Goal: Task Accomplishment & Management: Manage account settings

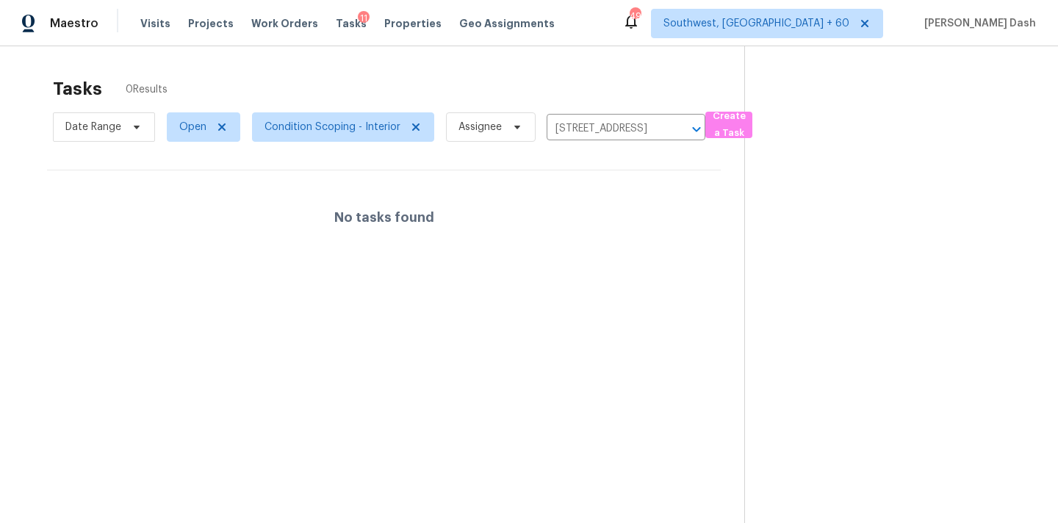
click at [321, 104] on div "Tasks 0 Results" at bounding box center [398, 89] width 691 height 38
click at [674, 127] on icon "Clear" at bounding box center [677, 129] width 15 height 15
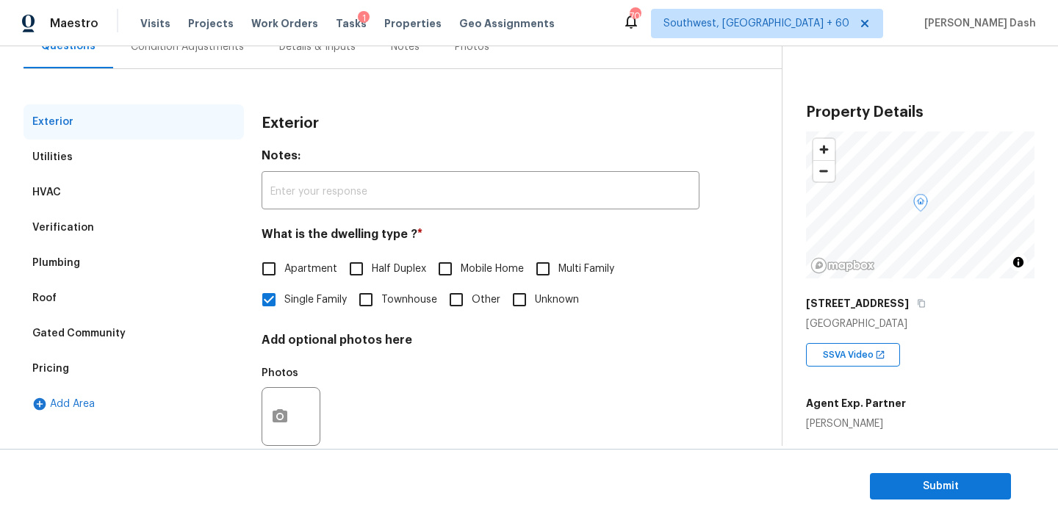
scroll to position [184, 0]
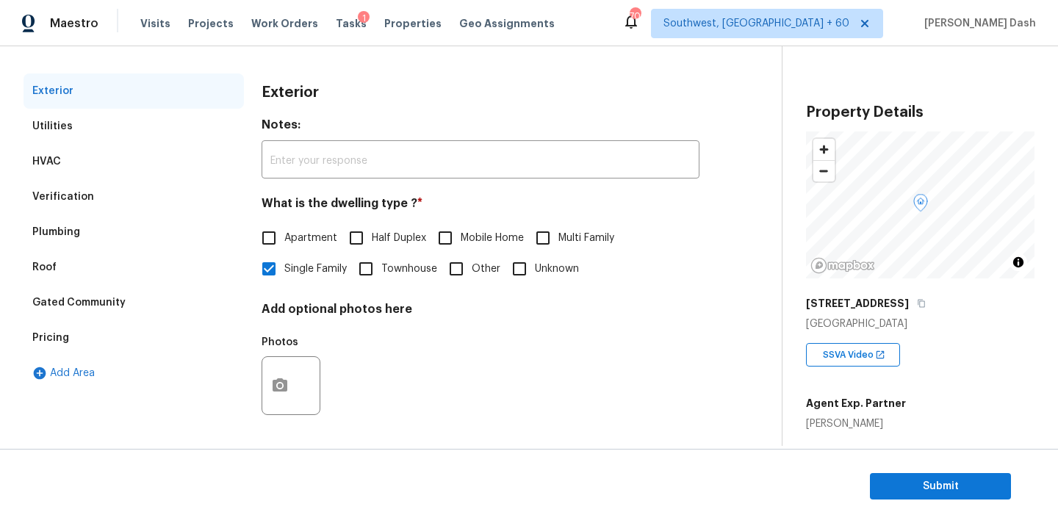
click at [84, 331] on div "Pricing" at bounding box center [134, 337] width 220 height 35
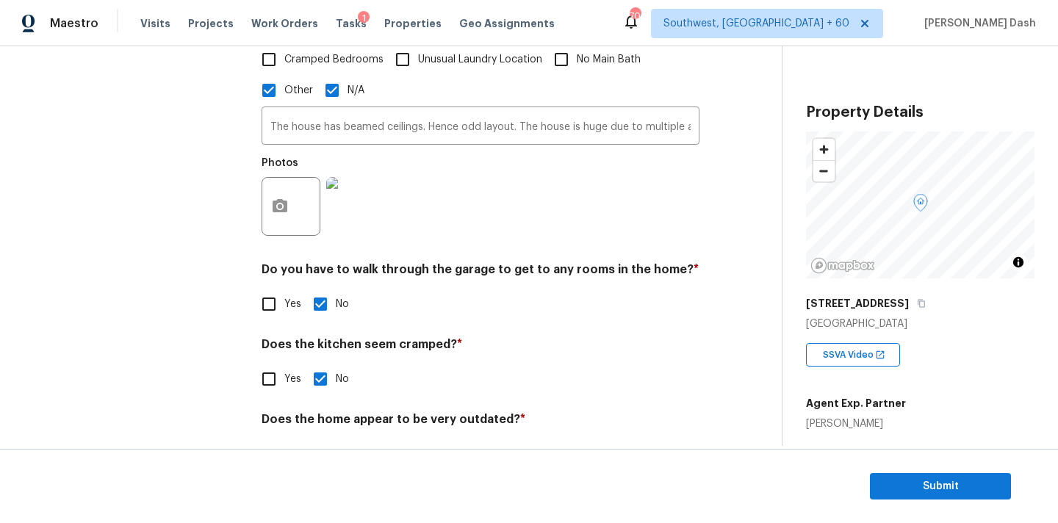
scroll to position [637, 0]
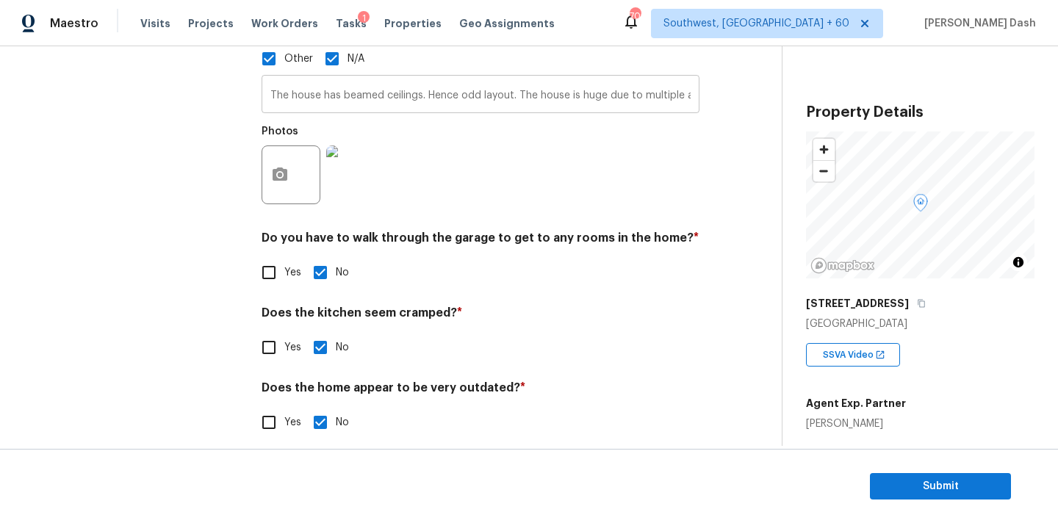
click at [490, 79] on input "The house has beamed ceilings. Hence odd layout. The house is huge due to multi…" at bounding box center [480, 96] width 438 height 35
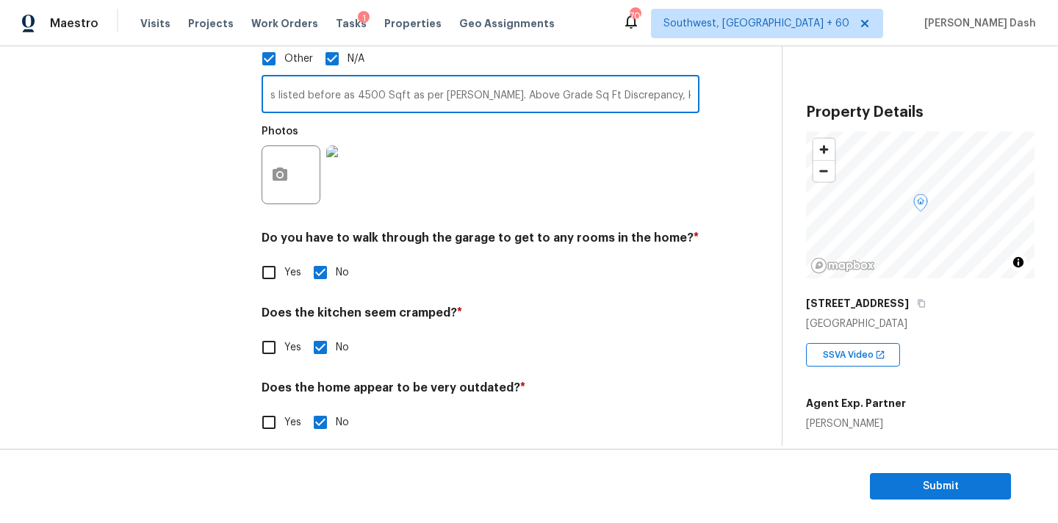
scroll to position [0, 794]
drag, startPoint x: 517, startPoint y: 81, endPoint x: 731, endPoint y: 83, distance: 213.7
click at [731, 83] on div "Exterior Utilities HVAC Verification Plumbing Roof Gated Community Pricing Add …" at bounding box center [385, 38] width 723 height 834
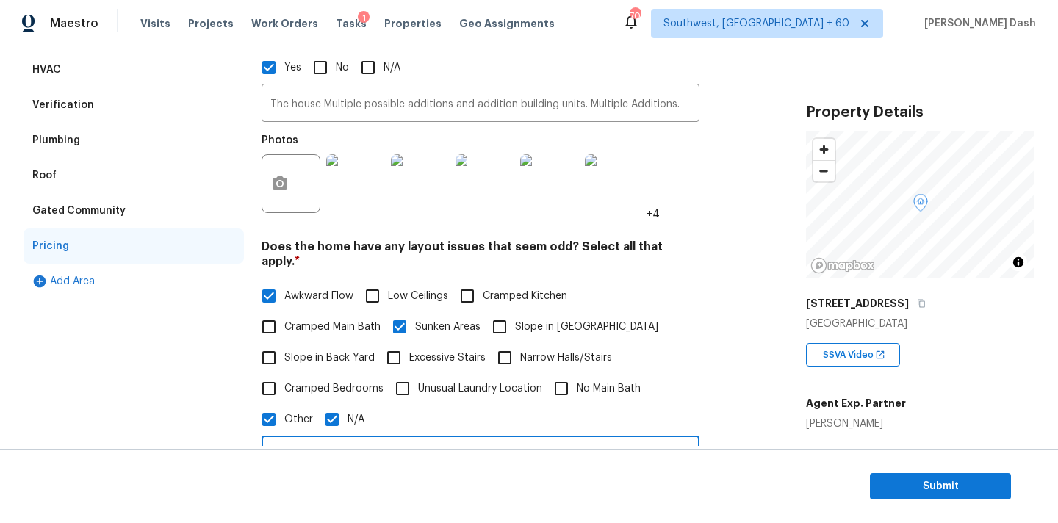
scroll to position [168, 0]
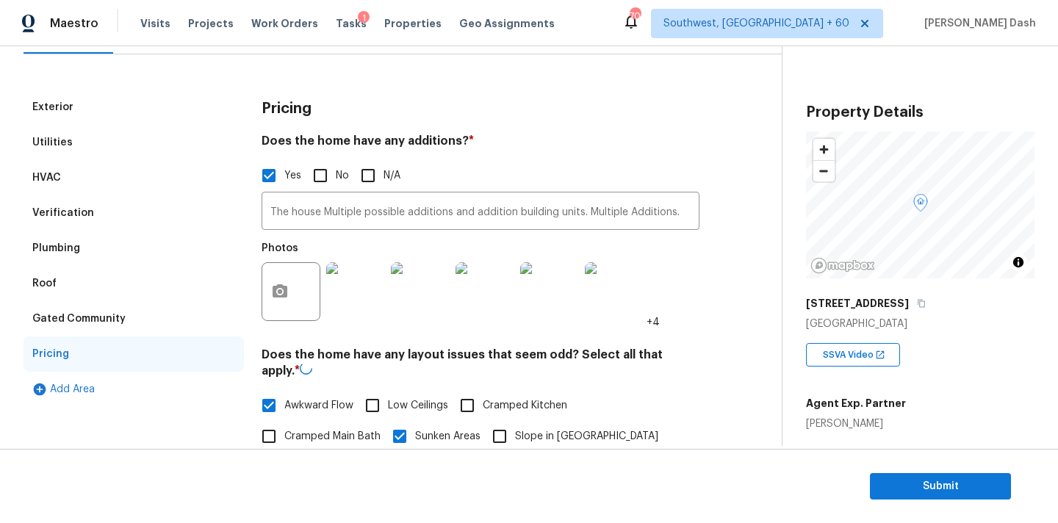
click at [88, 230] on div "Verification" at bounding box center [134, 212] width 220 height 35
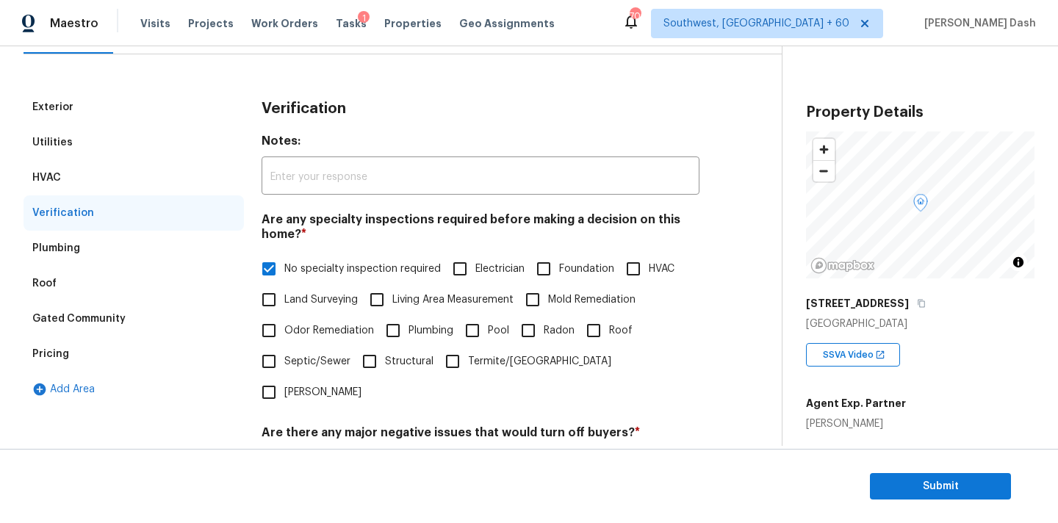
scroll to position [500, 0]
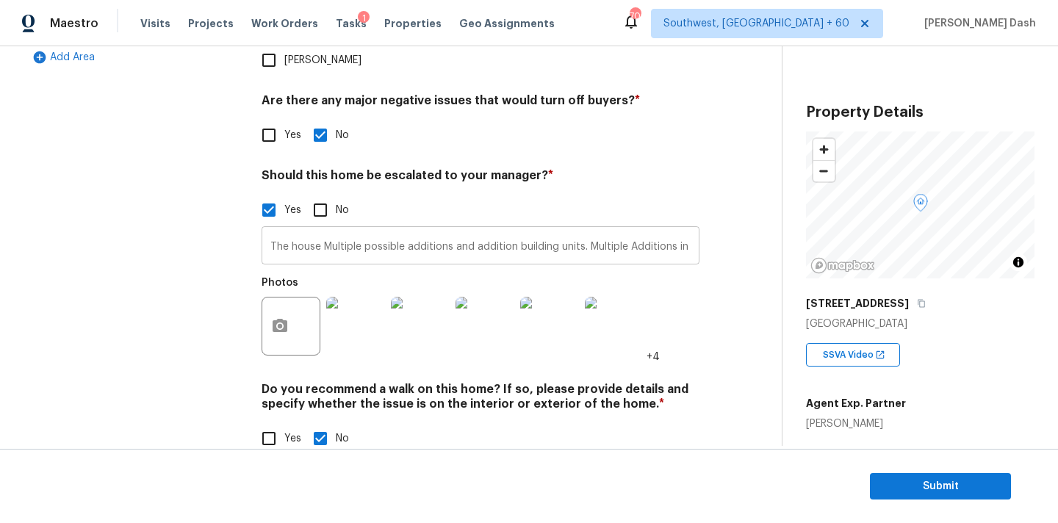
click at [589, 230] on input "The house Multiple possible additions and addition building units. Multiple Add…" at bounding box center [480, 247] width 438 height 35
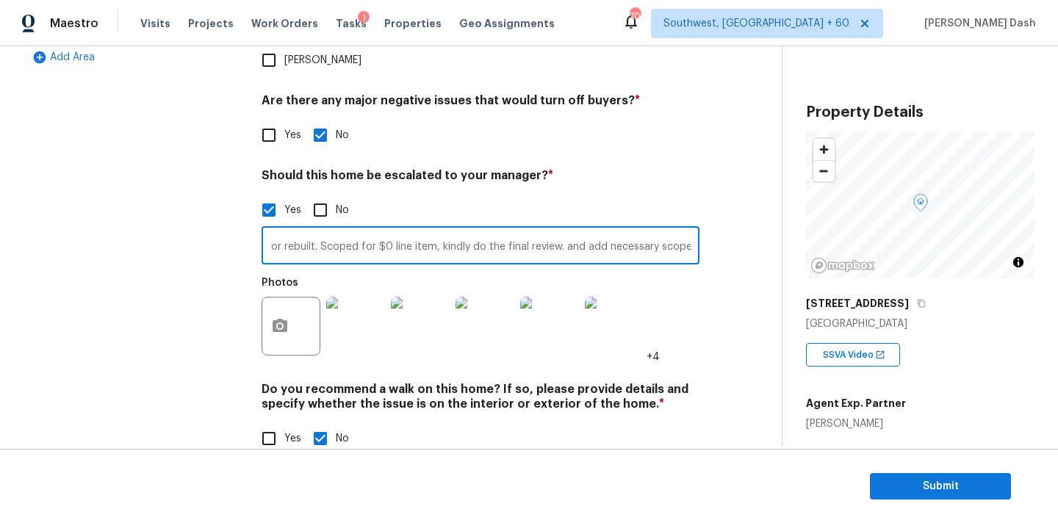
scroll to position [0, 681]
click at [688, 230] on input "The house Multiple possible additions and addition building units. Multiple Add…" at bounding box center [480, 247] width 438 height 35
paste input "The house is huge due to multiple additions but admin and maestro states only 9…"
drag, startPoint x: 580, startPoint y: 215, endPoint x: 430, endPoint y: 214, distance: 149.8
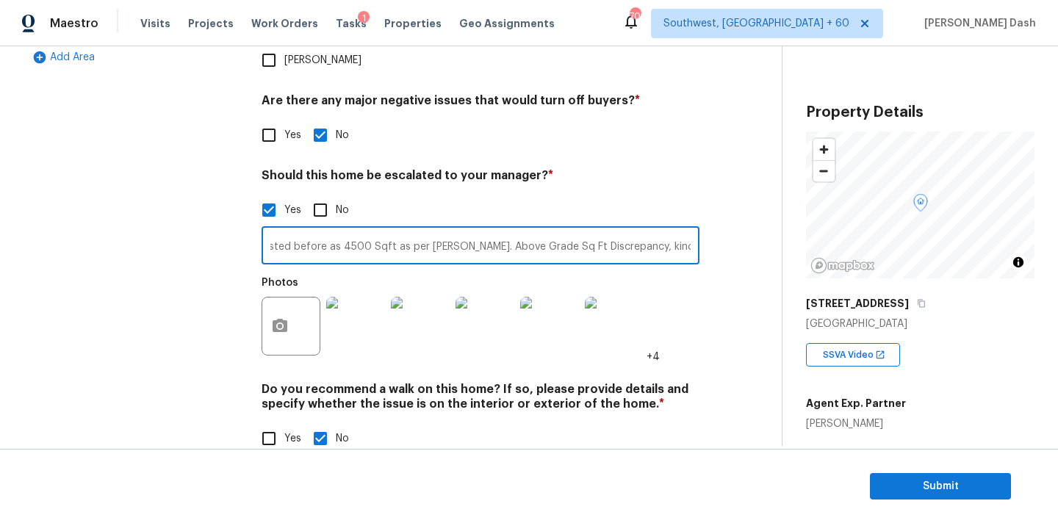
click at [430, 230] on input "The house Multiple possible additions and addition building units. Multiple Add…" at bounding box center [480, 247] width 438 height 35
drag, startPoint x: 689, startPoint y: 217, endPoint x: 697, endPoint y: 251, distance: 35.5
click at [689, 230] on input "The house Multiple possible additions and addition building units. Multiple Add…" at bounding box center [480, 247] width 438 height 35
type input "The house Multiple possible additions and addition building units. Multiple Add…"
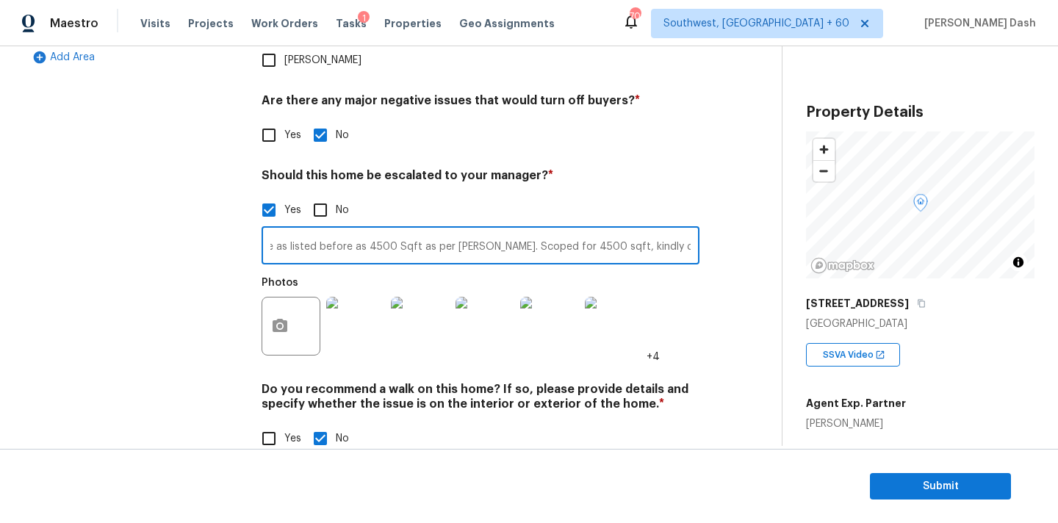
click at [752, 267] on div "Back to tasks Condition Scoping - Full Wed, Oct 01 2025 by 4:00 pm Soumya Ranja…" at bounding box center [403, 23] width 758 height 906
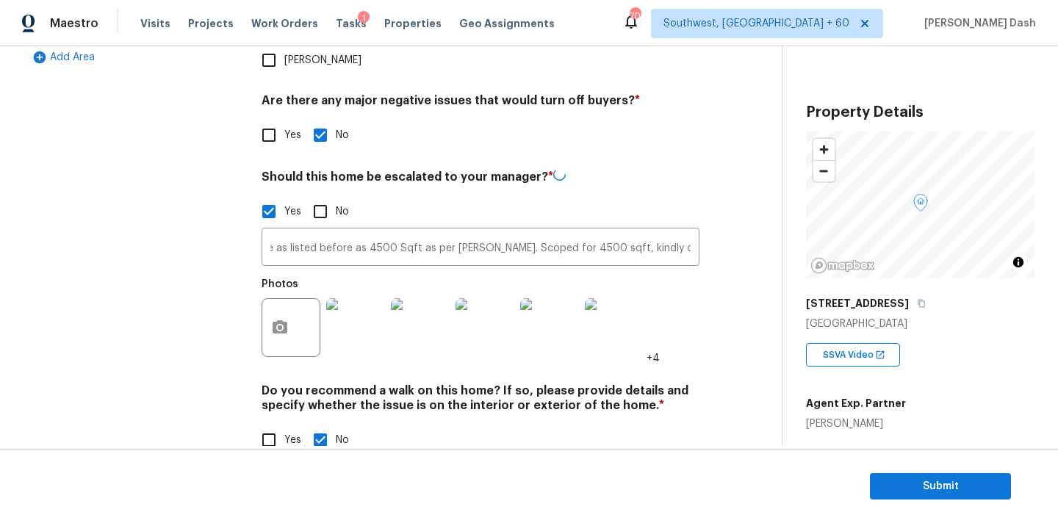
scroll to position [0, 0]
click at [240, 200] on div "Exterior Utilities HVAC Verification Plumbing Roof Gated Community Pricing Add …" at bounding box center [134, 115] width 220 height 714
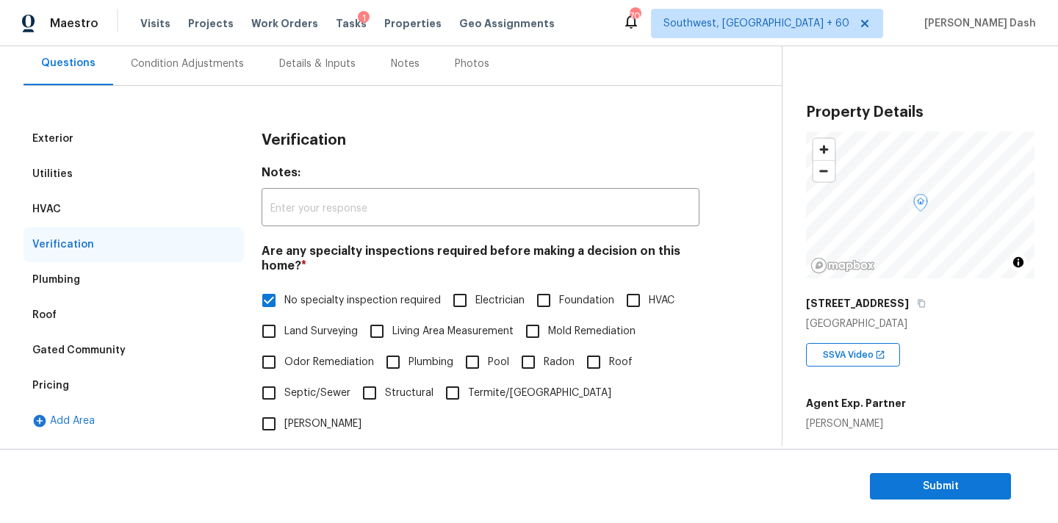
scroll to position [73, 0]
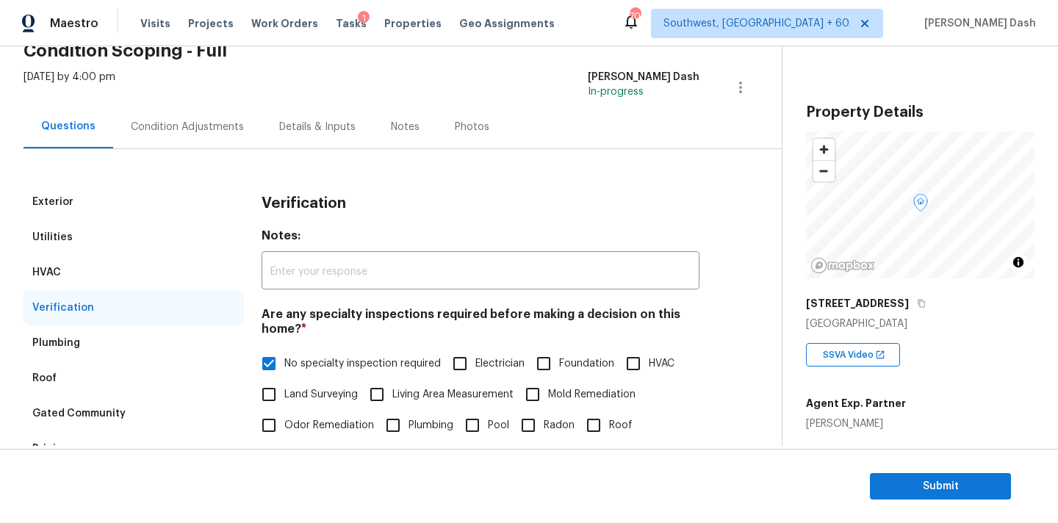
click at [202, 138] on div "Condition Adjustments" at bounding box center [187, 126] width 148 height 43
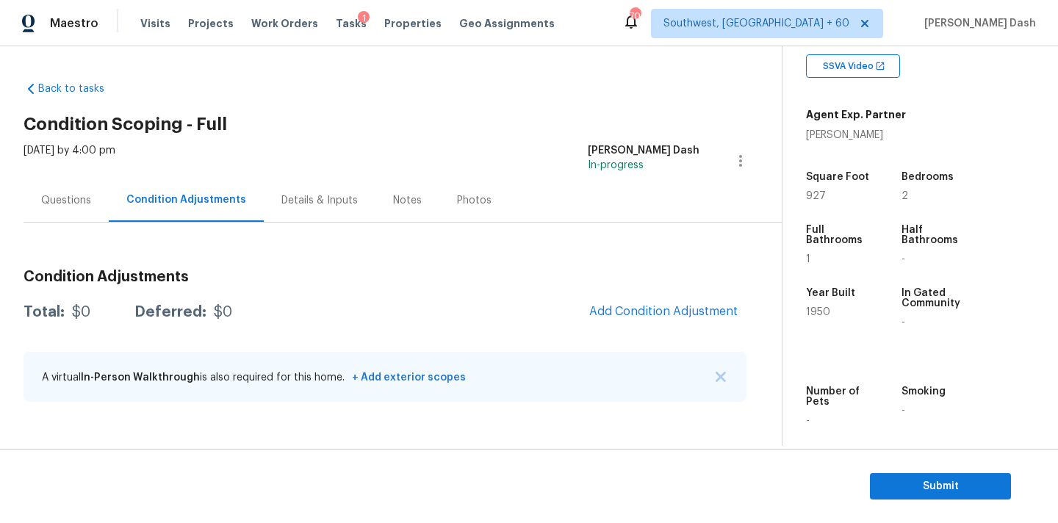
scroll to position [289, 0]
click at [687, 311] on span "Add Condition Adjustment" at bounding box center [663, 311] width 148 height 13
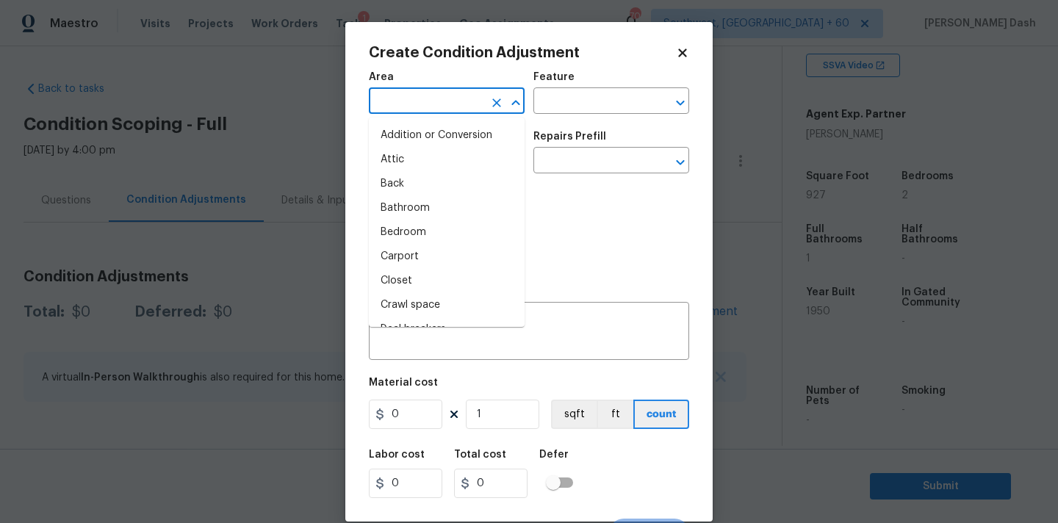
click at [443, 91] on input "text" at bounding box center [426, 102] width 115 height 23
type input "e"
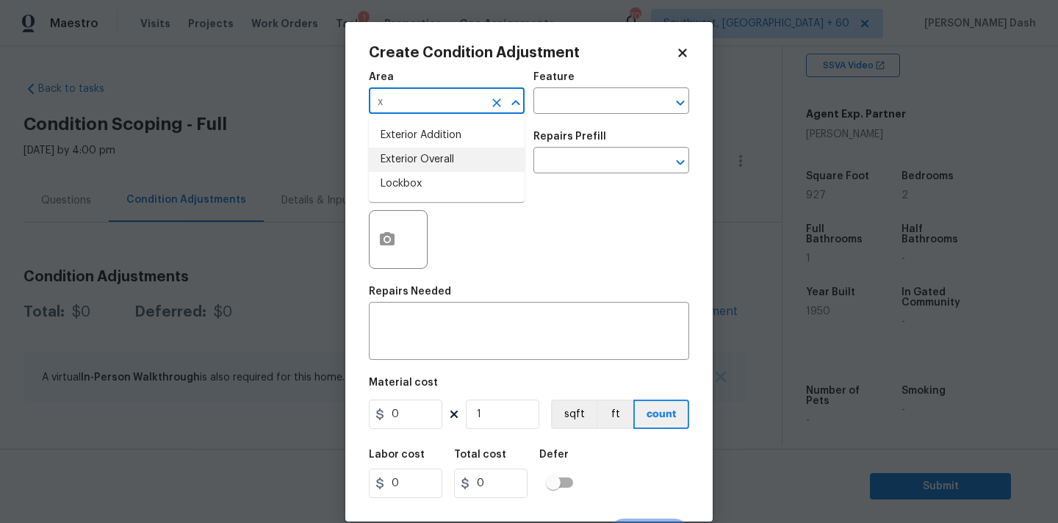
click at [426, 154] on li "Exterior Overall" at bounding box center [447, 160] width 156 height 24
type input "Exterior Overall"
click at [588, 112] on input "text" at bounding box center [590, 102] width 115 height 23
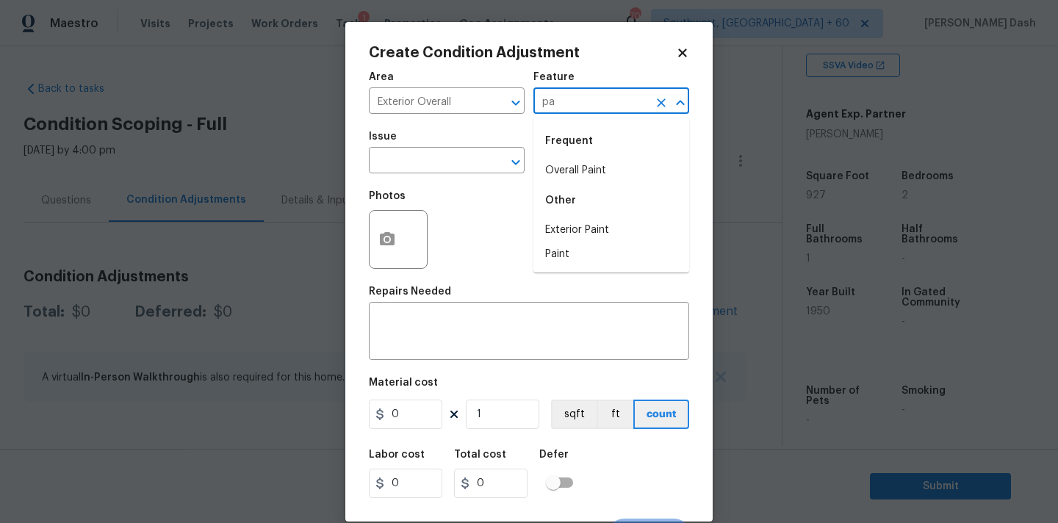
type input "p"
click at [567, 167] on li "Landscaping" at bounding box center [611, 171] width 156 height 24
type input "Landscaping"
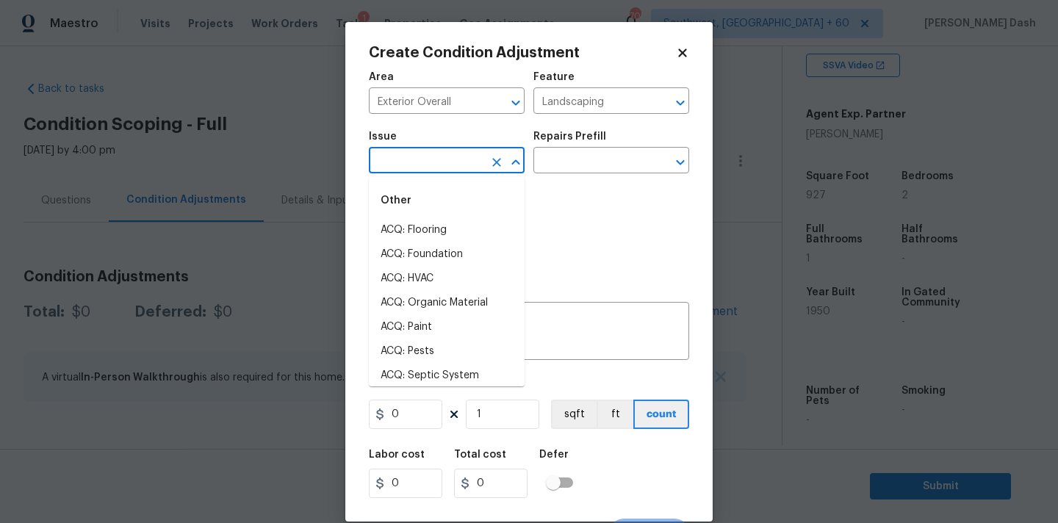
click at [481, 161] on input "text" at bounding box center [426, 162] width 115 height 23
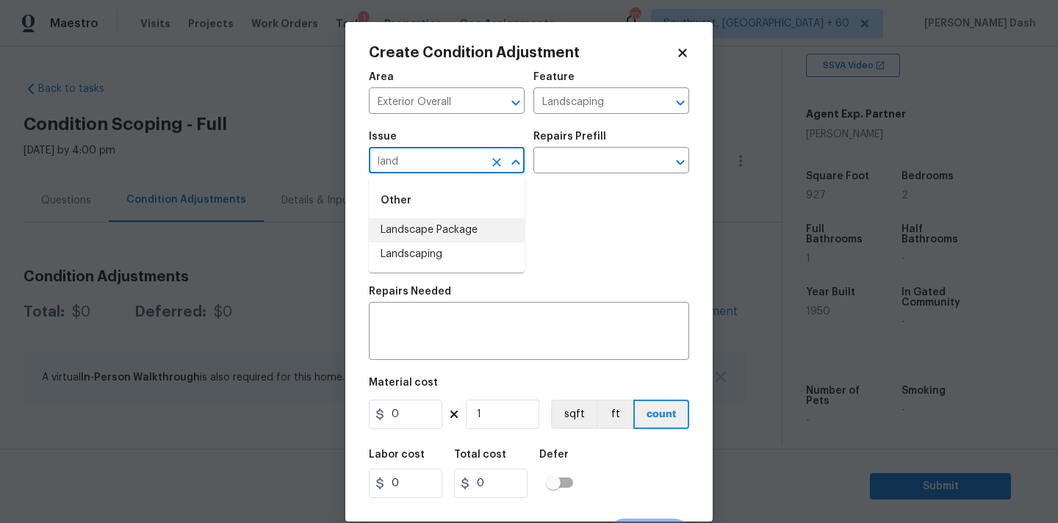
click at [443, 236] on li "Landscape Package" at bounding box center [447, 230] width 156 height 24
type input "Landscape Package"
click at [408, 321] on textarea at bounding box center [529, 332] width 303 height 31
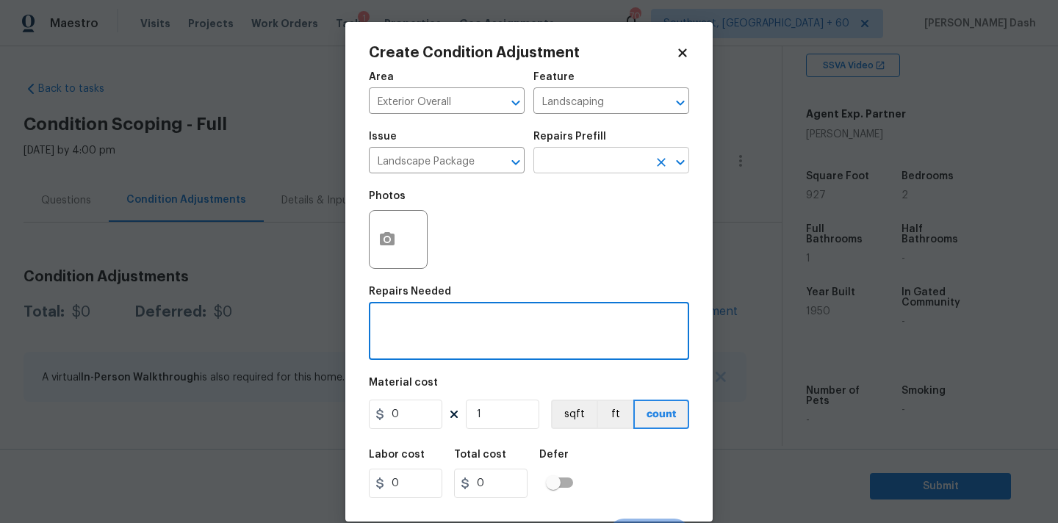
click at [586, 164] on input "text" at bounding box center [590, 162] width 115 height 23
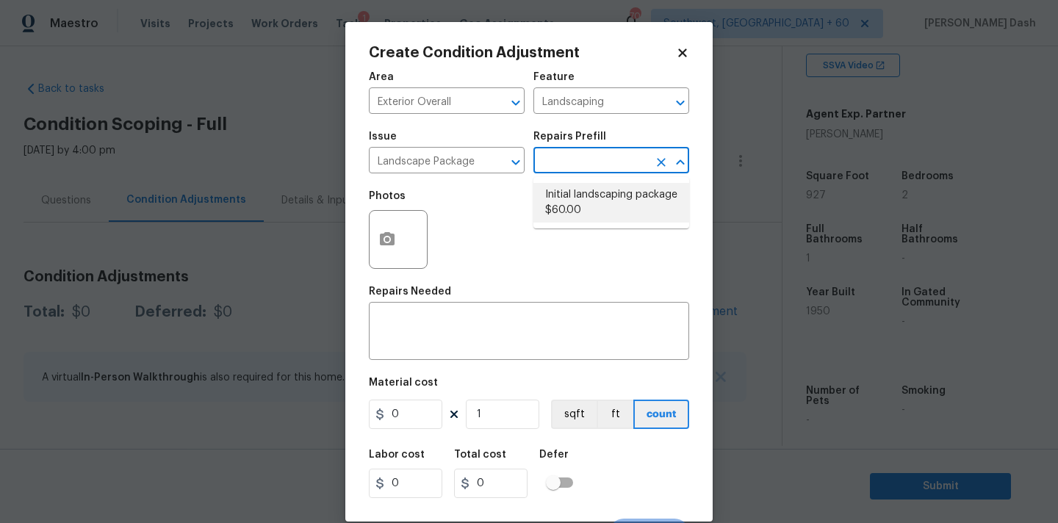
click at [567, 199] on li "Initial landscaping package $60.00" at bounding box center [611, 203] width 156 height 40
type input "Home Readiness Packages"
type textarea "Mowing of grass up to 6" in height. Mow, edge along driveways & sidewalks, trim…"
type input "60"
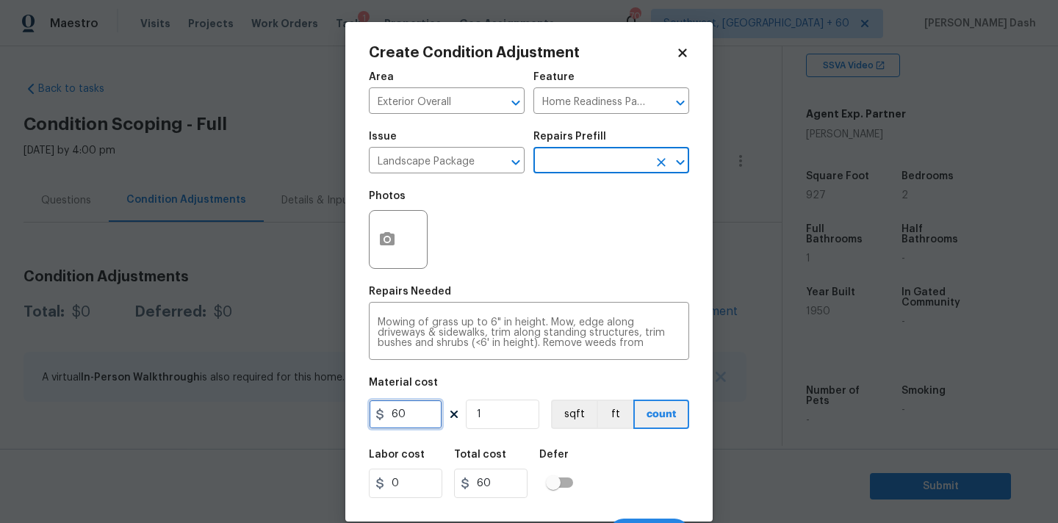
click at [405, 415] on input "60" at bounding box center [405, 414] width 73 height 29
type input "300"
click at [629, 491] on div "Labor cost 0 Total cost 300 Defer" at bounding box center [529, 474] width 320 height 66
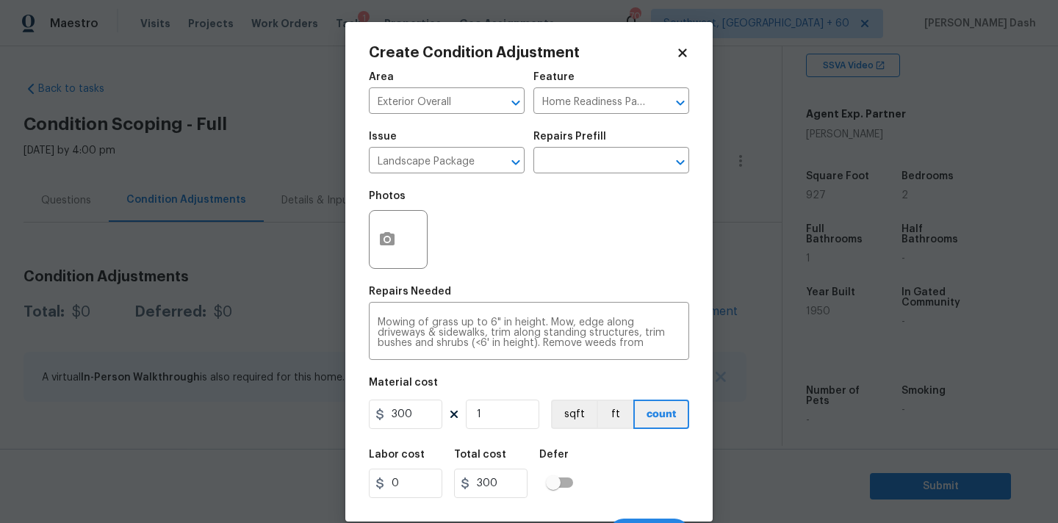
scroll to position [26, 0]
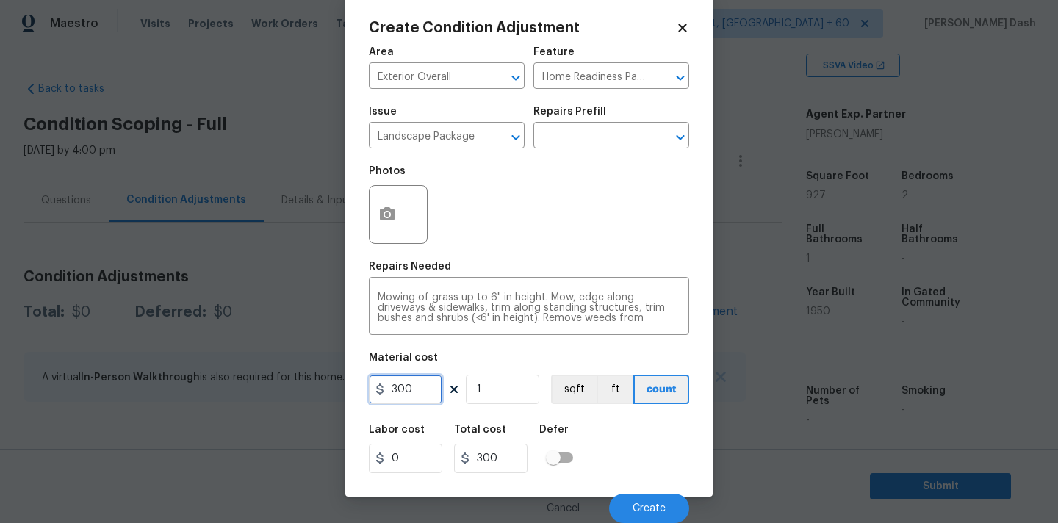
click at [425, 386] on input "300" at bounding box center [405, 389] width 73 height 29
click at [656, 510] on span "Create" at bounding box center [648, 508] width 33 height 11
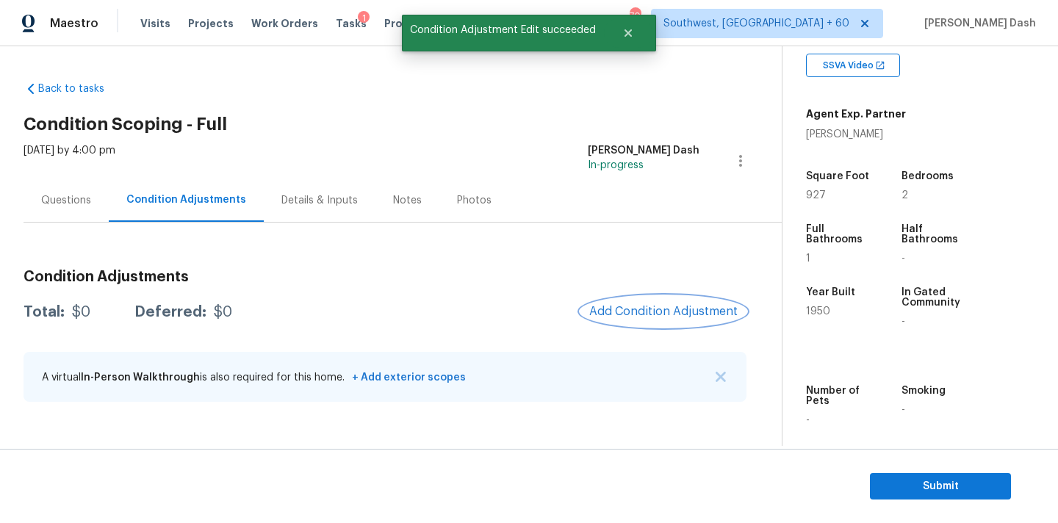
scroll to position [0, 0]
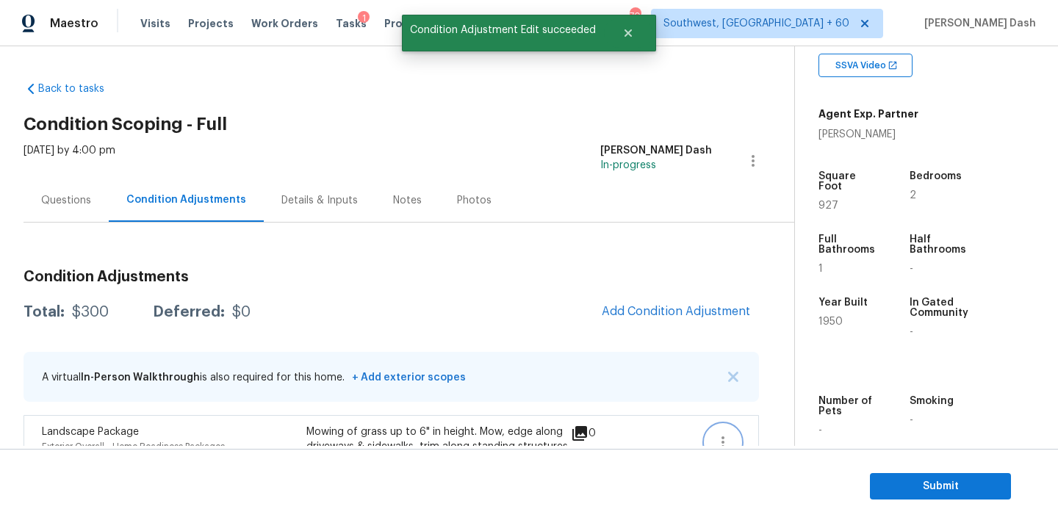
click at [717, 435] on icon "button" at bounding box center [723, 442] width 18 height 18
click at [785, 423] on div "Edit" at bounding box center [806, 427] width 115 height 15
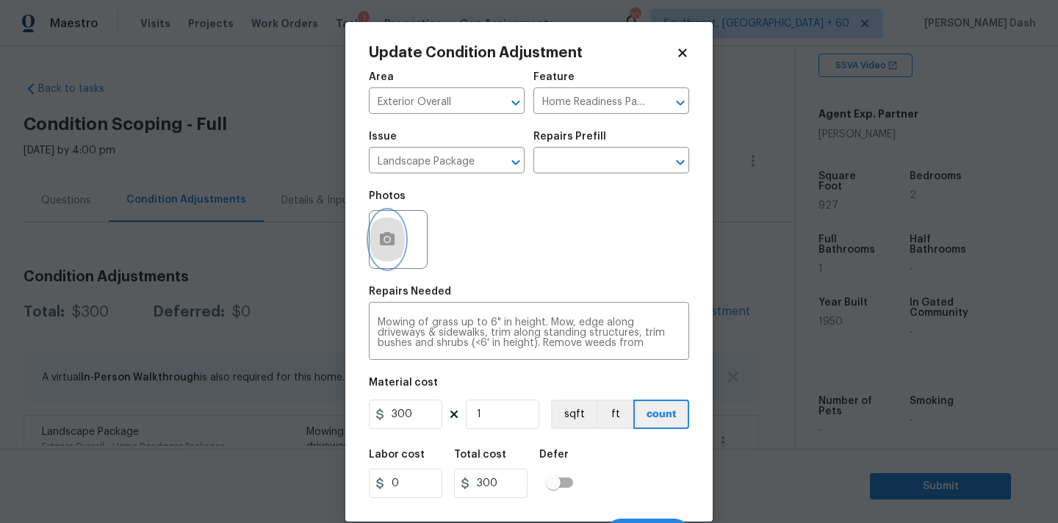
click at [388, 242] on circle "button" at bounding box center [387, 239] width 4 height 4
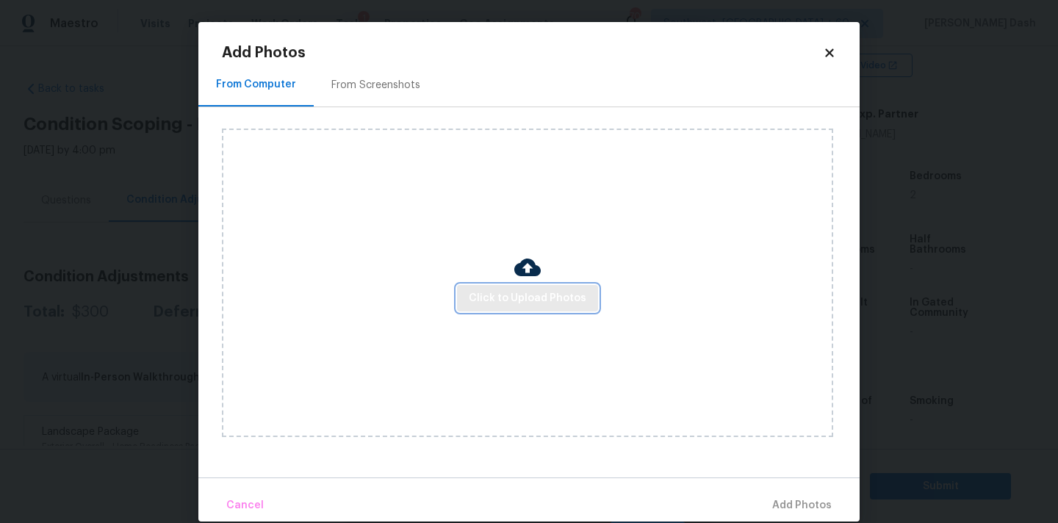
click at [468, 289] on button "Click to Upload Photos" at bounding box center [527, 298] width 141 height 27
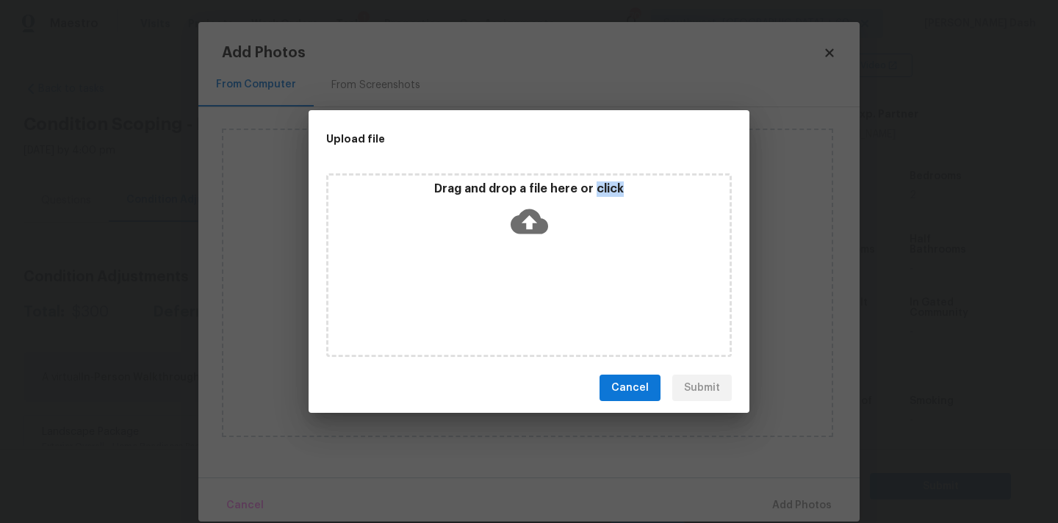
click at [468, 289] on div "Drag and drop a file here or click" at bounding box center [528, 265] width 405 height 184
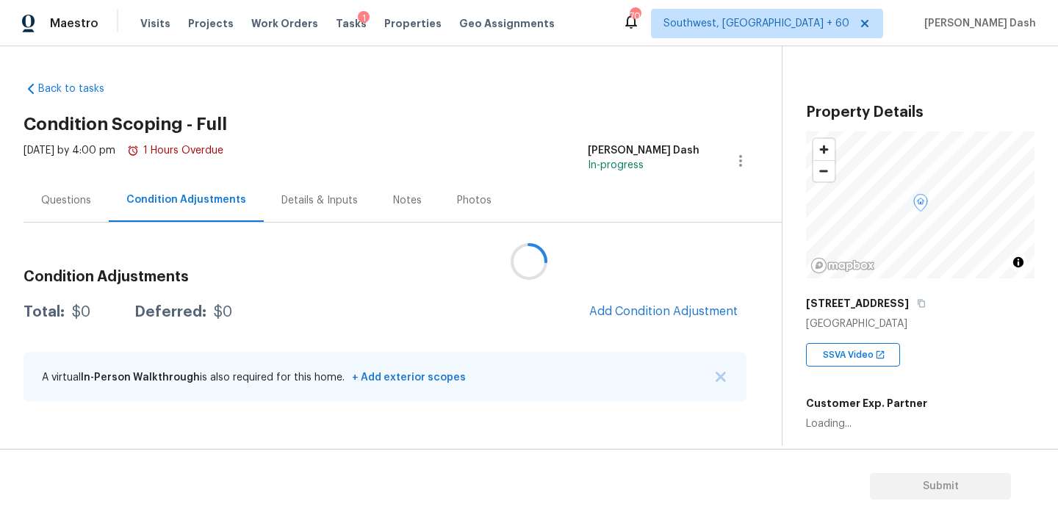
click at [662, 303] on div at bounding box center [529, 261] width 1058 height 523
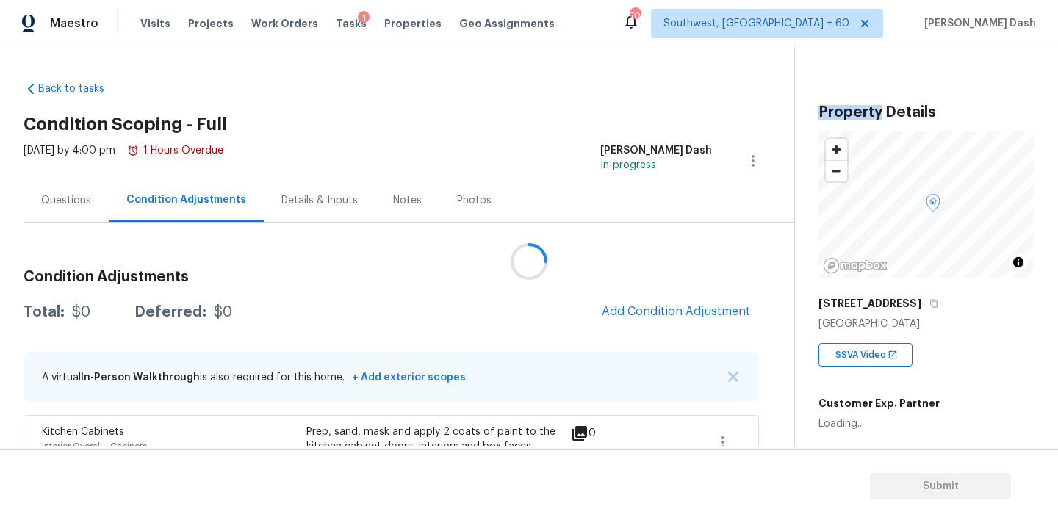
click at [662, 303] on div at bounding box center [529, 261] width 1058 height 523
click at [662, 310] on span "Add Condition Adjustment" at bounding box center [676, 311] width 148 height 13
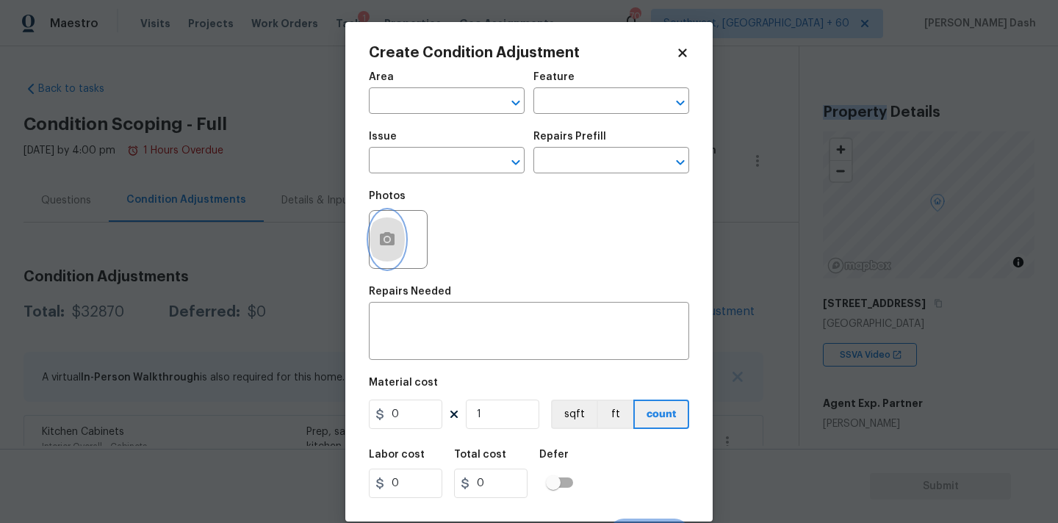
click at [389, 234] on icon "button" at bounding box center [387, 238] width 15 height 13
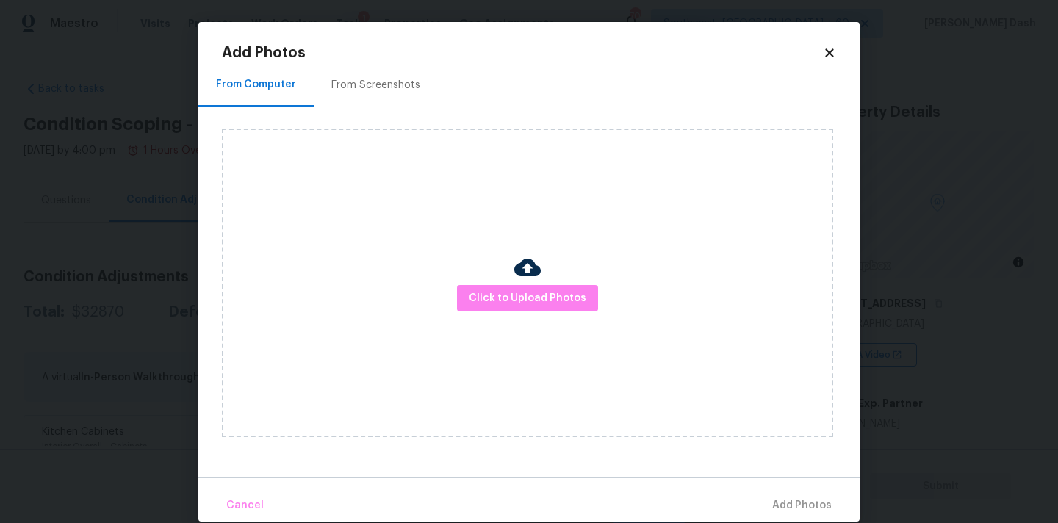
click at [473, 281] on div "Click to Upload Photos" at bounding box center [527, 283] width 611 height 308
click at [494, 307] on button "Click to Upload Photos" at bounding box center [527, 298] width 141 height 27
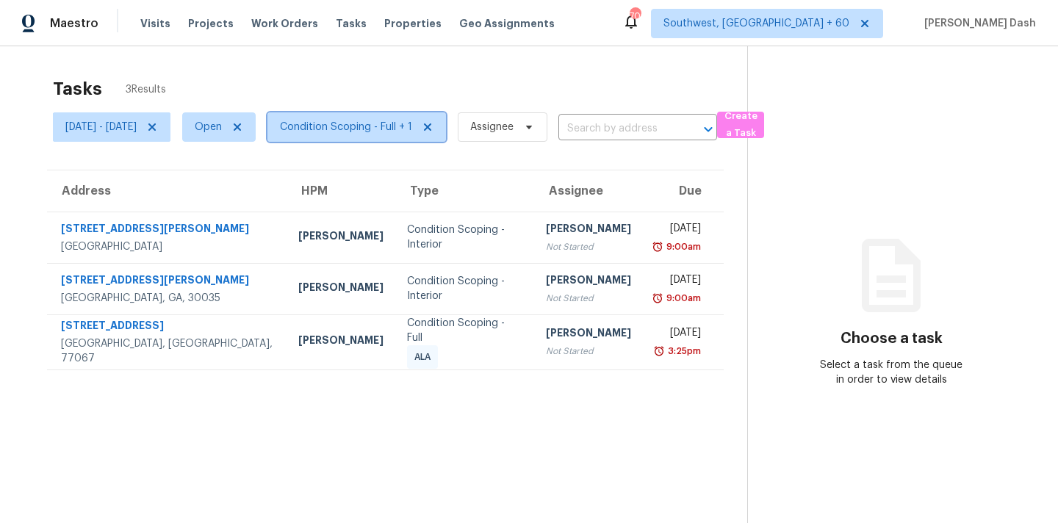
click at [347, 129] on span "Condition Scoping - Full + 1" at bounding box center [346, 127] width 132 height 15
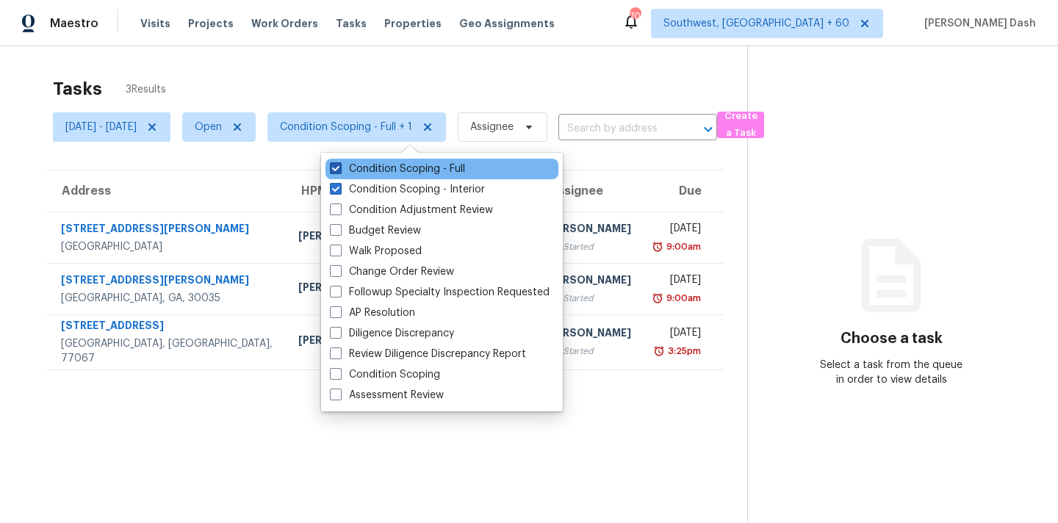
click at [380, 175] on label "Condition Scoping - Full" at bounding box center [397, 169] width 135 height 15
click at [339, 171] on input "Condition Scoping - Full" at bounding box center [335, 167] width 10 height 10
checkbox input "false"
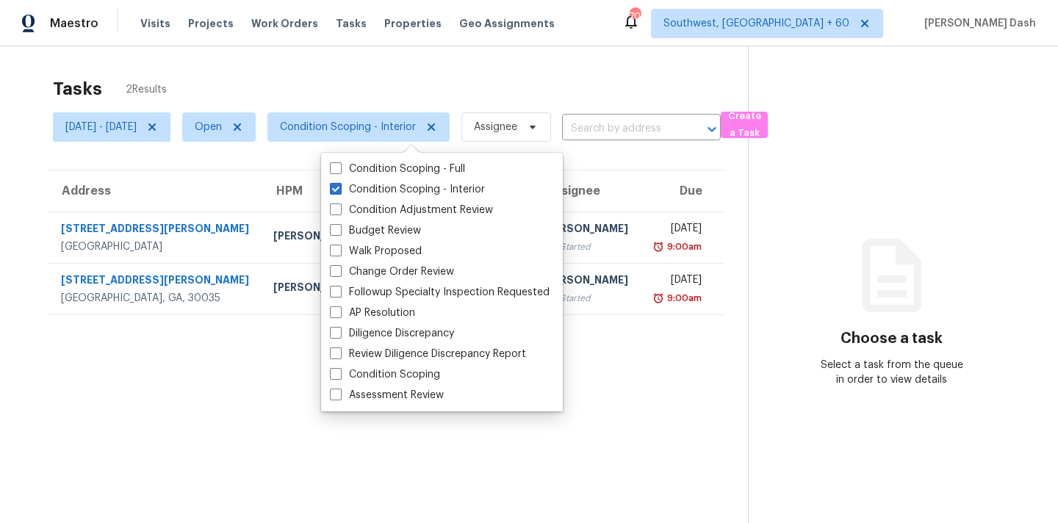
click at [262, 81] on div "Tasks 2 Results" at bounding box center [400, 89] width 695 height 38
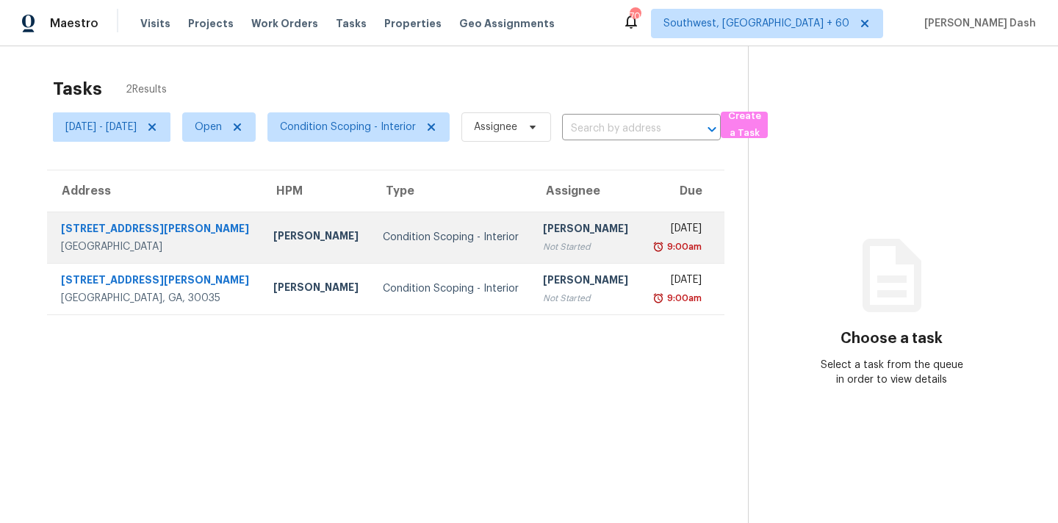
click at [383, 235] on div "Condition Scoping - Interior" at bounding box center [451, 237] width 137 height 15
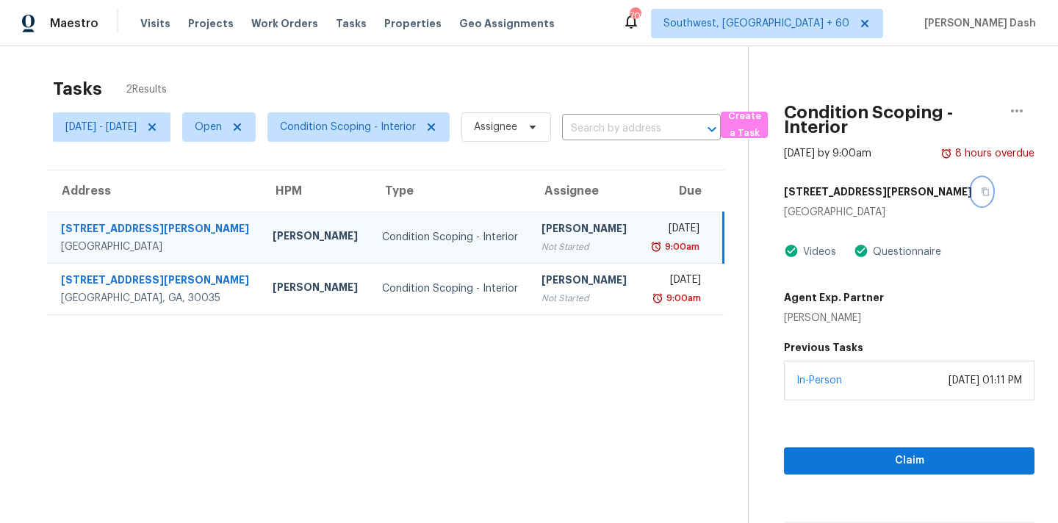
click at [972, 199] on button "button" at bounding box center [982, 191] width 20 height 26
click at [156, 127] on icon at bounding box center [151, 126] width 7 height 7
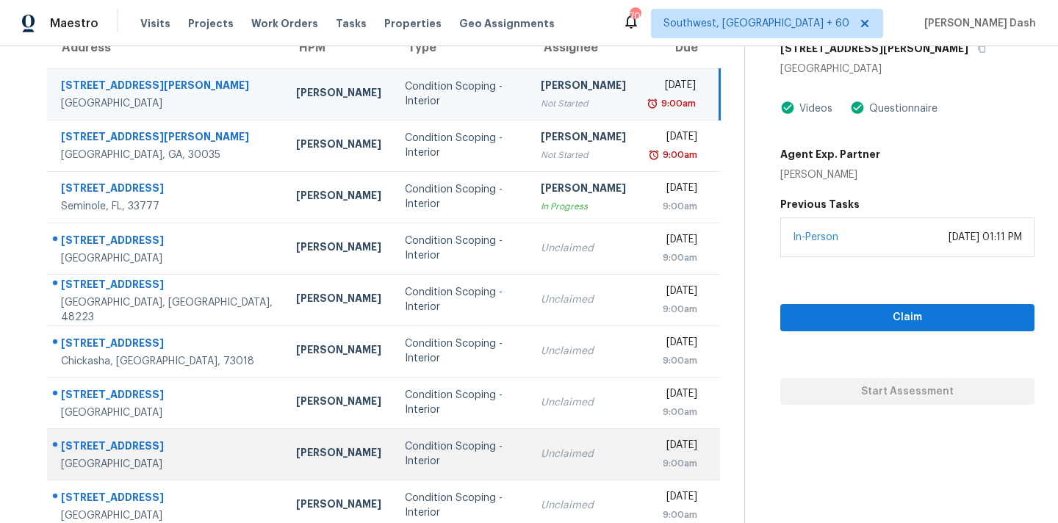
scroll to position [167, 0]
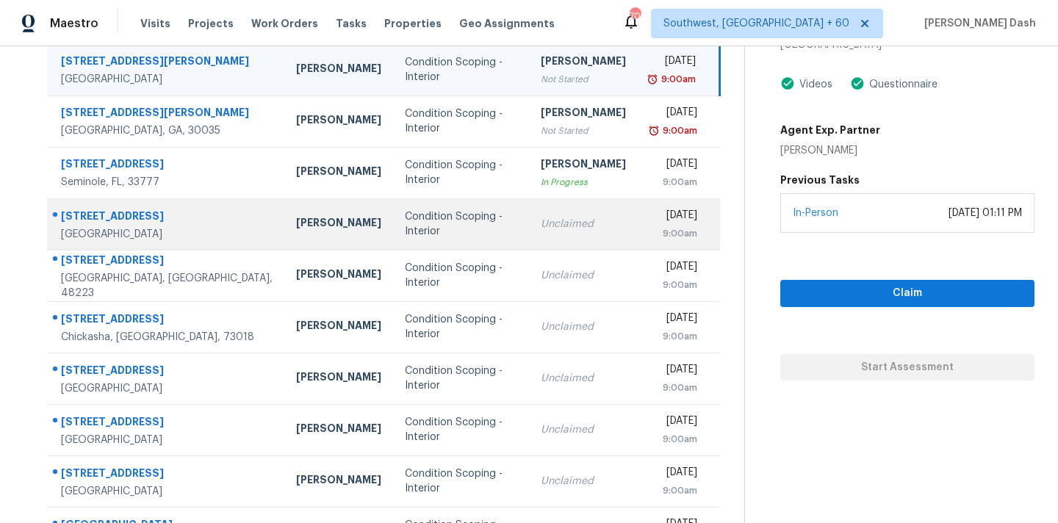
click at [413, 235] on td "Condition Scoping - Interior" at bounding box center [461, 223] width 136 height 51
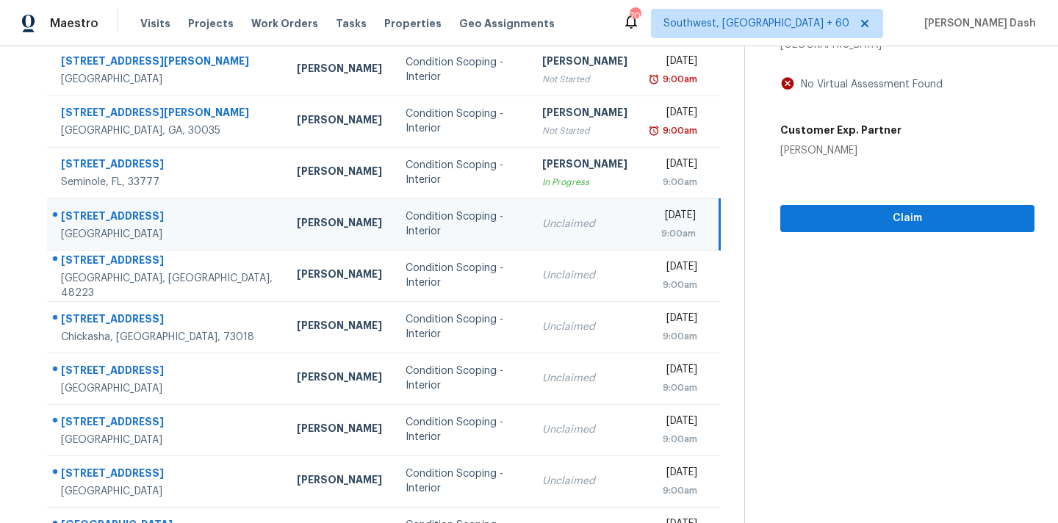
scroll to position [45, 0]
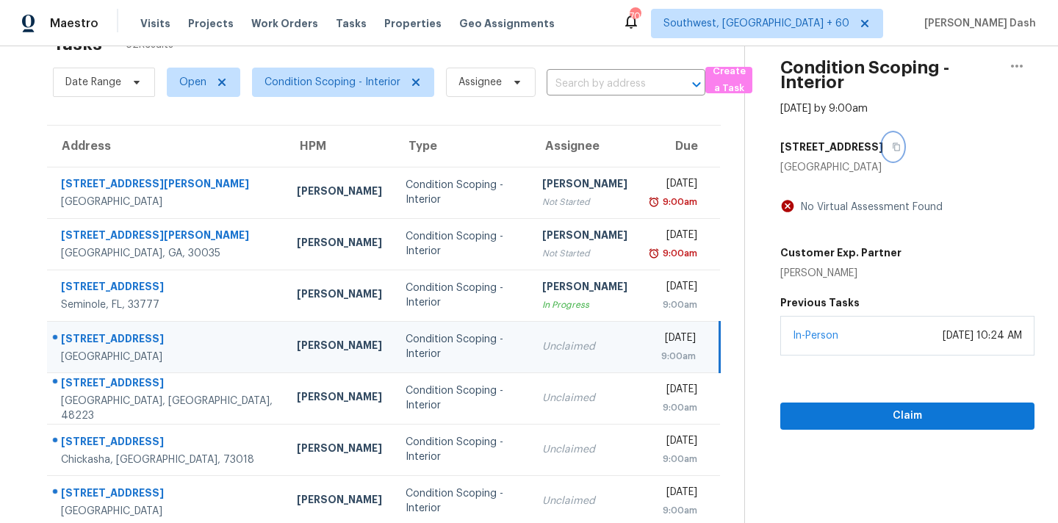
click at [900, 148] on icon "button" at bounding box center [896, 146] width 9 height 9
click at [439, 344] on div "Condition Scoping - Interior" at bounding box center [461, 346] width 113 height 29
click at [903, 150] on button "button" at bounding box center [893, 147] width 20 height 26
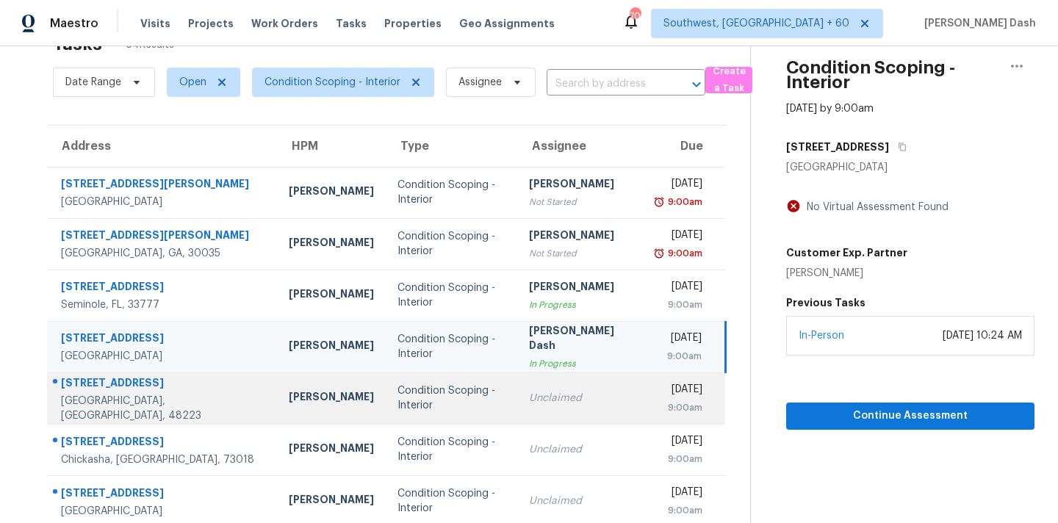
click at [448, 398] on div "Condition Scoping - Interior" at bounding box center [451, 397] width 108 height 29
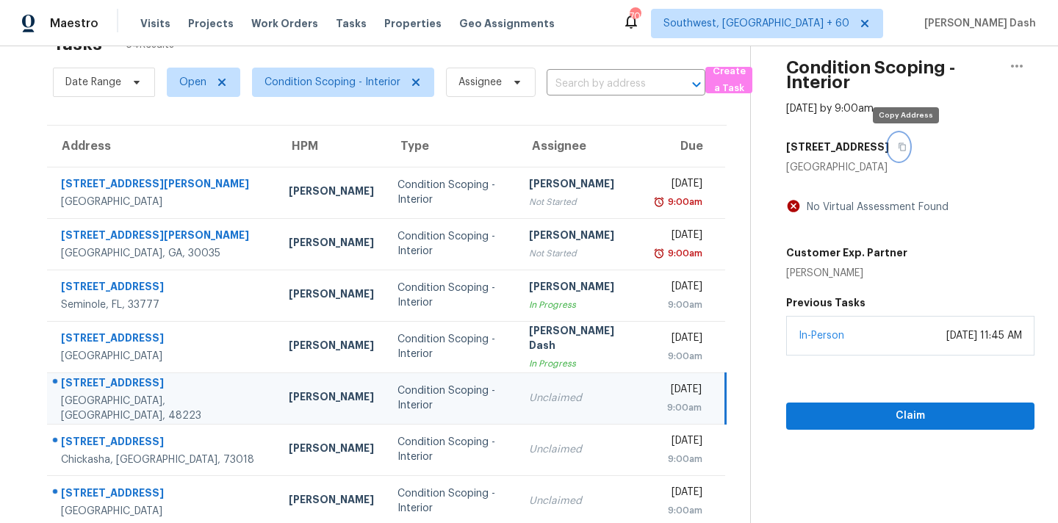
click at [906, 146] on icon "button" at bounding box center [902, 146] width 9 height 9
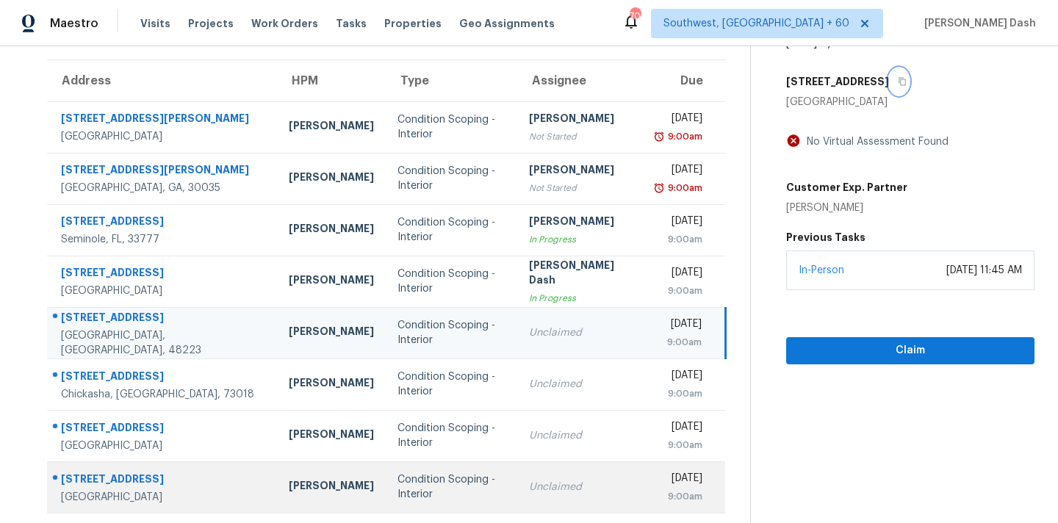
scroll to position [161, 0]
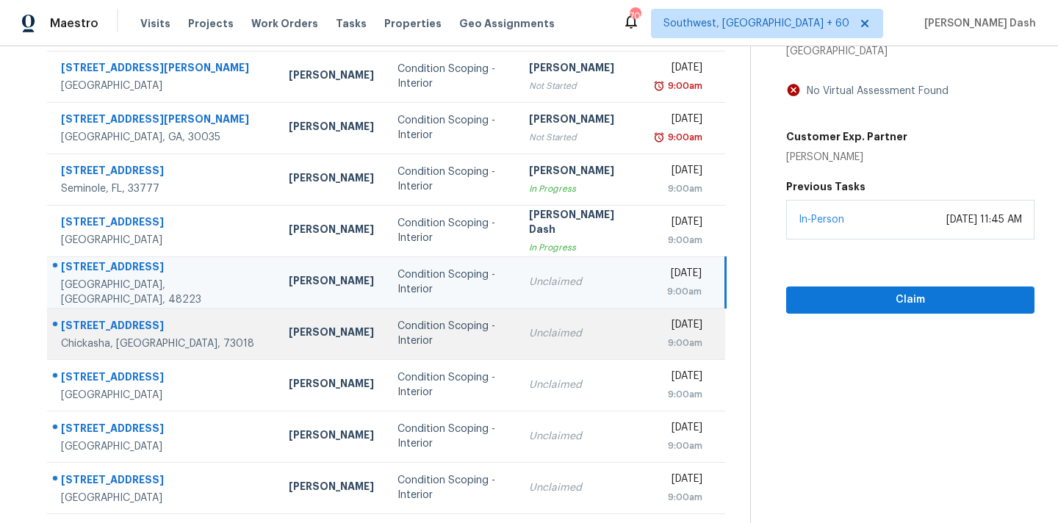
click at [450, 341] on div "Condition Scoping - Interior" at bounding box center [451, 333] width 108 height 29
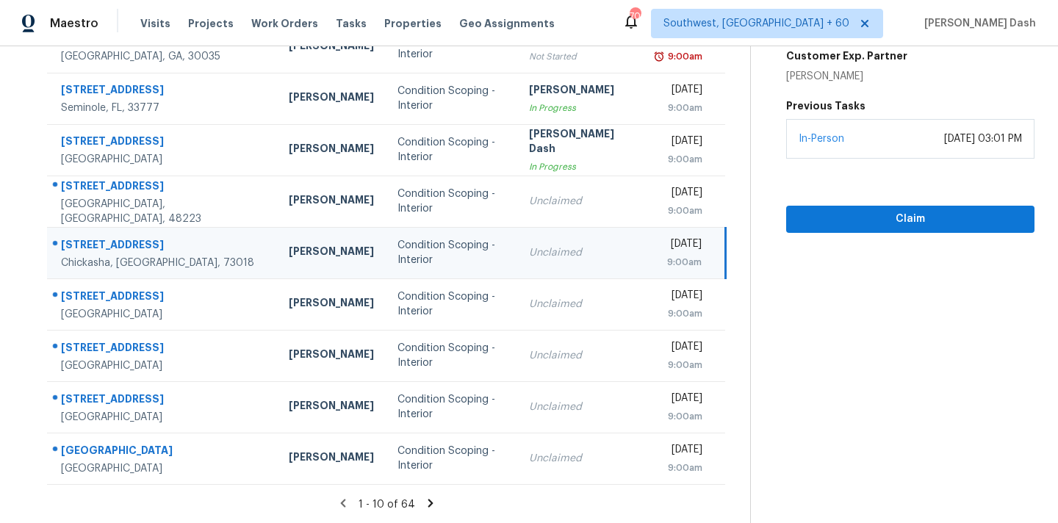
click at [426, 499] on icon at bounding box center [430, 502] width 13 height 13
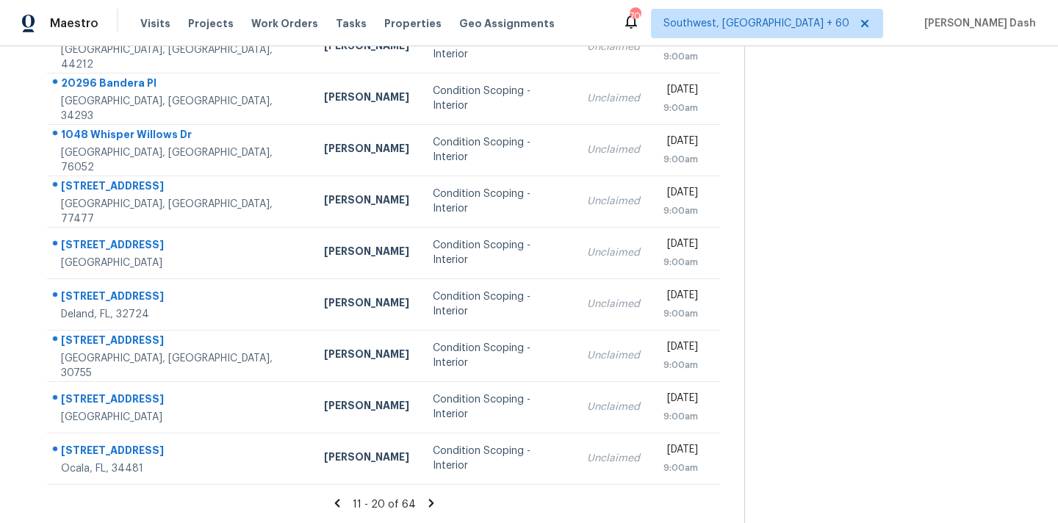
scroll to position [0, 0]
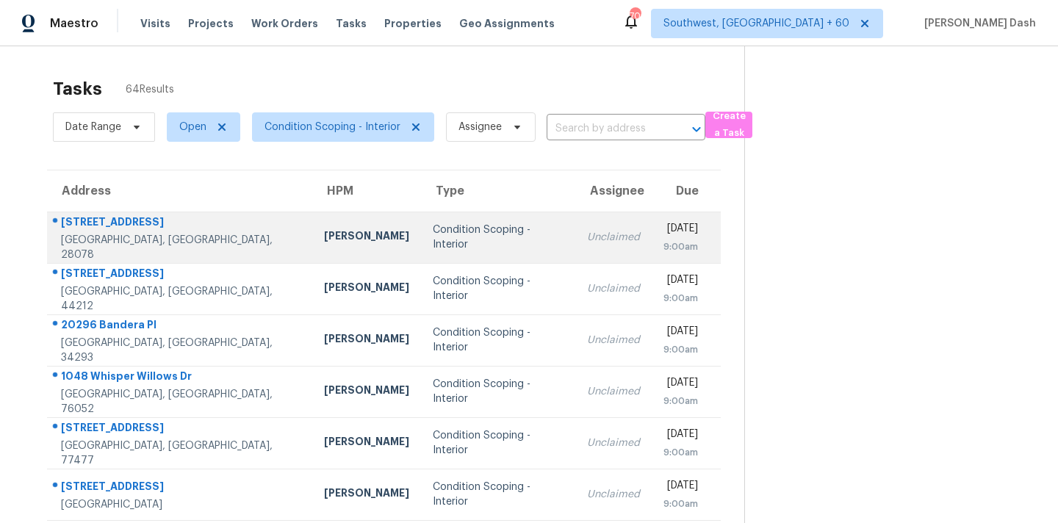
click at [433, 235] on div "Condition Scoping - Interior" at bounding box center [498, 237] width 131 height 29
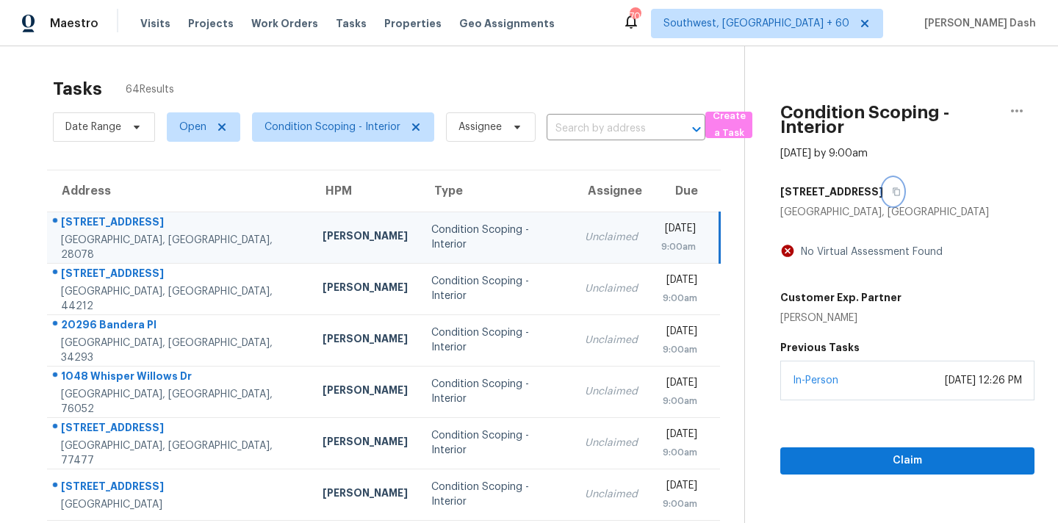
click at [900, 191] on icon "button" at bounding box center [896, 191] width 9 height 9
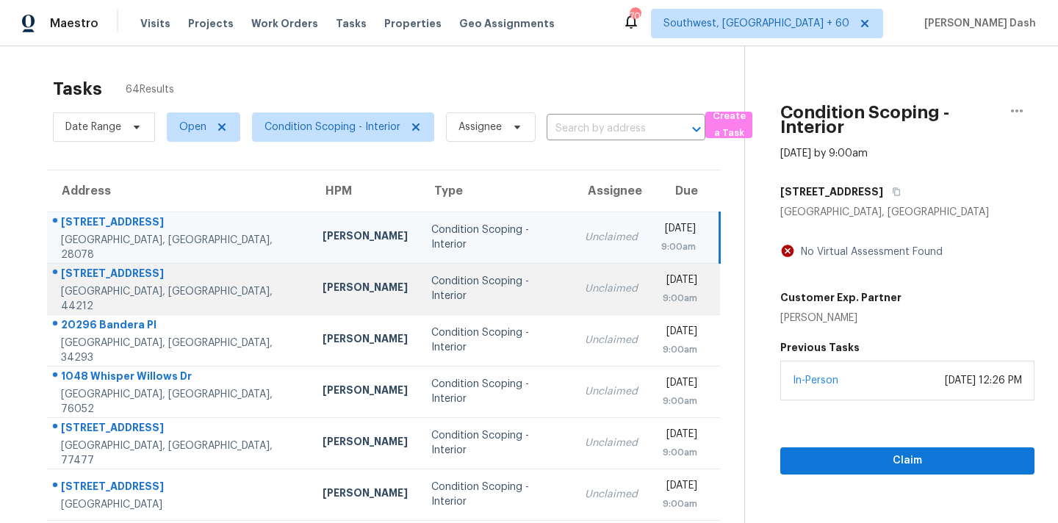
click at [431, 295] on div "Condition Scoping - Interior" at bounding box center [496, 288] width 130 height 29
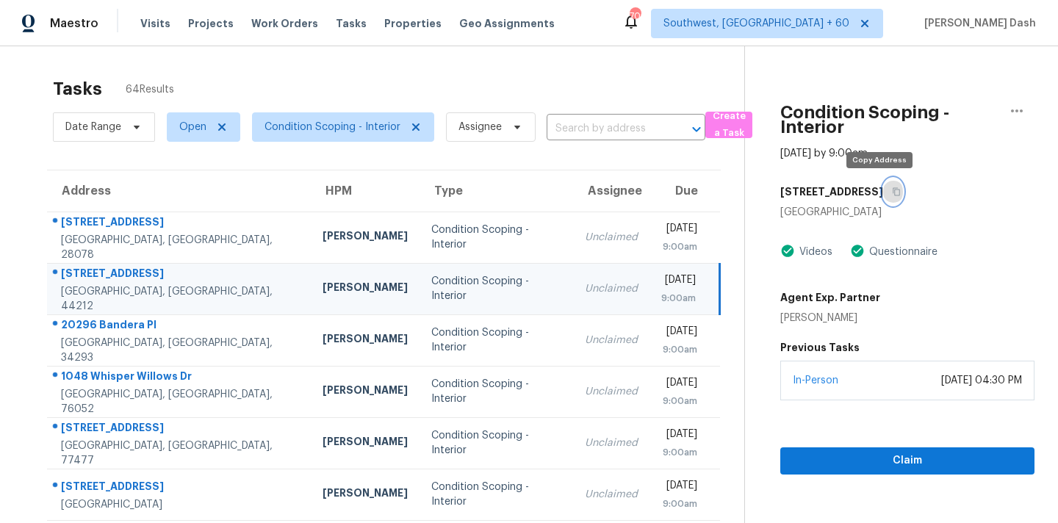
click at [883, 184] on button "button" at bounding box center [893, 191] width 20 height 26
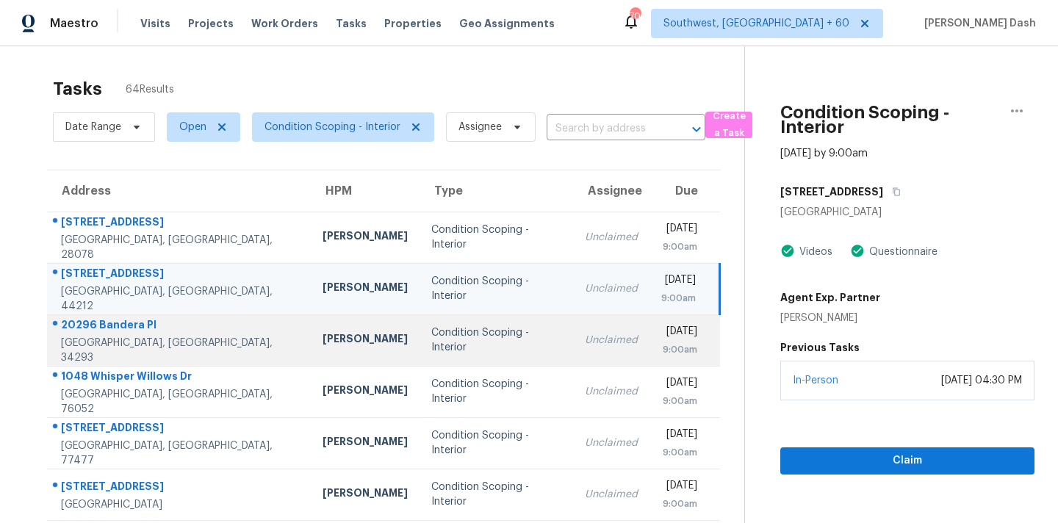
click at [458, 327] on td "Condition Scoping - Interior" at bounding box center [496, 339] width 154 height 51
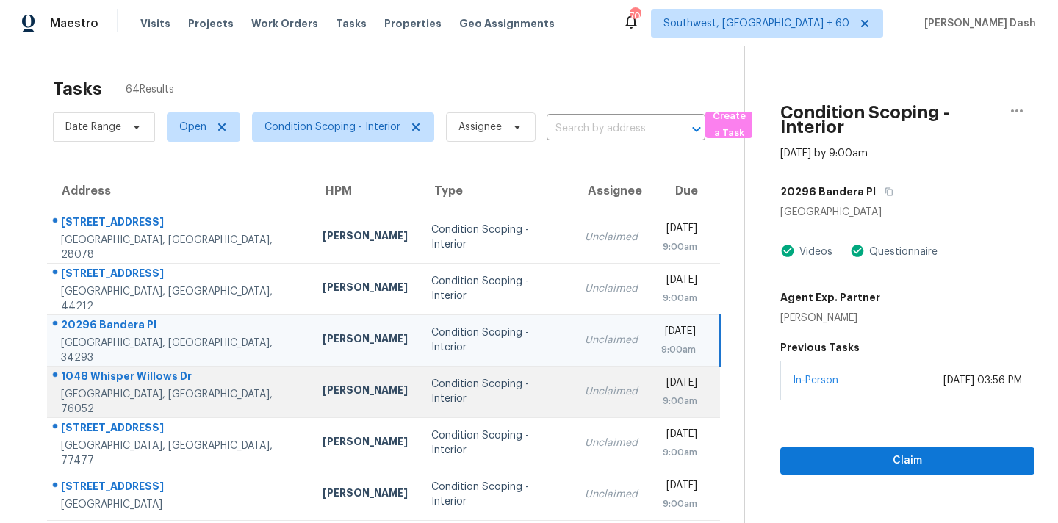
click at [419, 374] on td "Condition Scoping - Interior" at bounding box center [496, 391] width 154 height 51
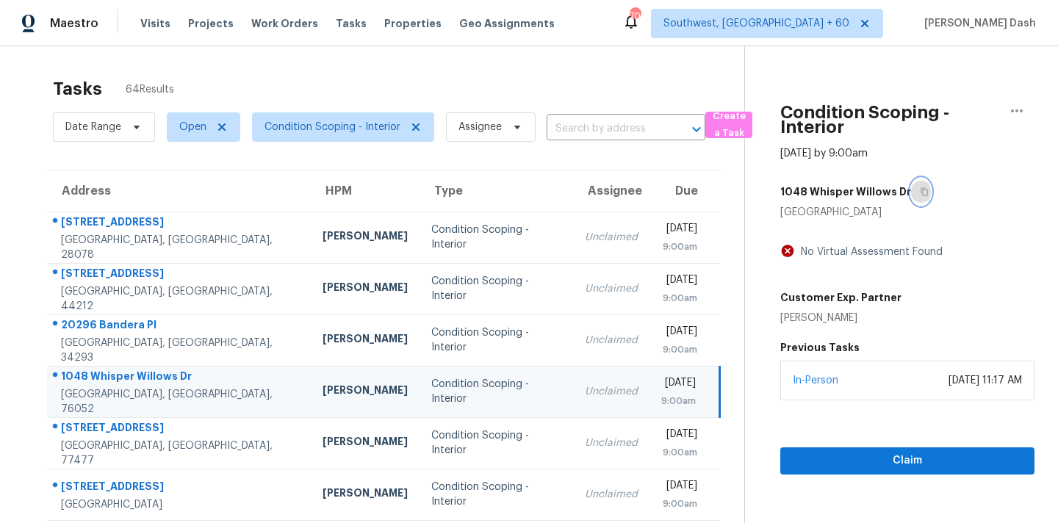
click at [920, 194] on button "button" at bounding box center [921, 191] width 20 height 26
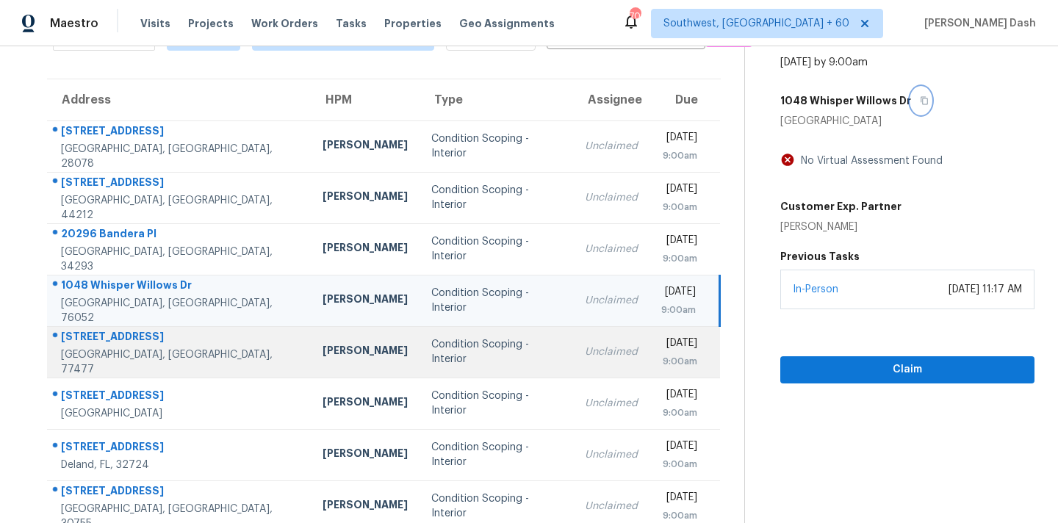
scroll to position [98, 0]
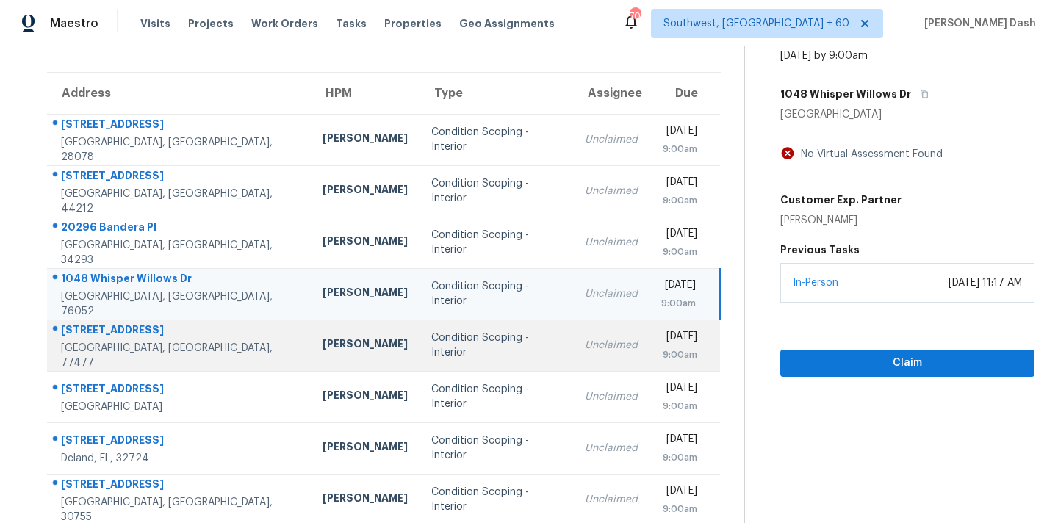
click at [444, 341] on div "Condition Scoping - Interior" at bounding box center [496, 345] width 130 height 29
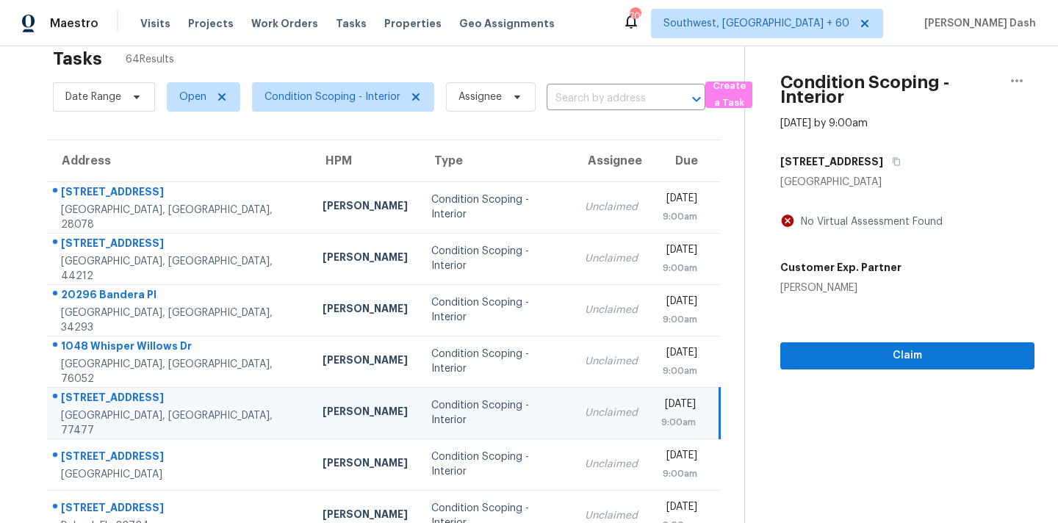
scroll to position [8, 0]
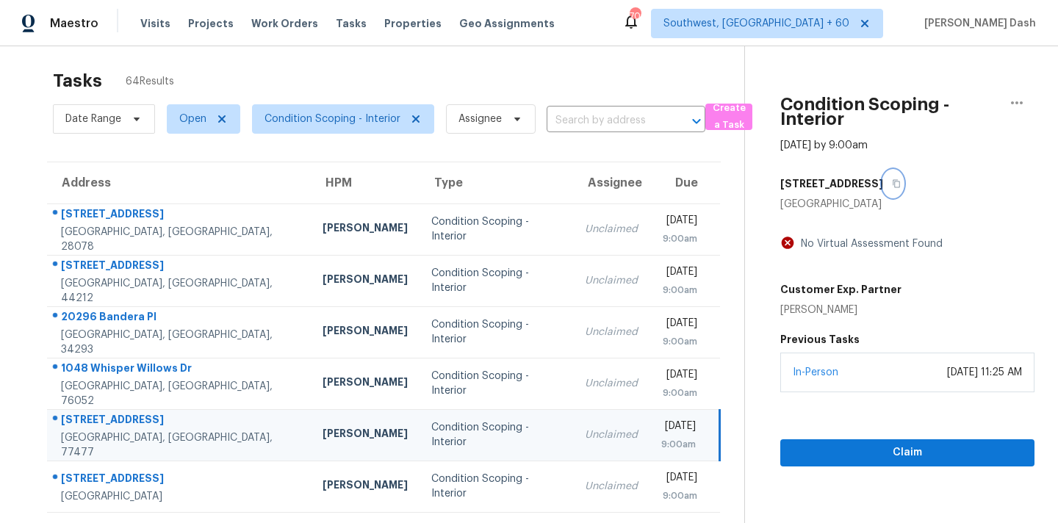
click at [903, 189] on button "button" at bounding box center [893, 183] width 20 height 26
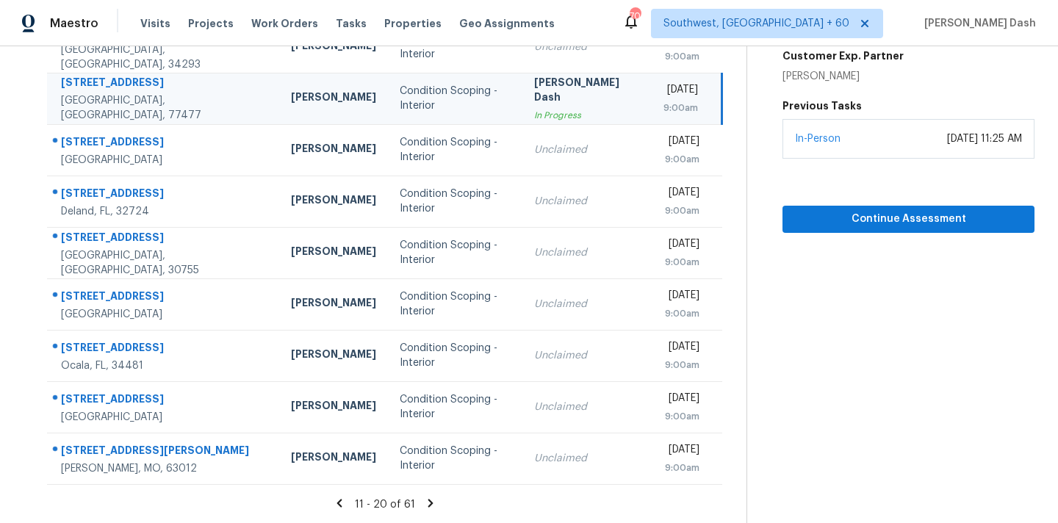
click at [344, 499] on icon at bounding box center [339, 502] width 13 height 13
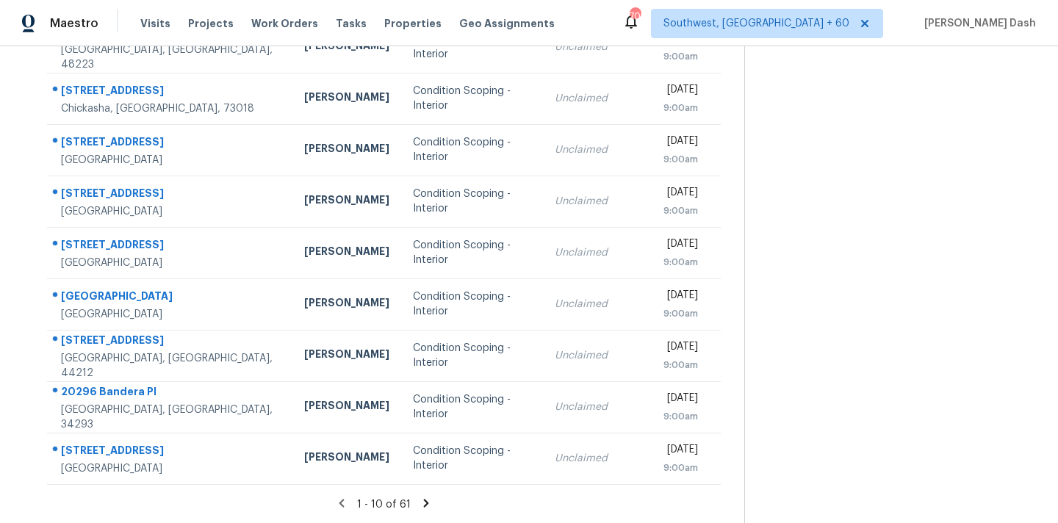
scroll to position [0, 0]
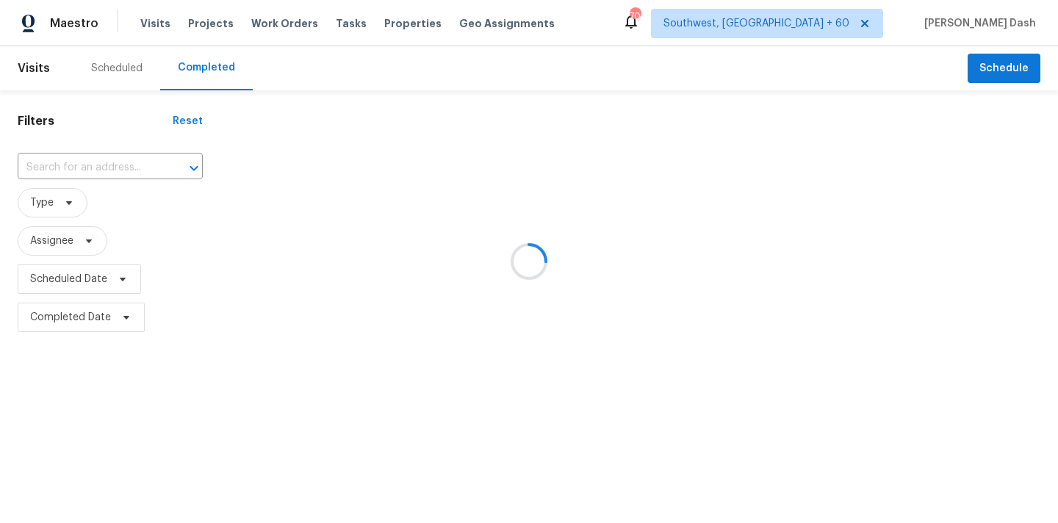
click at [90, 170] on div at bounding box center [529, 261] width 1058 height 523
click at [102, 165] on div at bounding box center [529, 261] width 1058 height 523
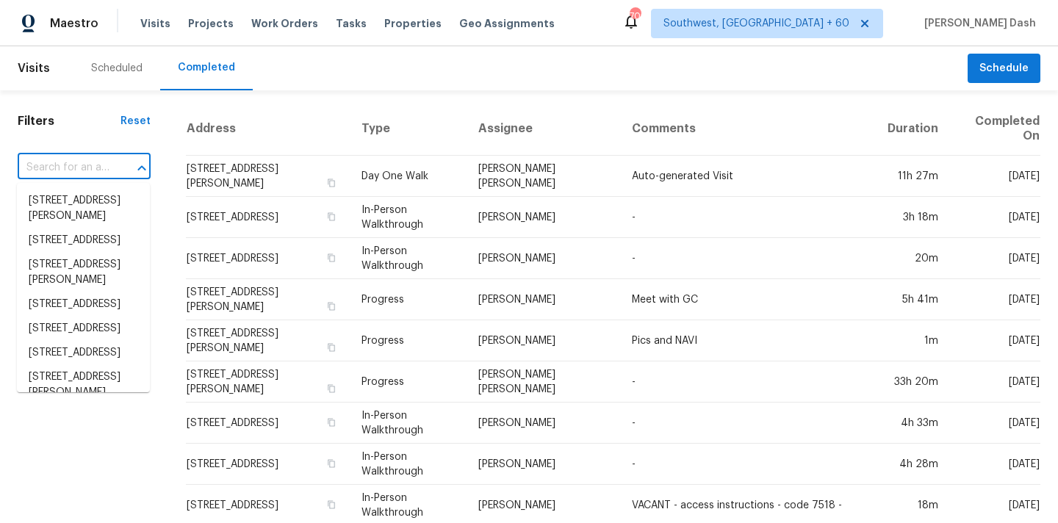
click at [91, 173] on input "text" at bounding box center [64, 167] width 92 height 23
paste input "[STREET_ADDRESS]"
type input "[STREET_ADDRESS]"
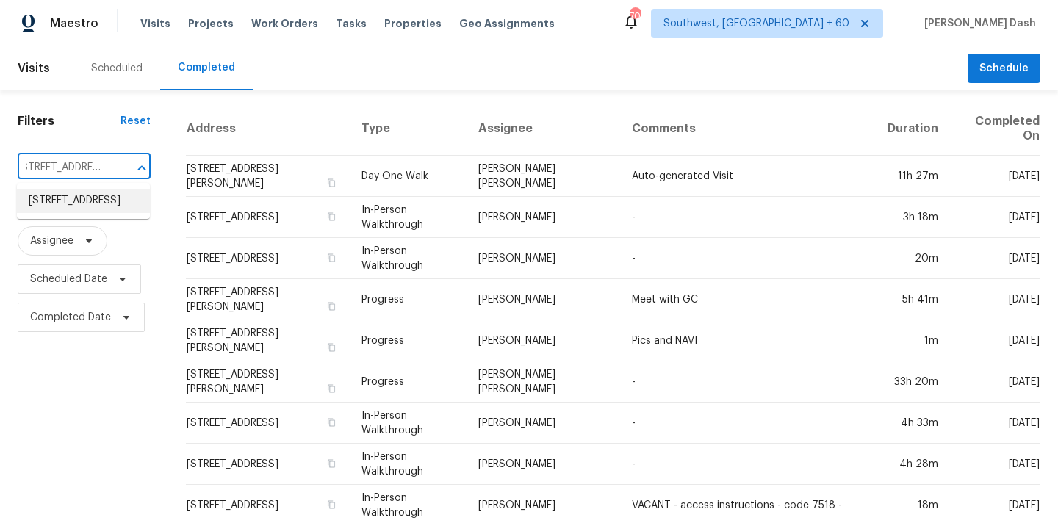
click at [89, 205] on li "[STREET_ADDRESS]" at bounding box center [83, 201] width 133 height 24
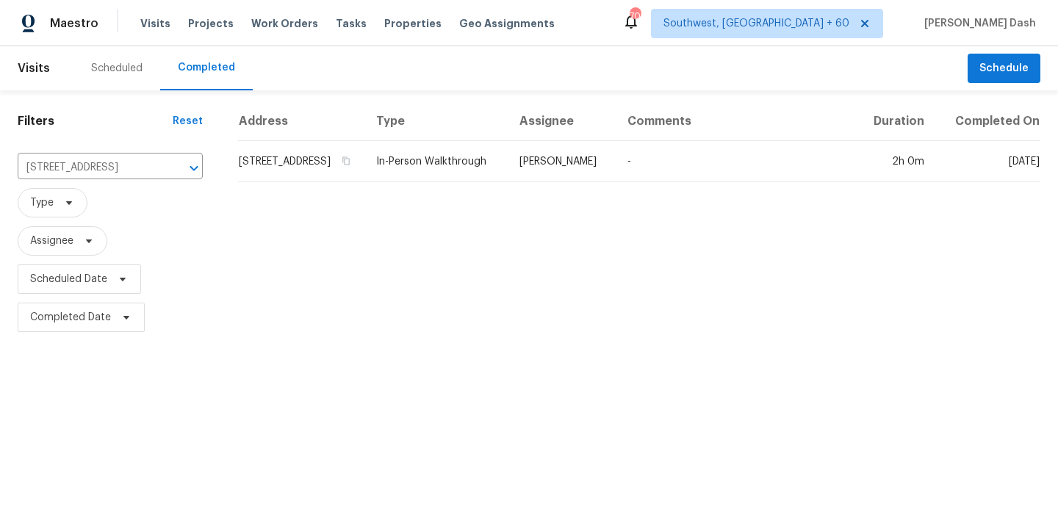
click at [504, 161] on td "In-Person Walkthrough" at bounding box center [435, 161] width 143 height 41
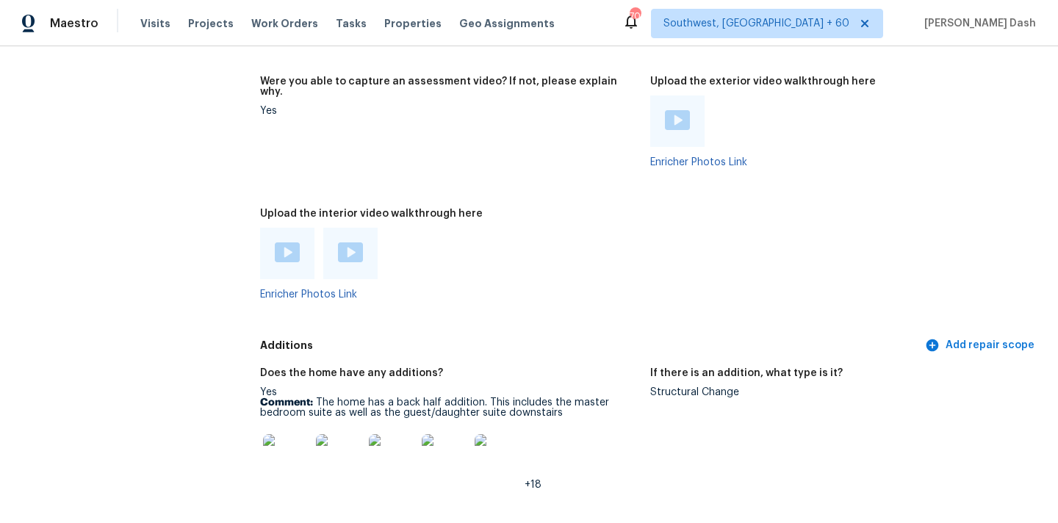
scroll to position [3107, 0]
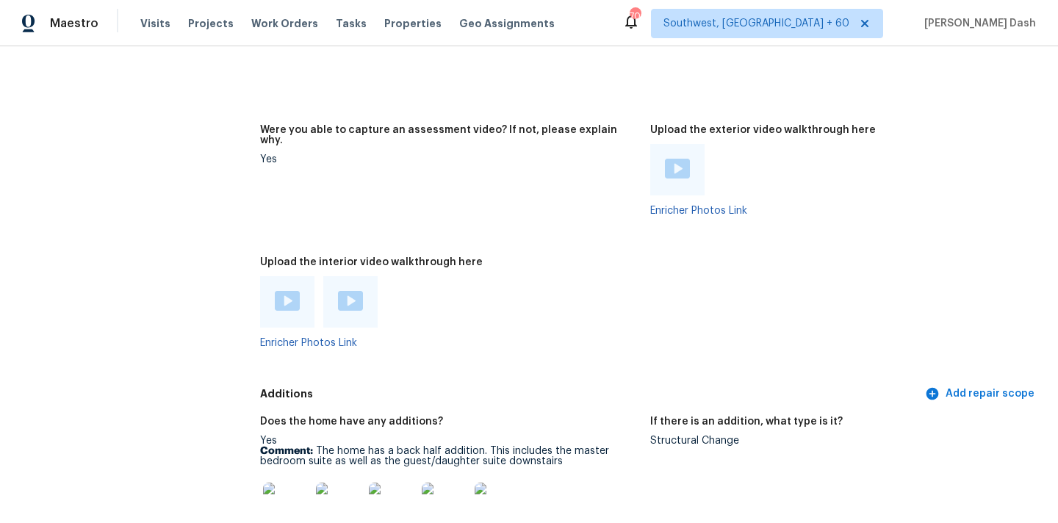
click at [290, 291] on img at bounding box center [287, 301] width 25 height 20
click at [347, 291] on img at bounding box center [350, 301] width 25 height 20
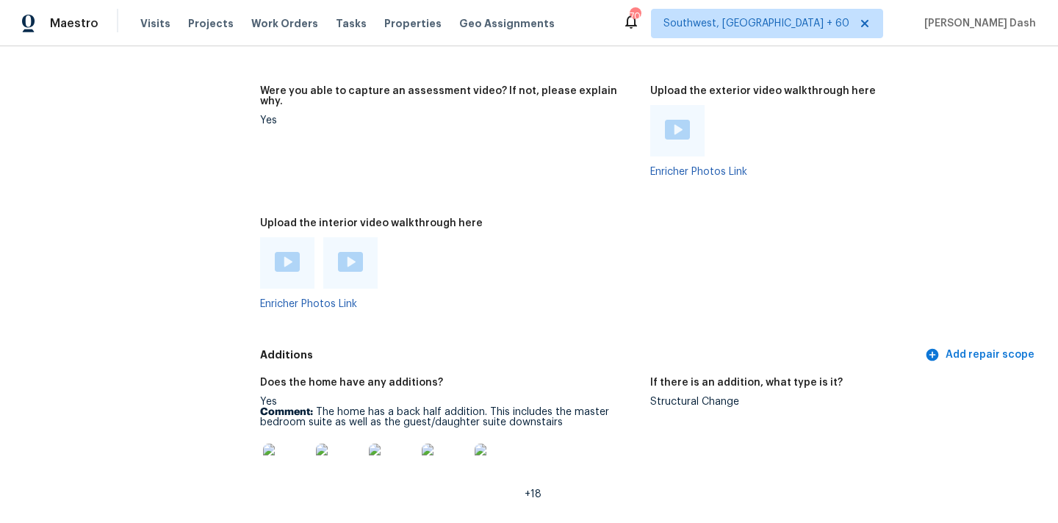
scroll to position [3160, 0]
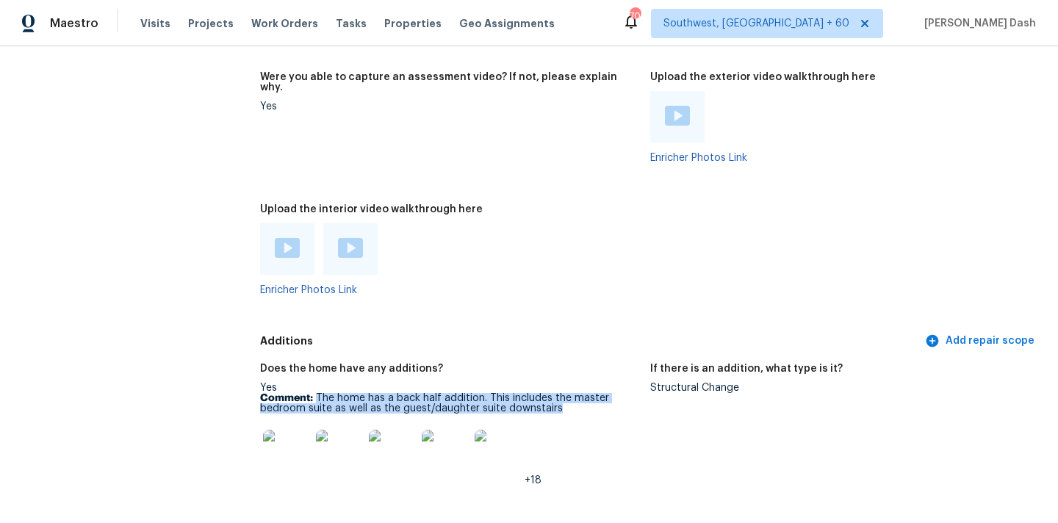
drag, startPoint x: 316, startPoint y: 377, endPoint x: 560, endPoint y: 386, distance: 244.0
click at [560, 393] on p "Comment: The home has a back half addition. This includes the master bedroom su…" at bounding box center [449, 403] width 378 height 21
copy p "The home has a back half addition. This includes the master bedroom suite as we…"
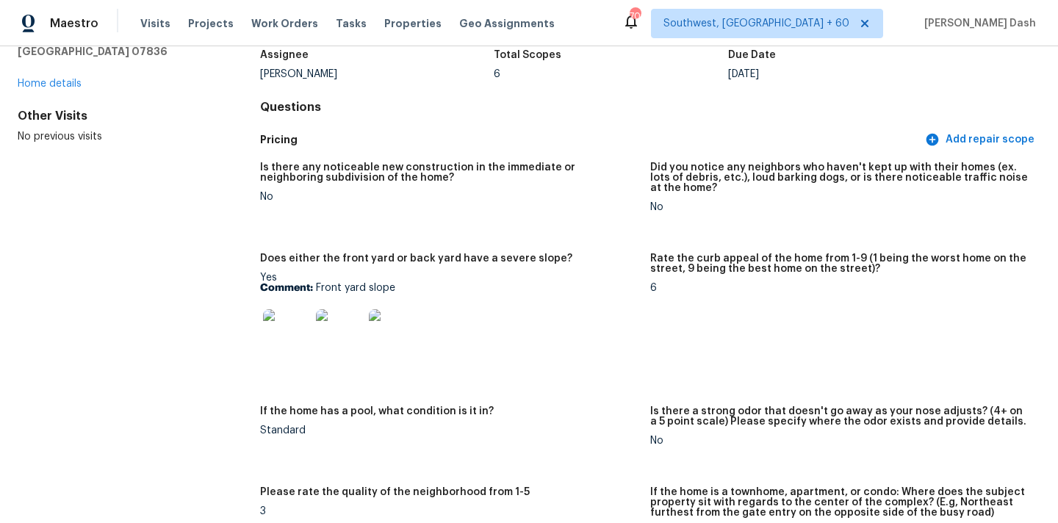
scroll to position [156, 0]
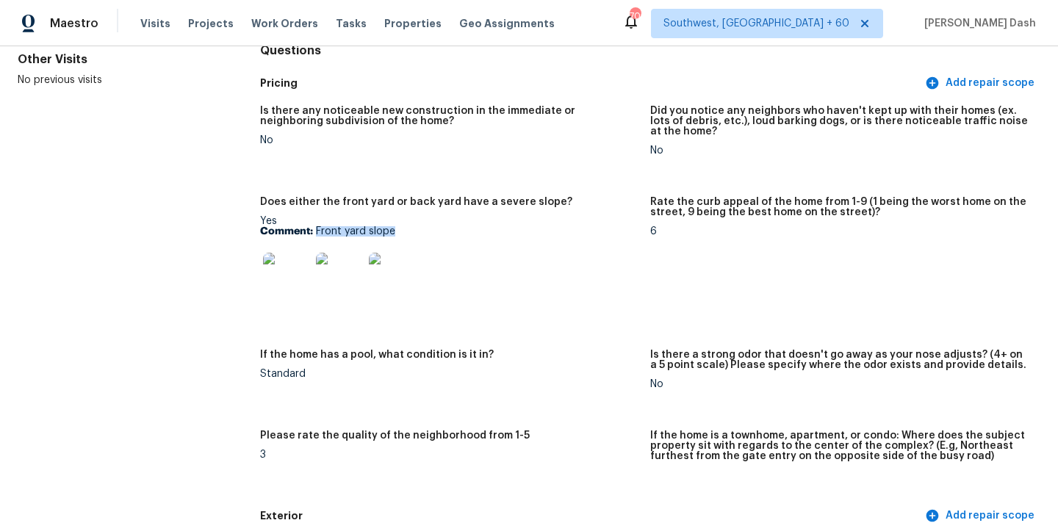
drag, startPoint x: 317, startPoint y: 228, endPoint x: 450, endPoint y: 231, distance: 133.0
click at [450, 231] on p "Comment: Front yard slope" at bounding box center [449, 231] width 378 height 10
copy p "Front yard slope"
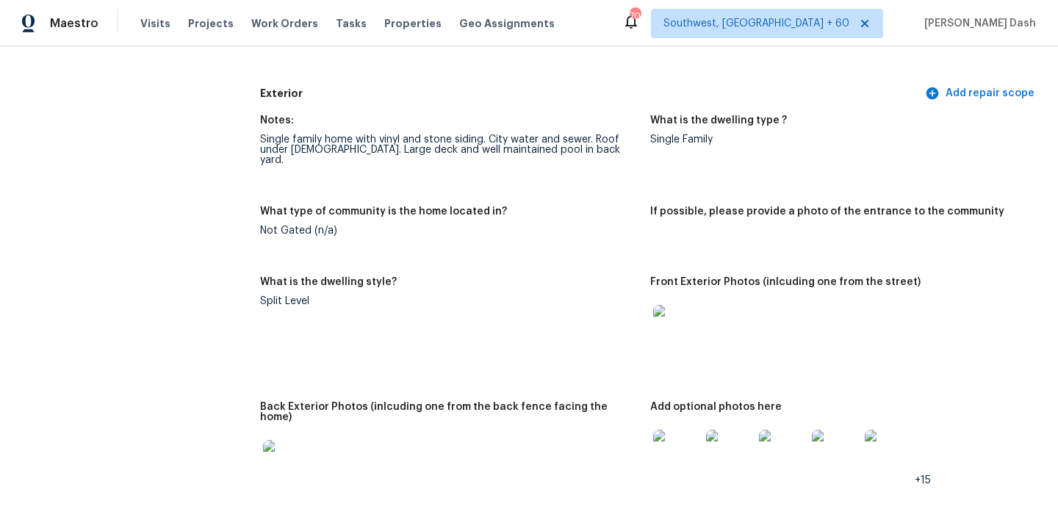
scroll to position [0, 0]
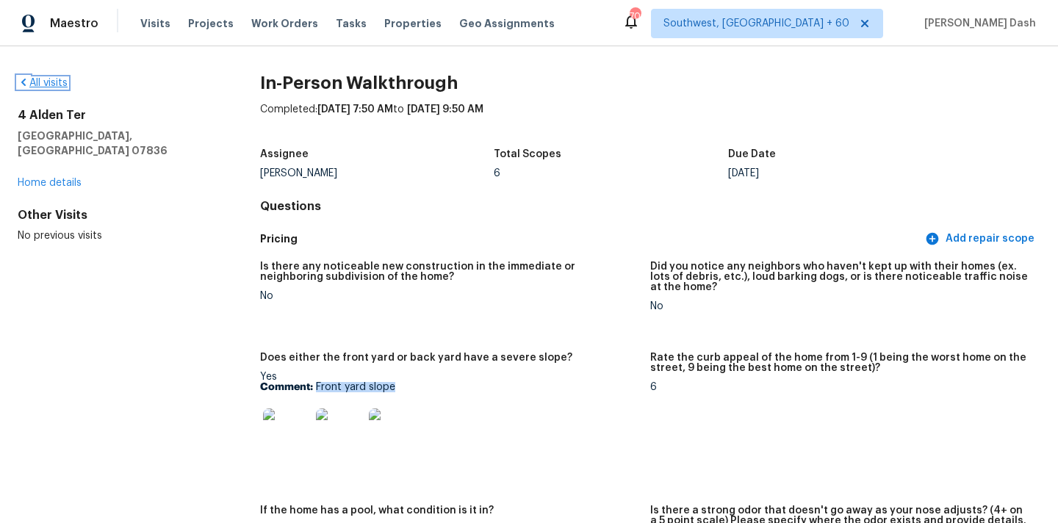
click at [38, 82] on link "All visits" at bounding box center [43, 83] width 50 height 10
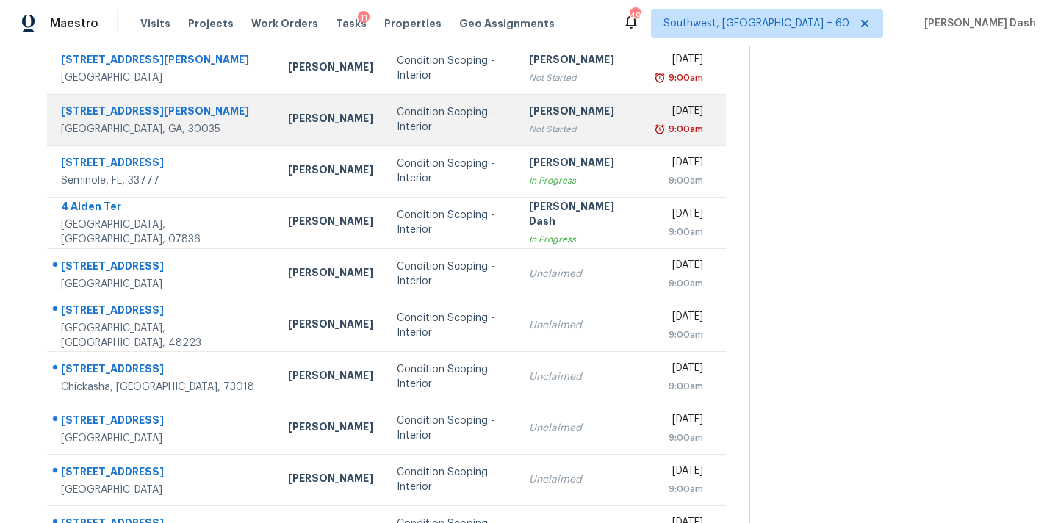
scroll to position [236, 0]
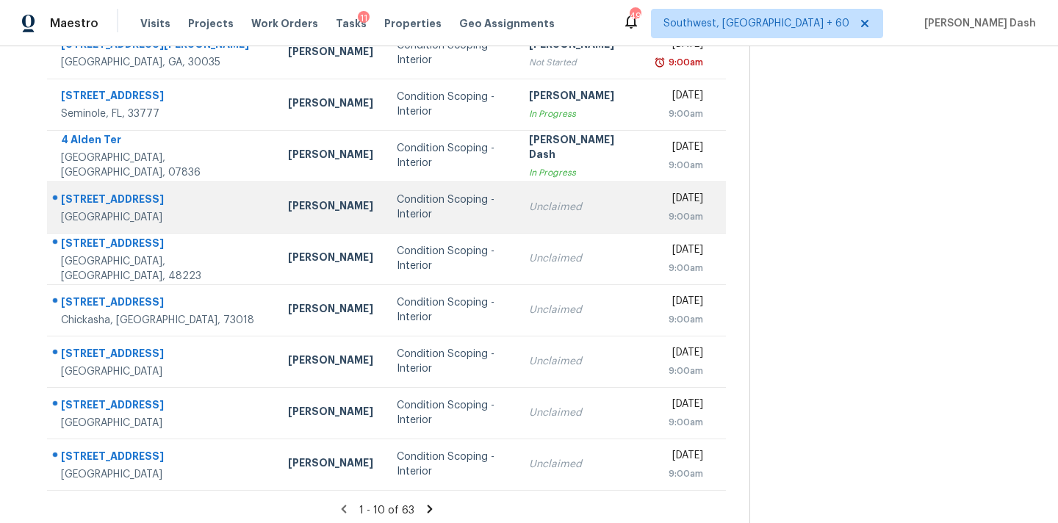
click at [393, 191] on td "Condition Scoping - Interior" at bounding box center [451, 206] width 132 height 51
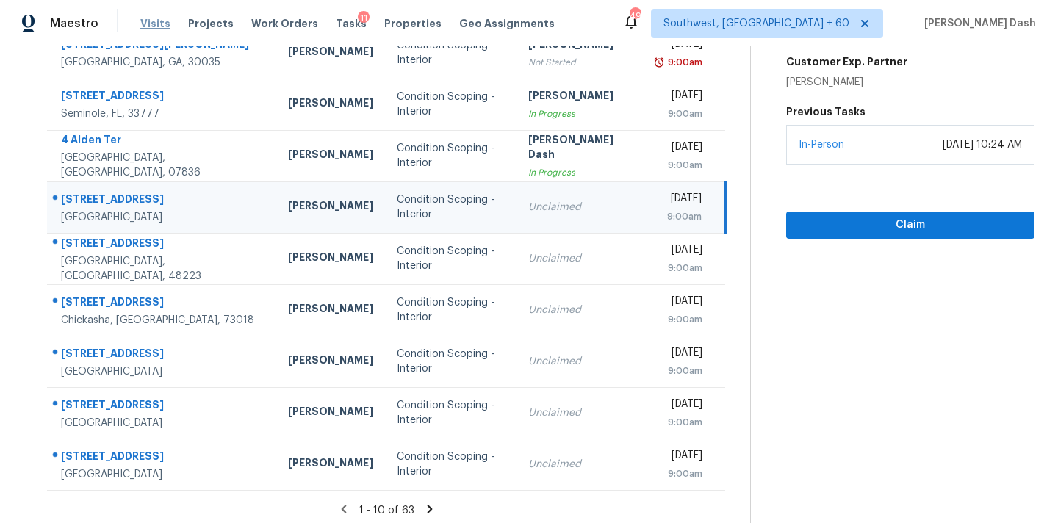
click at [150, 19] on span "Visits" at bounding box center [155, 23] width 30 height 15
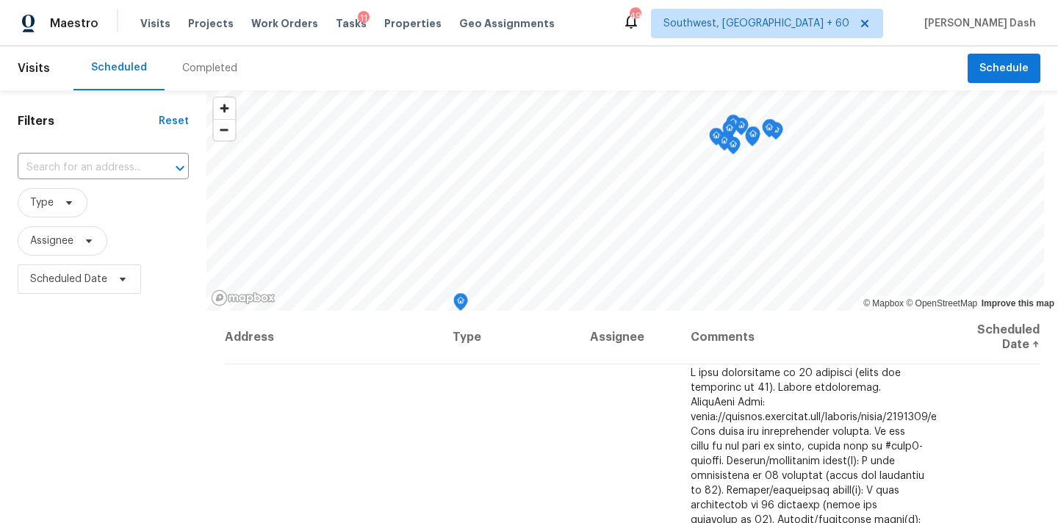
click at [203, 72] on div "Completed" at bounding box center [209, 68] width 55 height 15
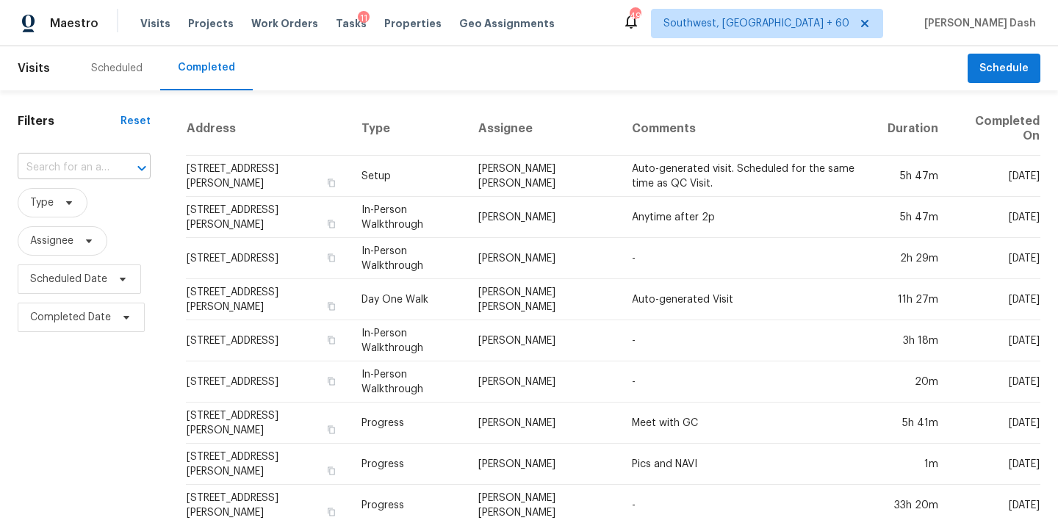
click at [100, 158] on input "text" at bounding box center [64, 167] width 92 height 23
paste input "10926 W Early Dusk Cir, Houston, TX 77044"
type input "10926 W Early Dusk Cir, Houston, TX 77044"
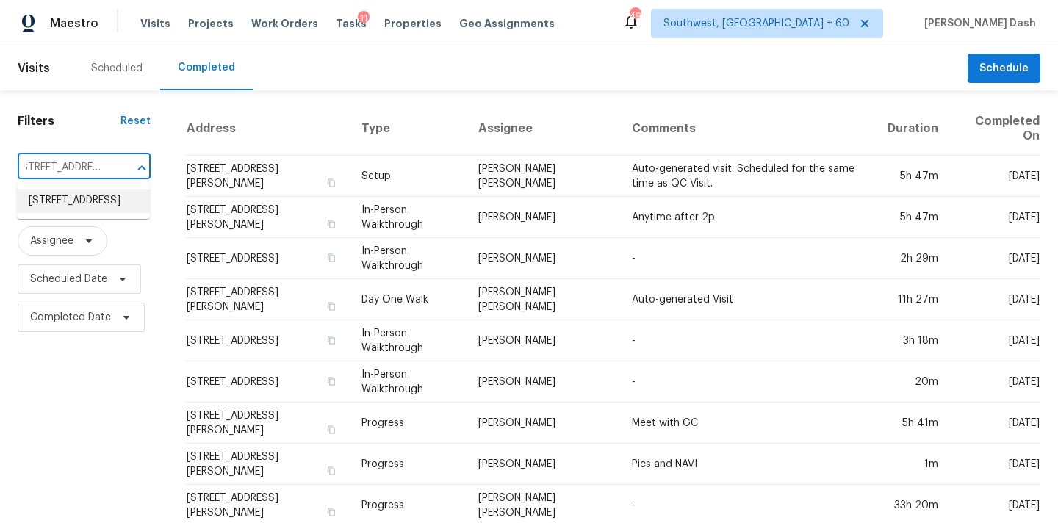
click at [99, 206] on li "10926 W Early Dusk Cir, Houston, TX 77044" at bounding box center [83, 201] width 133 height 24
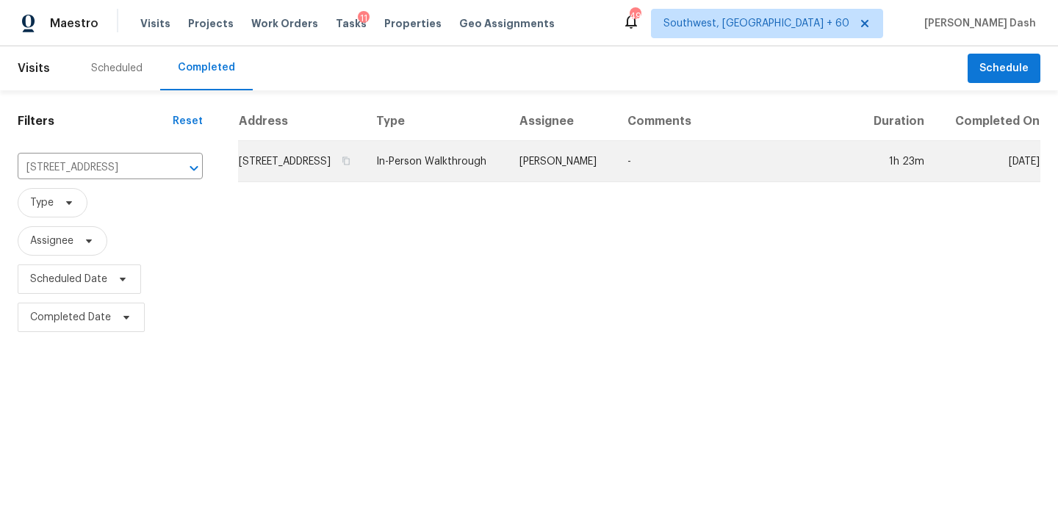
click at [508, 182] on td "In-Person Walkthrough" at bounding box center [435, 161] width 143 height 41
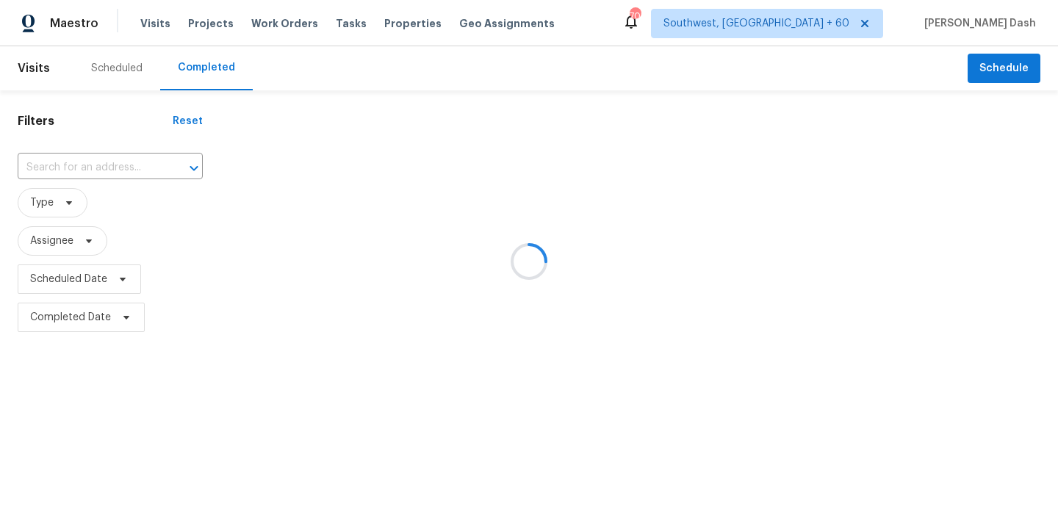
click at [88, 172] on div at bounding box center [529, 261] width 1058 height 523
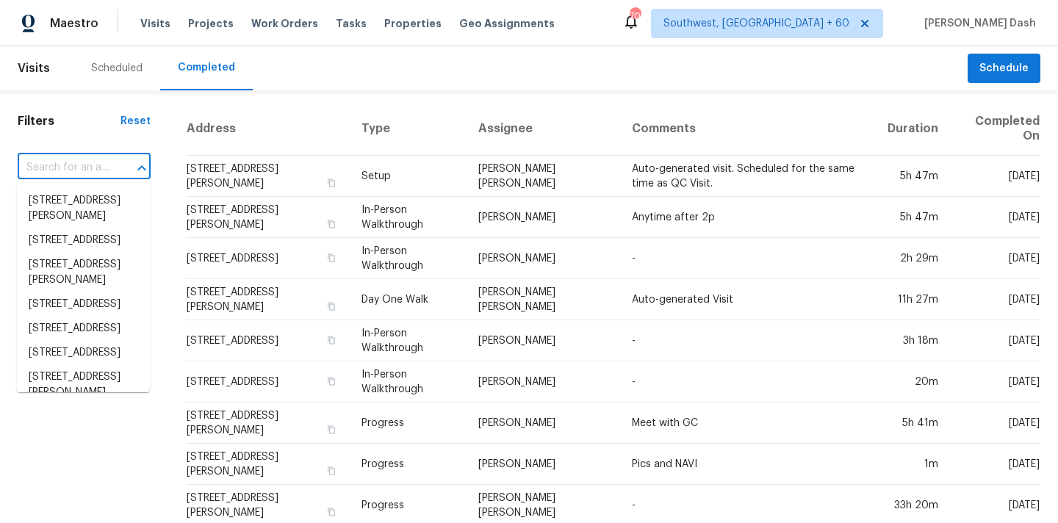
click at [88, 172] on input "text" at bounding box center [64, 167] width 92 height 23
paste input "[STREET_ADDRESS]"
type input "[STREET_ADDRESS]"
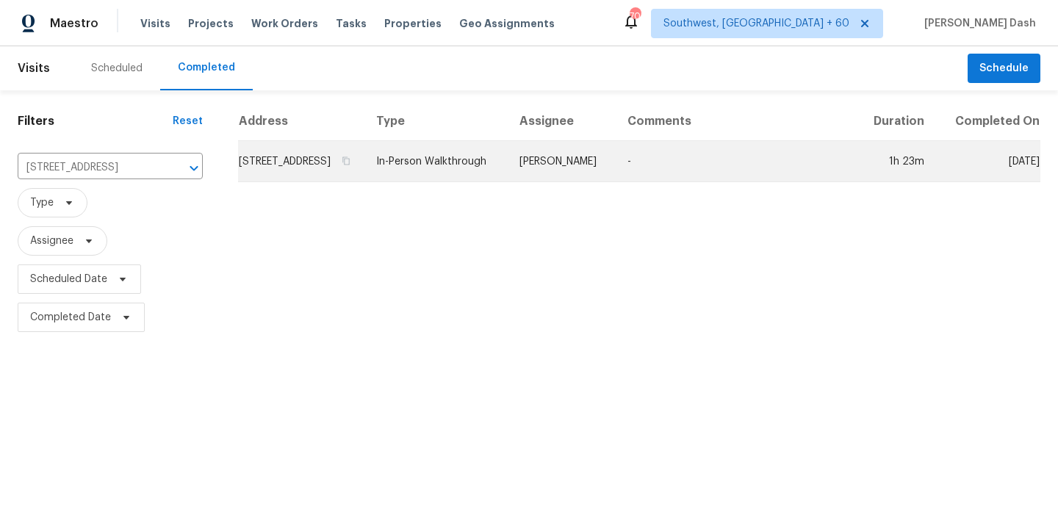
click at [508, 180] on td "In-Person Walkthrough" at bounding box center [435, 161] width 143 height 41
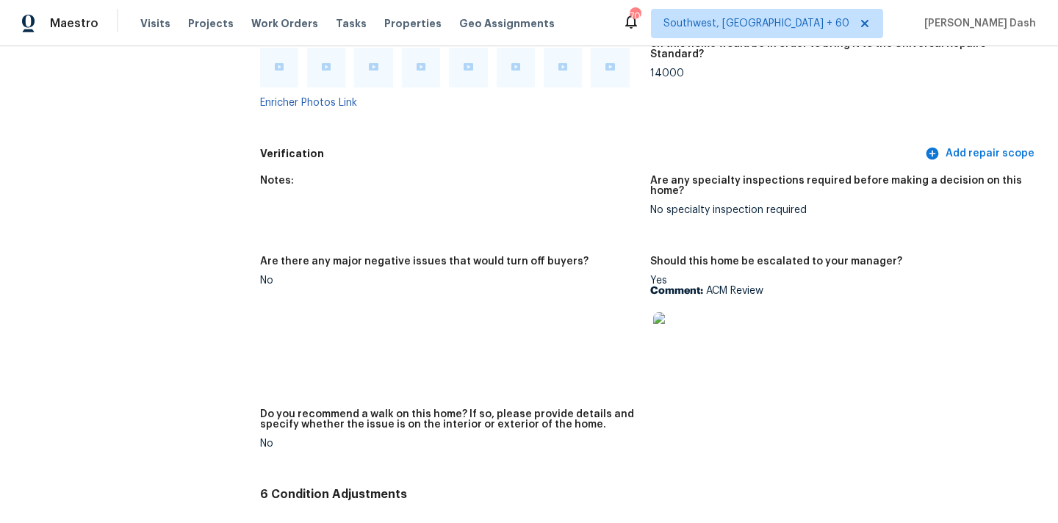
scroll to position [2834, 0]
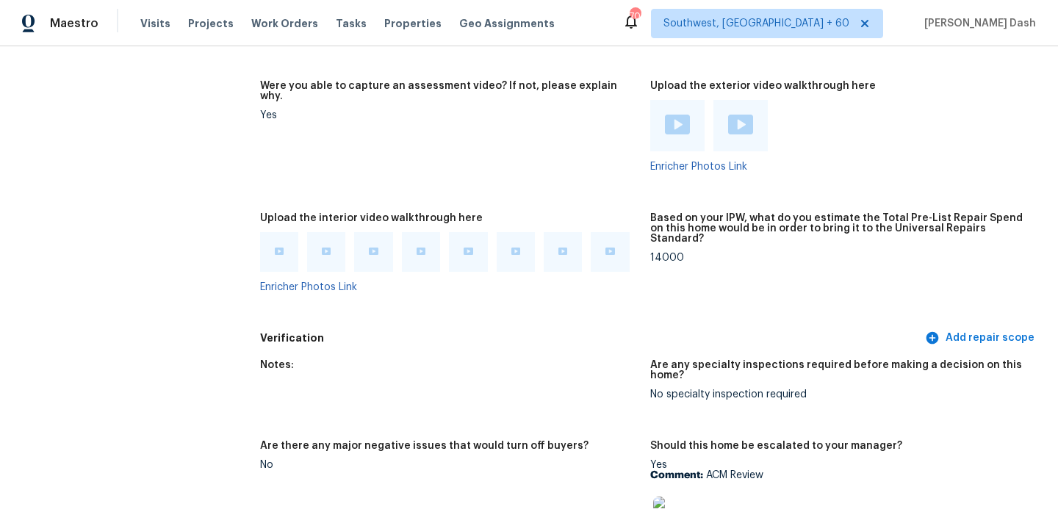
click at [415, 232] on div at bounding box center [421, 252] width 38 height 40
click at [421, 248] on img at bounding box center [420, 251] width 9 height 7
click at [279, 248] on img at bounding box center [279, 251] width 9 height 7
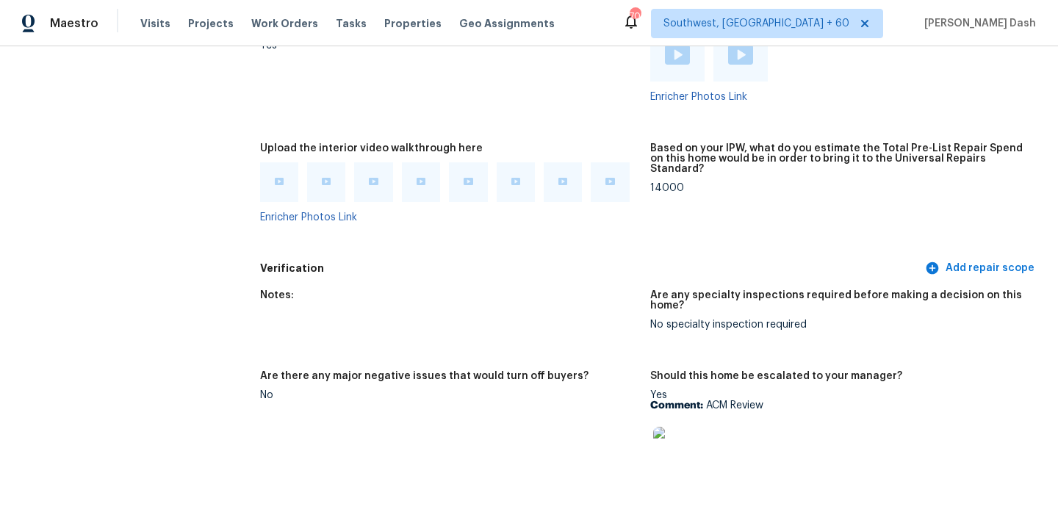
scroll to position [2863, 0]
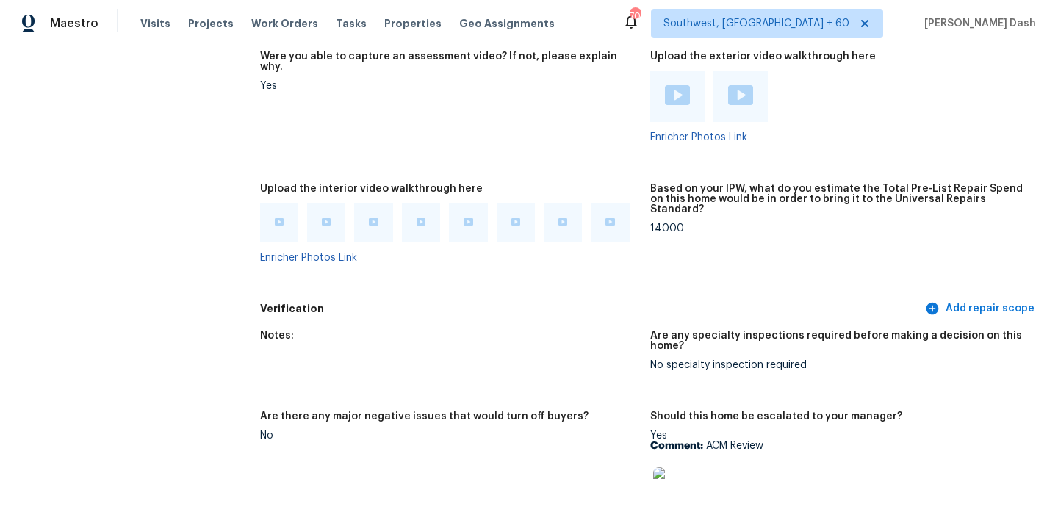
click at [280, 218] on img at bounding box center [279, 221] width 9 height 7
click at [320, 203] on div at bounding box center [326, 223] width 38 height 40
click at [323, 218] on img at bounding box center [326, 221] width 9 height 7
click at [375, 218] on img at bounding box center [373, 221] width 9 height 7
click at [418, 218] on img at bounding box center [420, 221] width 9 height 7
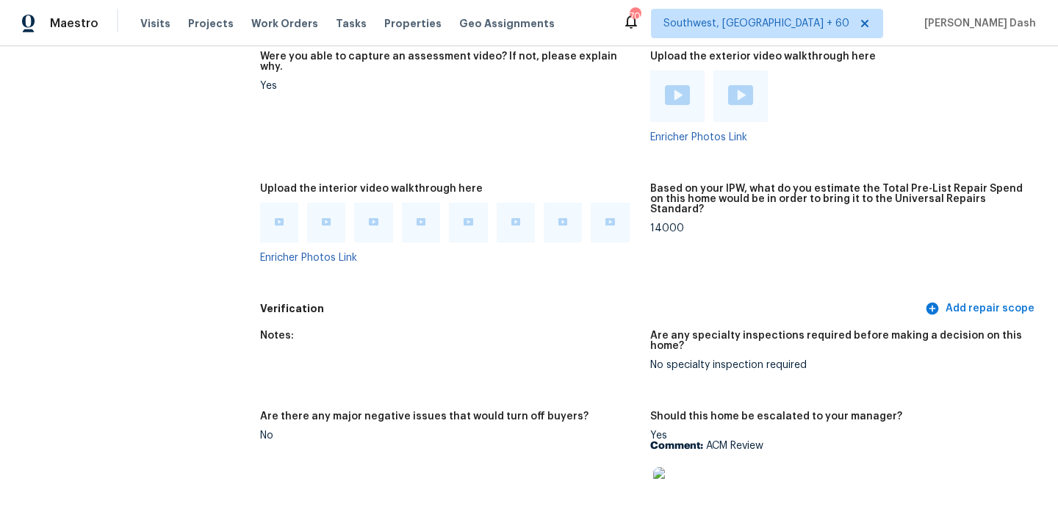
click at [458, 207] on div at bounding box center [468, 223] width 38 height 40
click at [465, 218] on img at bounding box center [467, 221] width 9 height 7
click at [510, 203] on div at bounding box center [515, 223] width 38 height 40
click at [519, 218] on img at bounding box center [515, 221] width 9 height 7
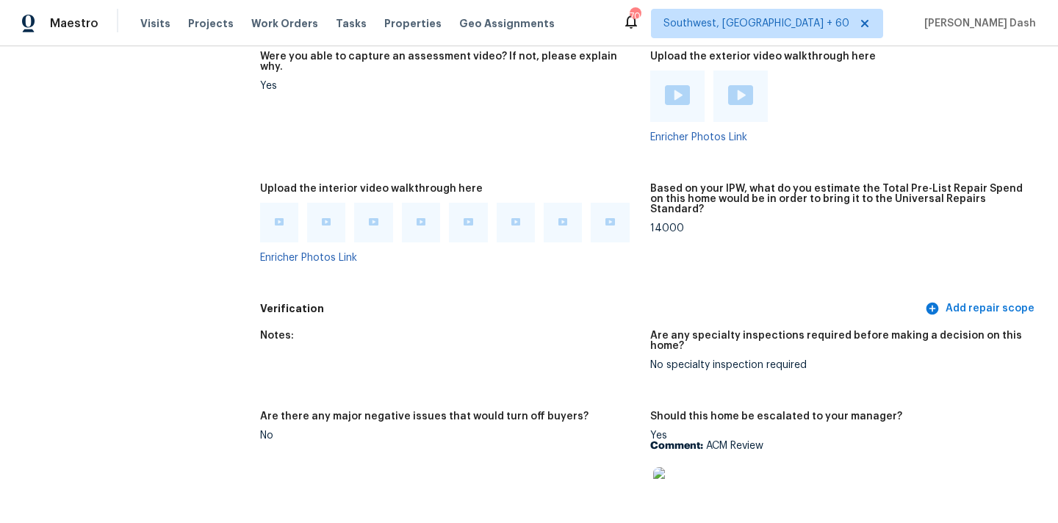
click at [567, 217] on div at bounding box center [562, 222] width 9 height 10
click at [609, 218] on img at bounding box center [609, 221] width 9 height 7
click at [568, 206] on div at bounding box center [562, 223] width 38 height 40
click at [563, 218] on img at bounding box center [562, 221] width 9 height 7
click at [629, 102] on figure "Were you able to capture an assessment video? If not, please explain why. Yes" at bounding box center [455, 108] width 390 height 115
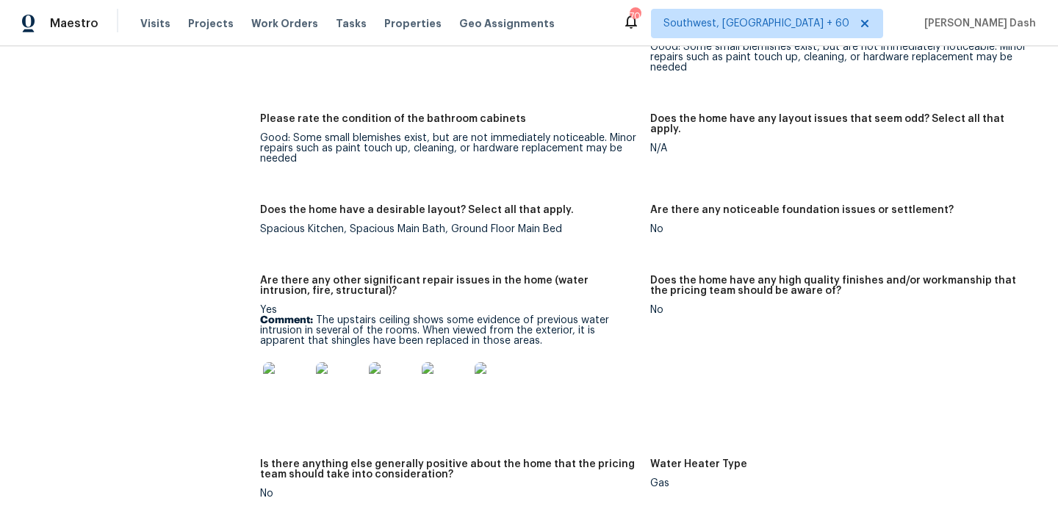
scroll to position [2315, 0]
click at [289, 361] on img at bounding box center [286, 384] width 47 height 47
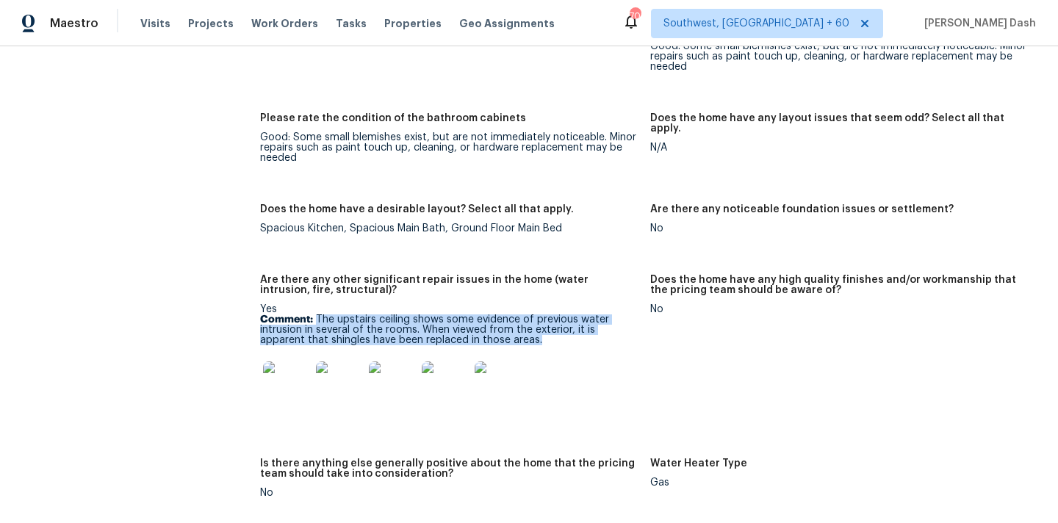
drag, startPoint x: 314, startPoint y: 295, endPoint x: 494, endPoint y: 317, distance: 180.6
click at [494, 317] on p "Comment: The upstairs ceiling shows some evidence of previous water intrusion i…" at bounding box center [449, 329] width 378 height 31
copy p "The upstairs ceiling shows some evidence of previous water intrusion in several…"
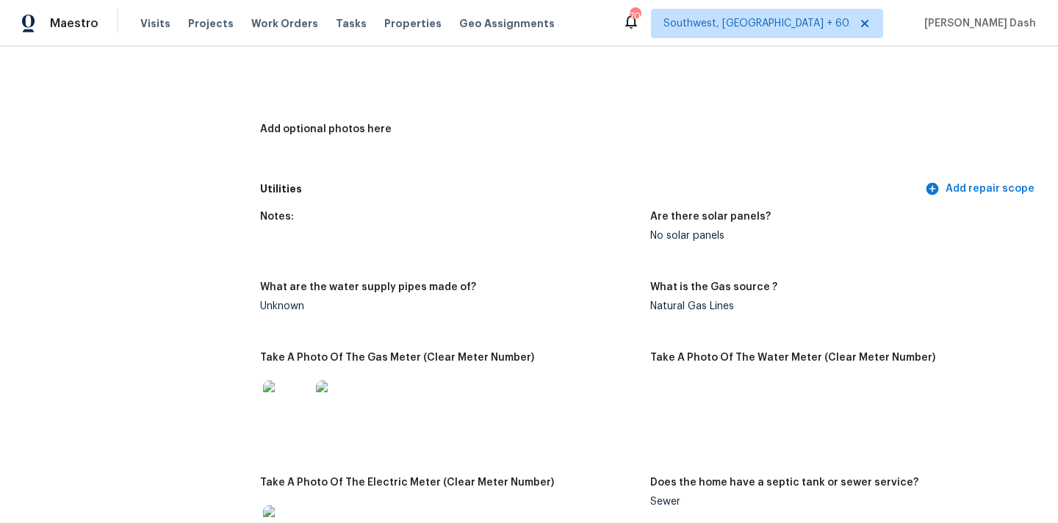
scroll to position [0, 0]
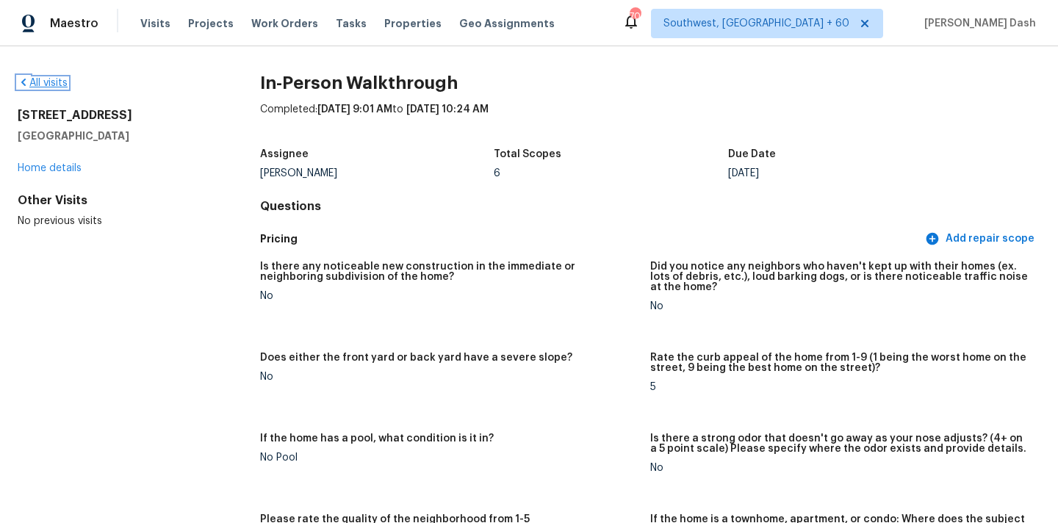
click at [50, 79] on link "All visits" at bounding box center [43, 83] width 50 height 10
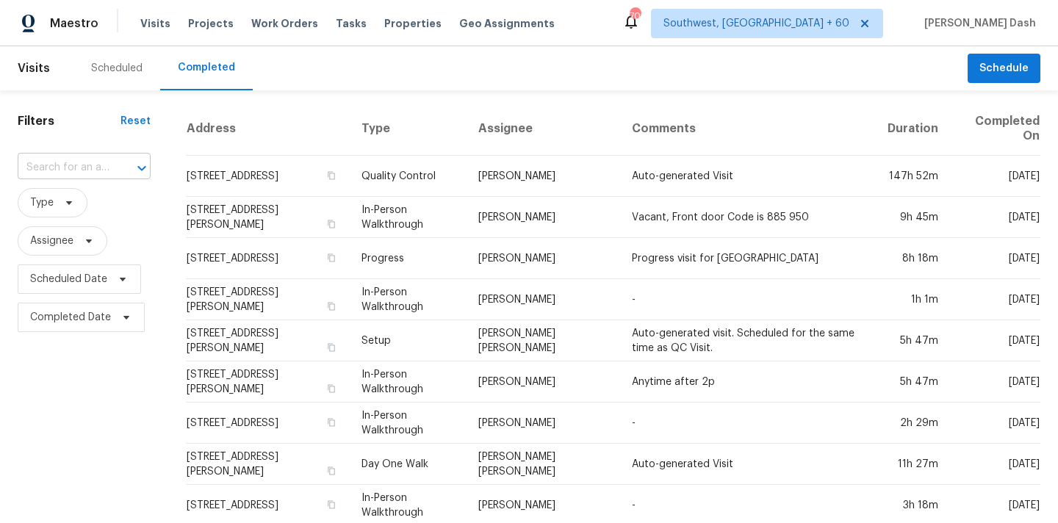
click at [101, 165] on input "text" at bounding box center [64, 167] width 92 height 23
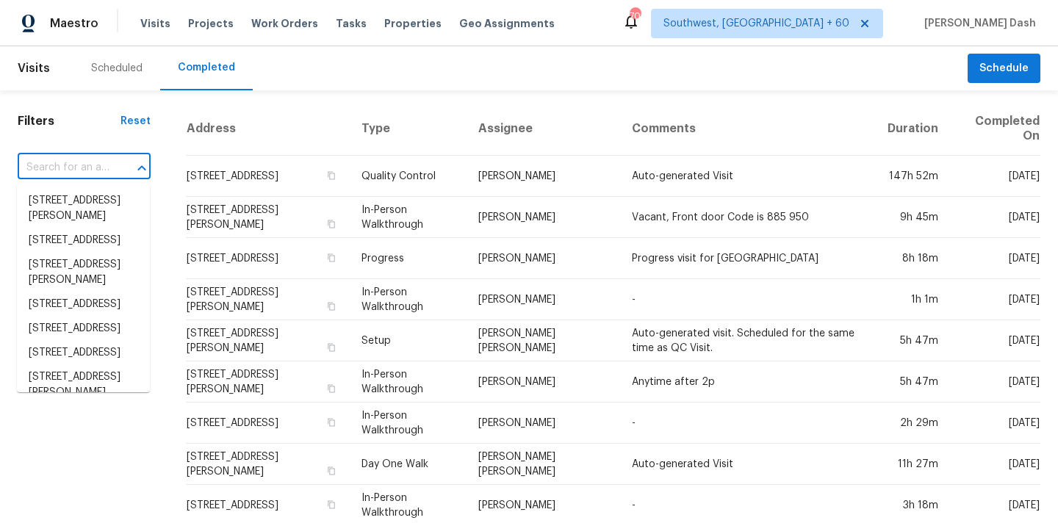
paste input "15100 Glastonbury Ave, Detroit, MI 48223"
type input "15100 Glastonbury Ave, Detroit, MI 48223"
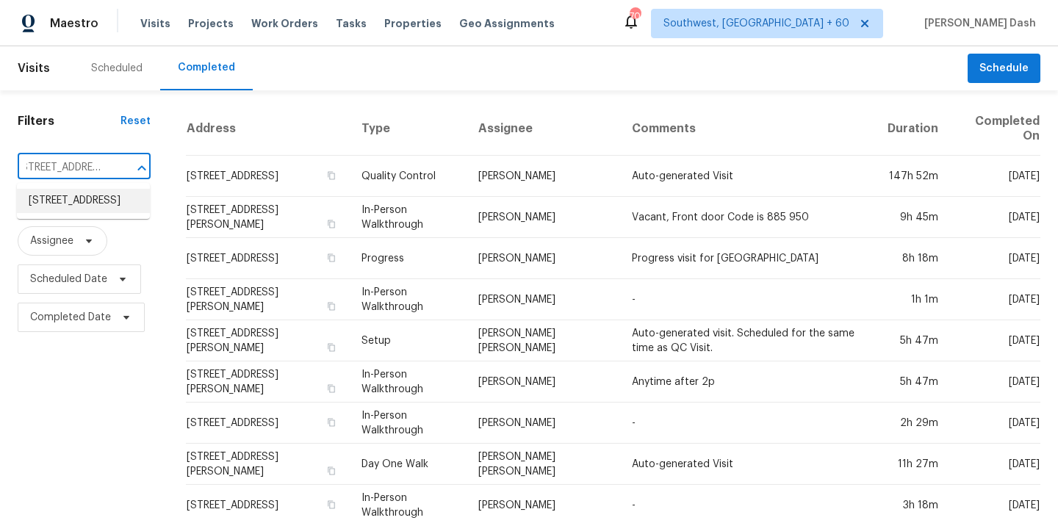
click at [93, 202] on li "15100 Glastonbury Ave, Detroit, MI 48223" at bounding box center [83, 201] width 133 height 24
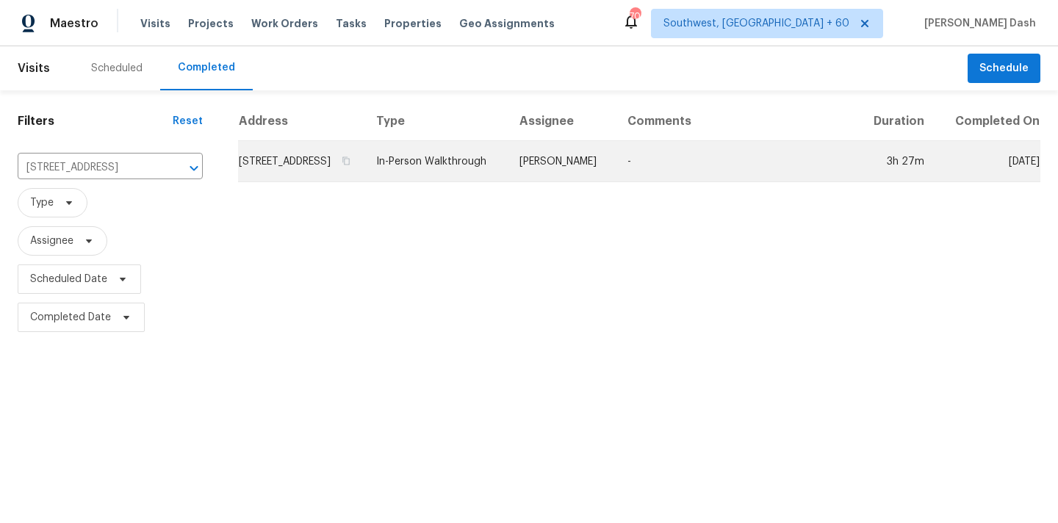
click at [508, 180] on td "In-Person Walkthrough" at bounding box center [435, 161] width 143 height 41
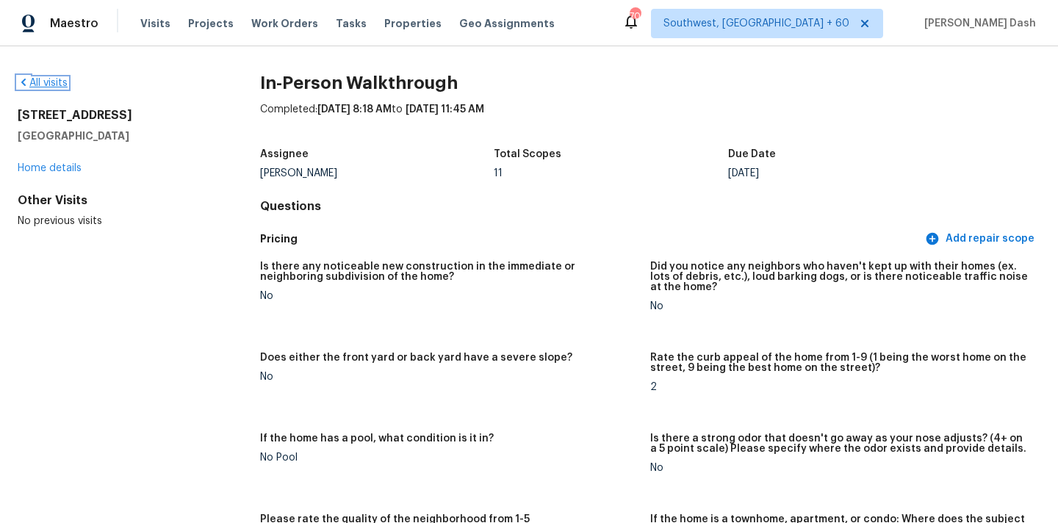
click at [67, 81] on link "All visits" at bounding box center [43, 83] width 50 height 10
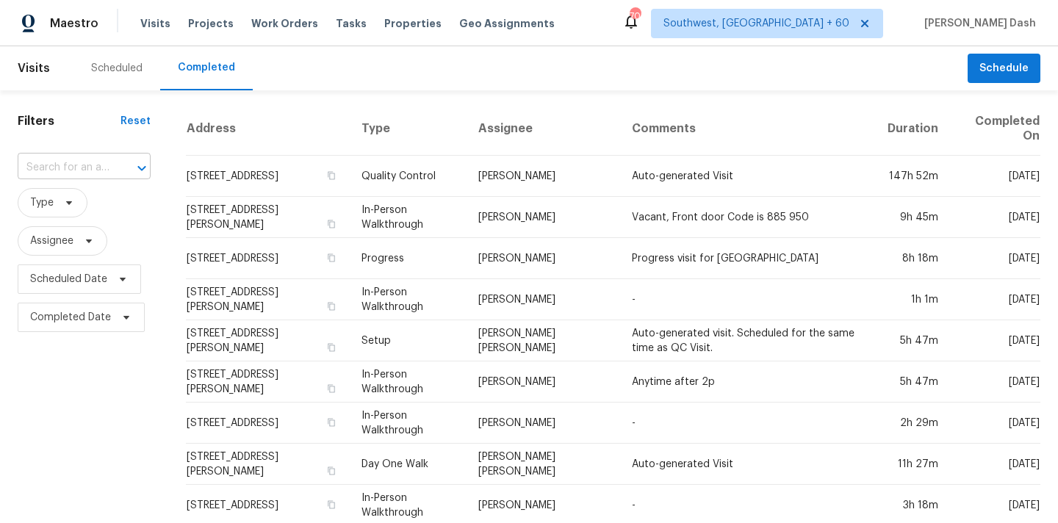
click at [85, 170] on input "text" at bounding box center [64, 167] width 92 height 23
paste input "[STREET_ADDRESS]"
type input "[STREET_ADDRESS]"
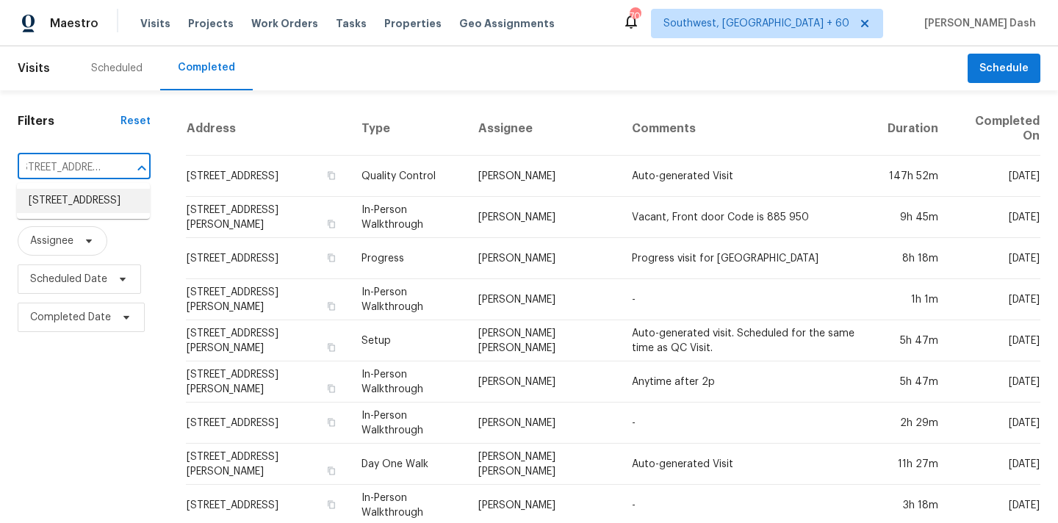
click at [87, 201] on li "[STREET_ADDRESS]" at bounding box center [83, 201] width 133 height 24
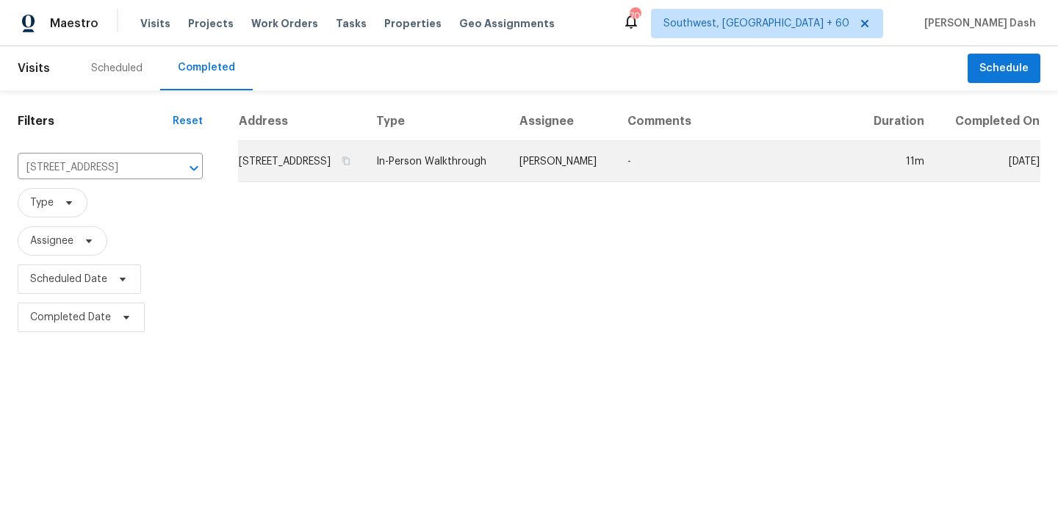
click at [508, 159] on td "In-Person Walkthrough" at bounding box center [435, 161] width 143 height 41
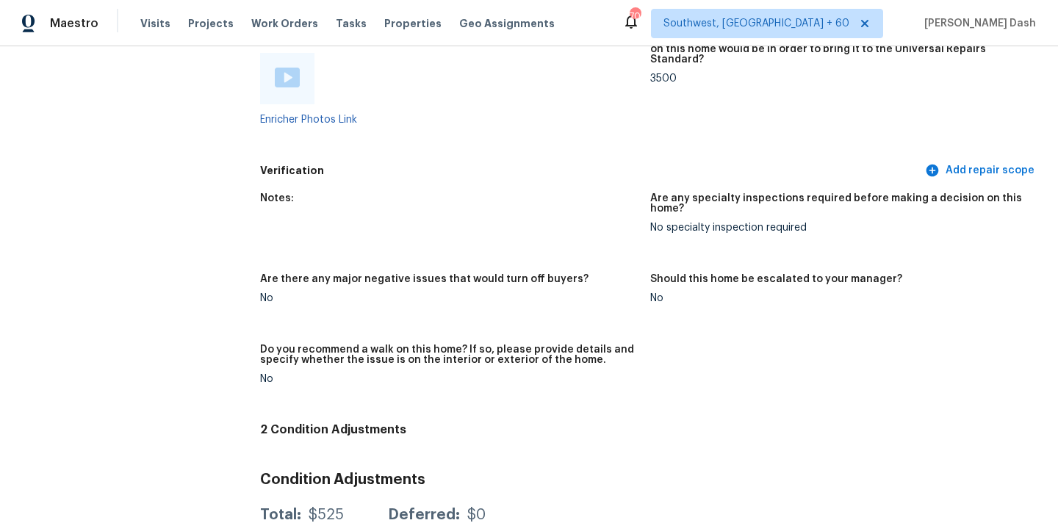
scroll to position [2897, 0]
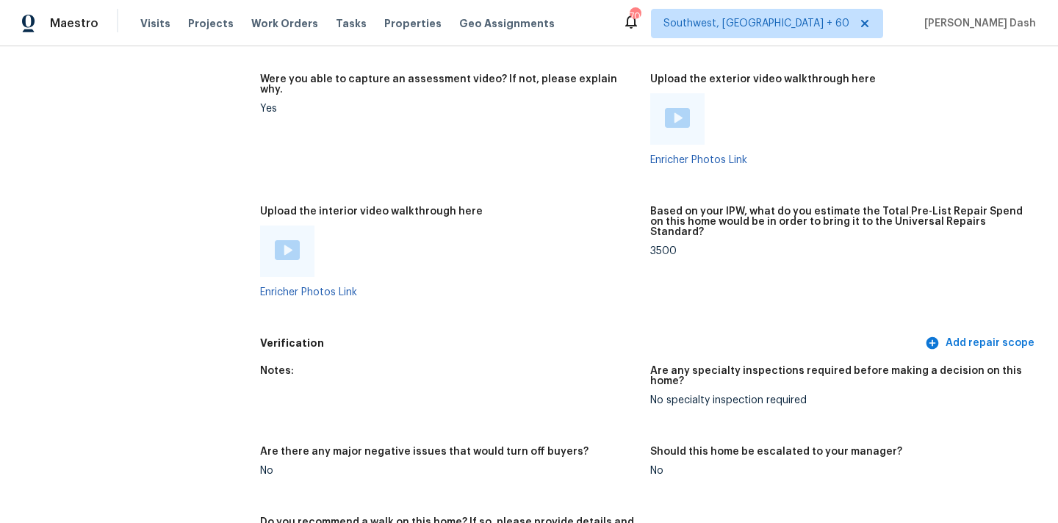
click at [283, 240] on img at bounding box center [287, 250] width 25 height 20
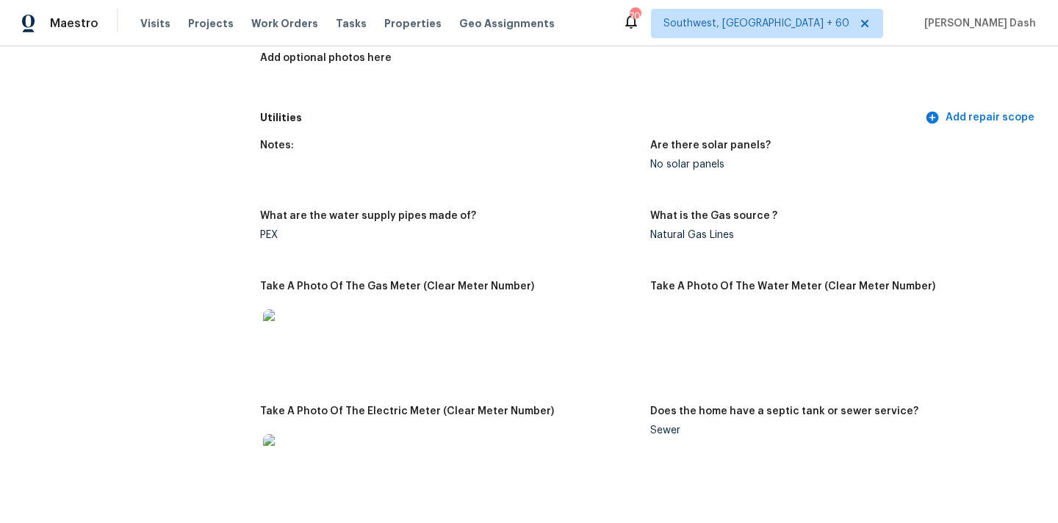
scroll to position [868, 0]
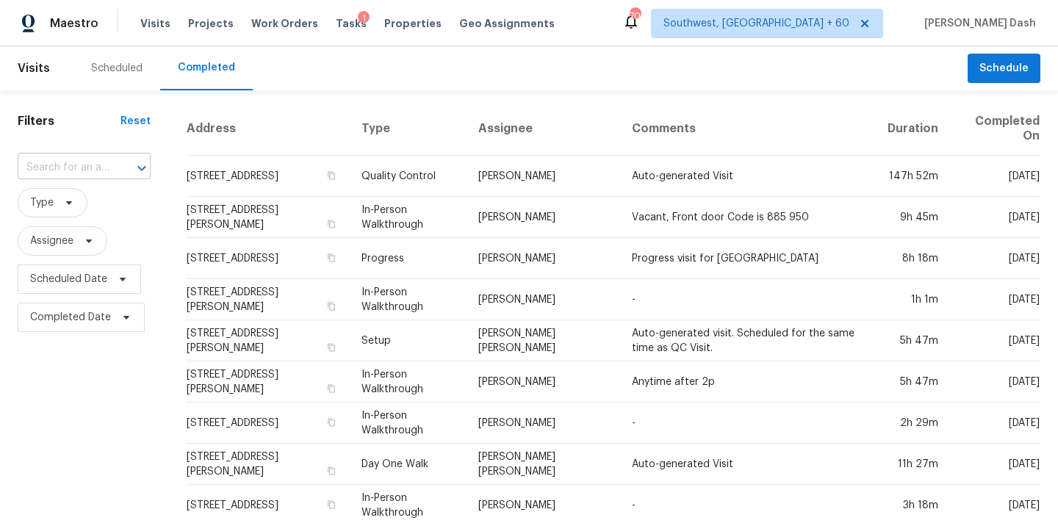
click at [84, 162] on input "text" at bounding box center [64, 167] width 92 height 23
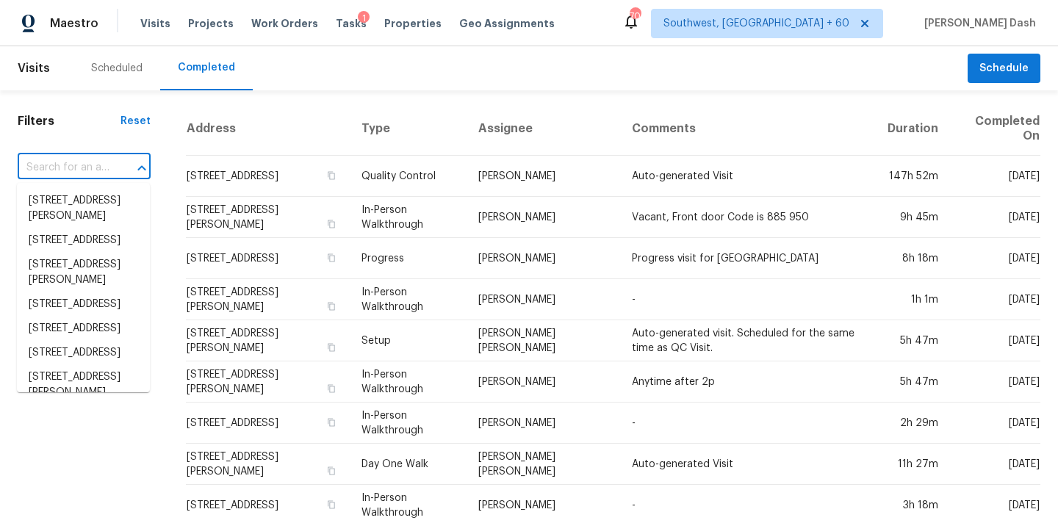
paste input "[STREET_ADDRESS]"
type input "[STREET_ADDRESS]"
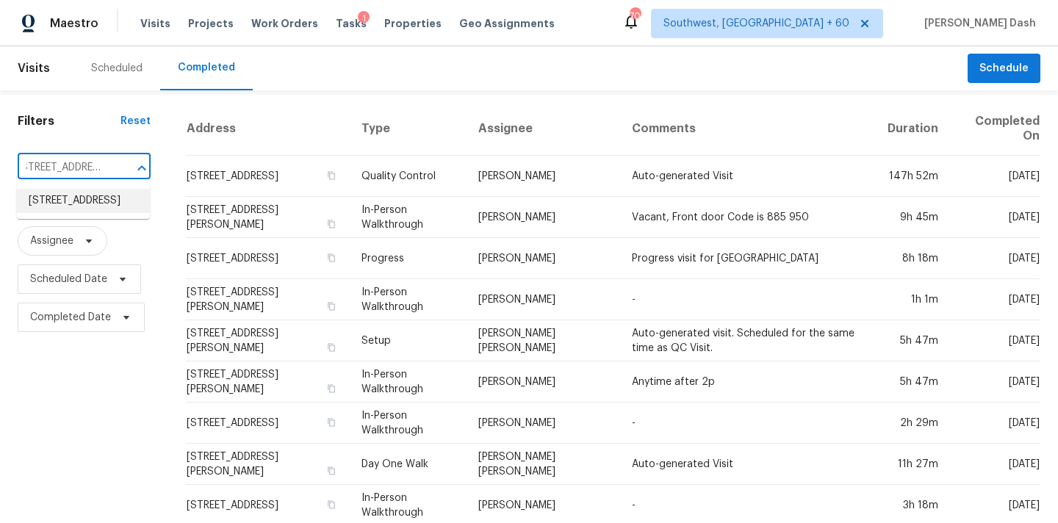
click at [109, 203] on li "[STREET_ADDRESS]" at bounding box center [83, 201] width 133 height 24
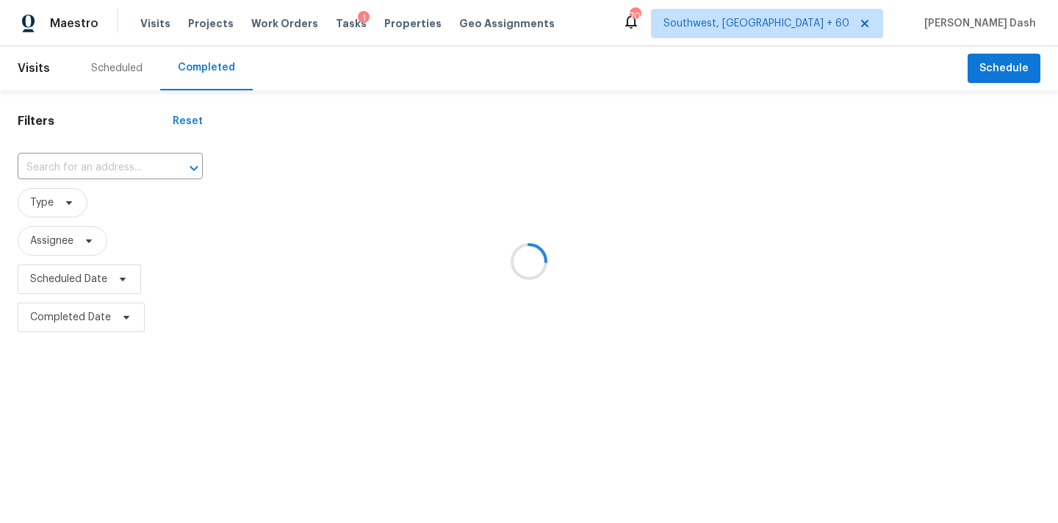
click at [480, 173] on div at bounding box center [529, 261] width 1058 height 523
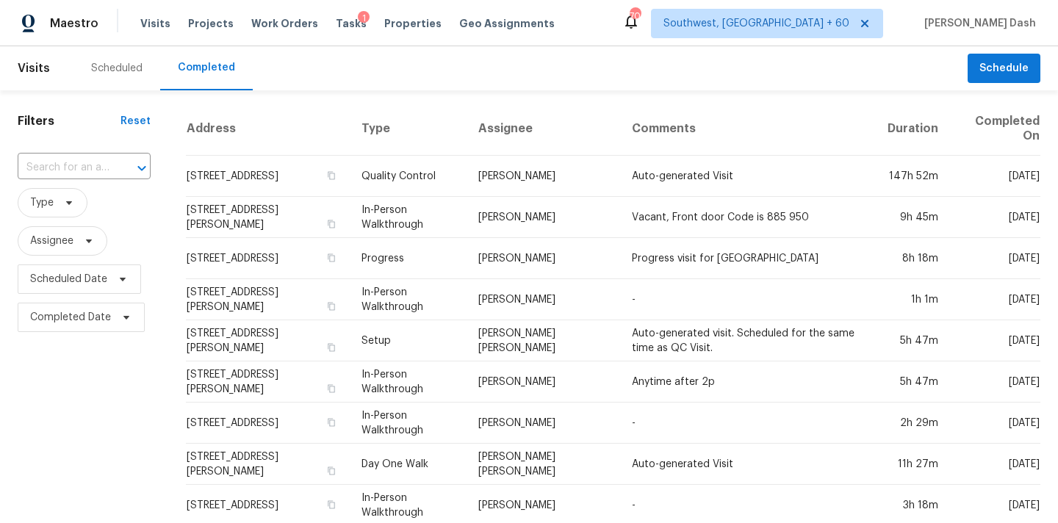
click at [466, 173] on td "Quality Control" at bounding box center [408, 176] width 117 height 41
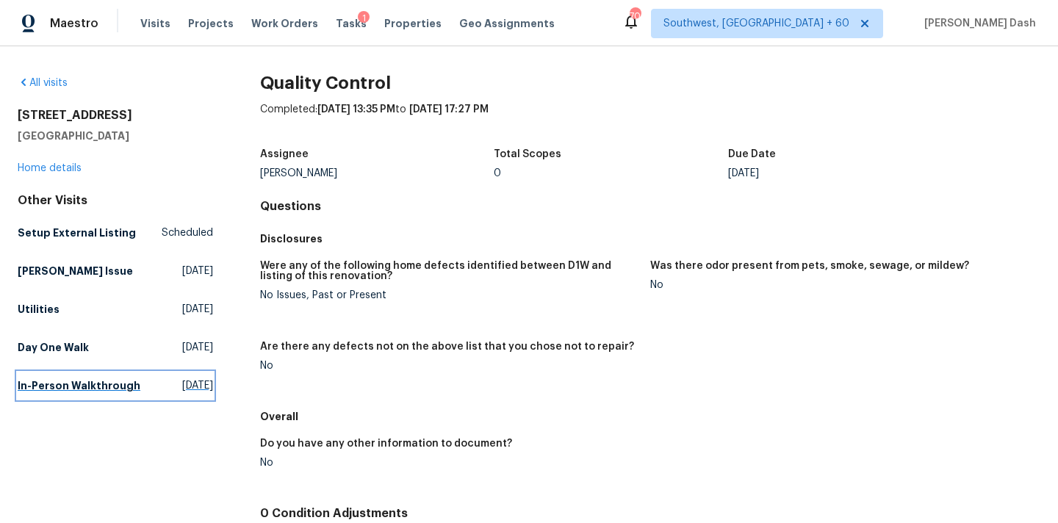
click at [54, 386] on h5 "In-Person Walkthrough" at bounding box center [79, 385] width 123 height 15
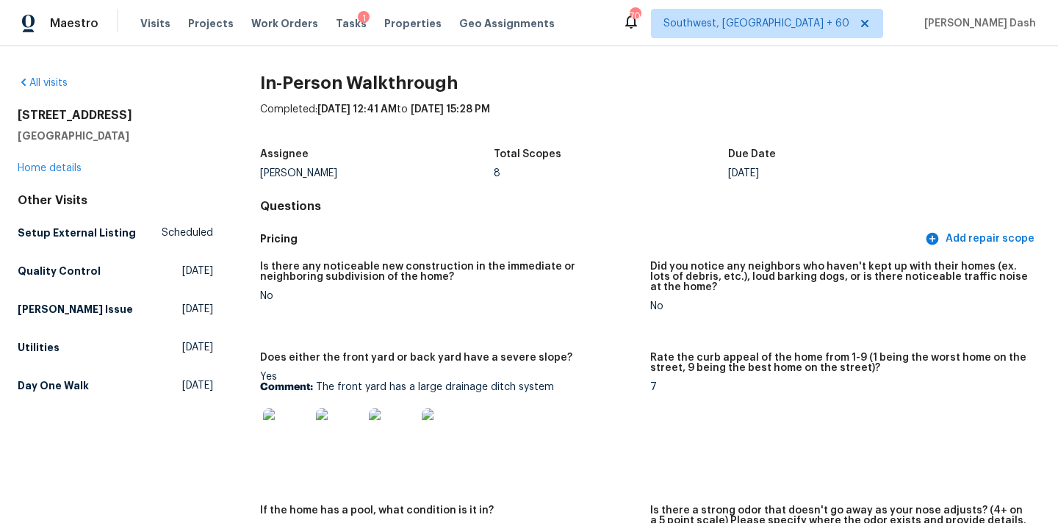
click at [69, 76] on div "All visits" at bounding box center [115, 83] width 195 height 15
click at [62, 84] on link "All visits" at bounding box center [43, 83] width 50 height 10
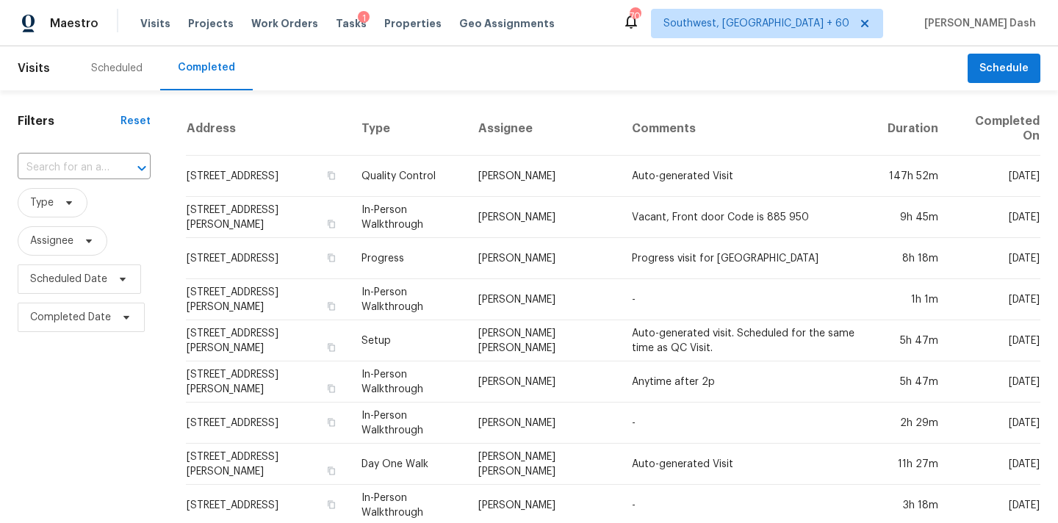
click at [115, 166] on div at bounding box center [131, 168] width 38 height 21
paste input "[STREET_ADDRESS]"
type input "[STREET_ADDRESS]"
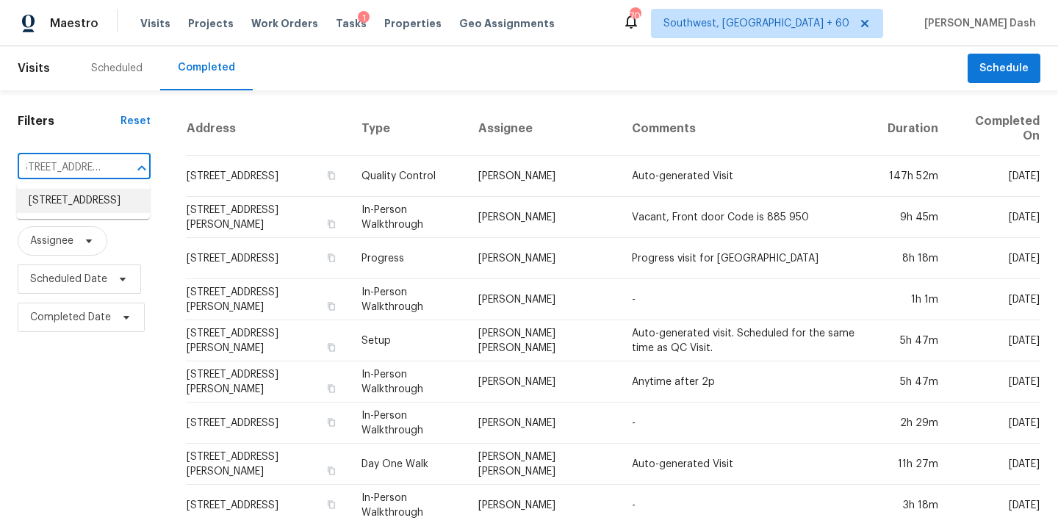
click at [94, 213] on li "[STREET_ADDRESS]" at bounding box center [83, 201] width 133 height 24
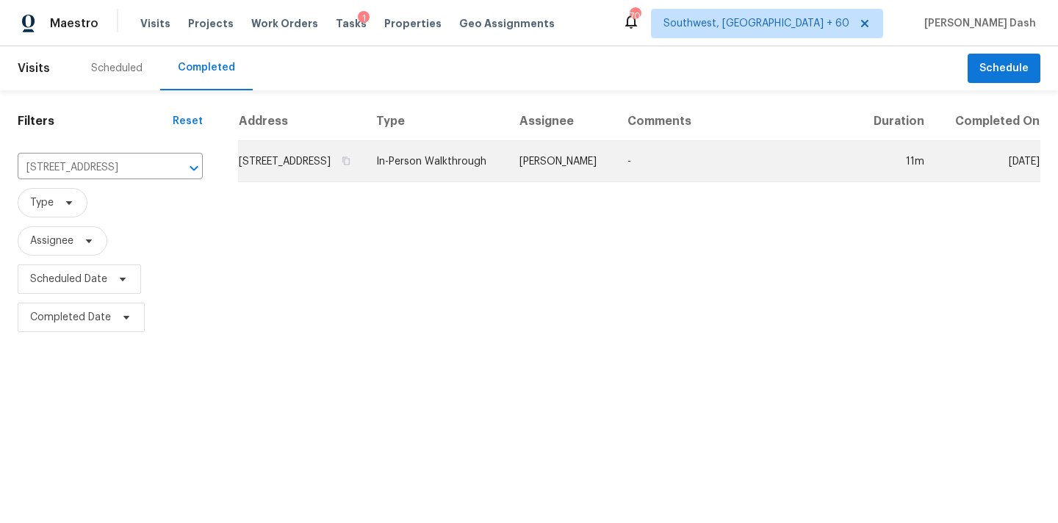
click at [493, 174] on td "In-Person Walkthrough" at bounding box center [435, 161] width 143 height 41
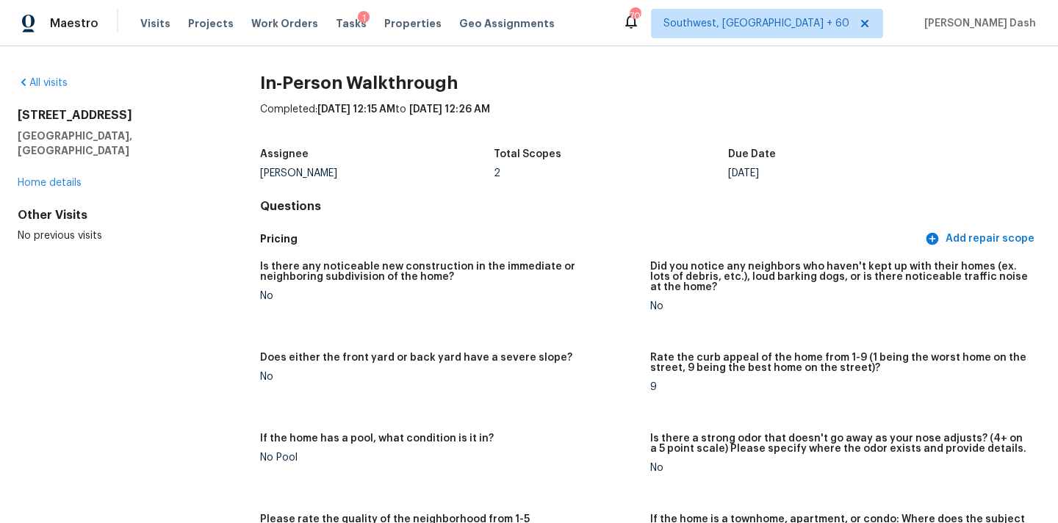
click at [64, 91] on div "All visits [STREET_ADDRESS] Home details Other Visits No previous visits" at bounding box center [115, 159] width 195 height 167
click at [60, 87] on link "All visits" at bounding box center [43, 83] width 50 height 10
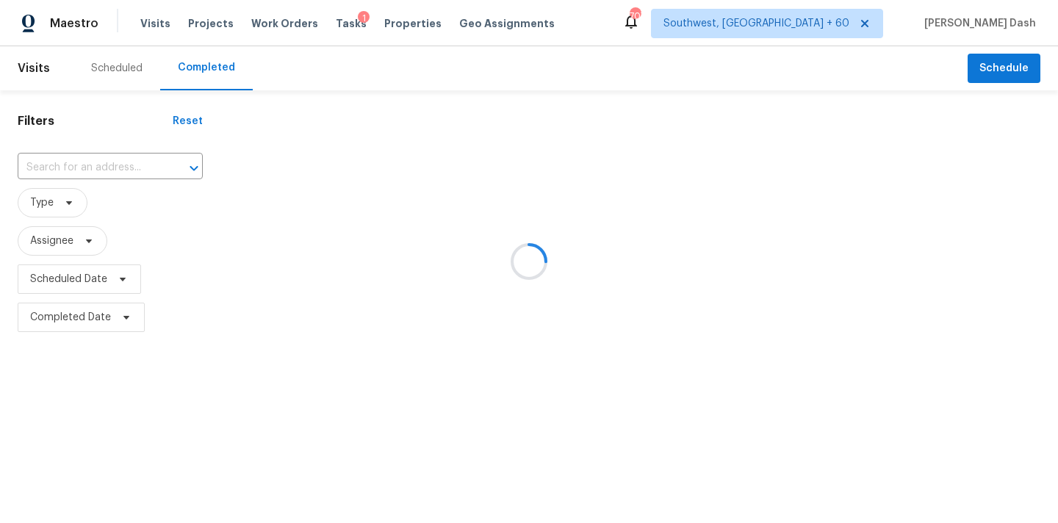
click at [116, 172] on div at bounding box center [529, 261] width 1058 height 523
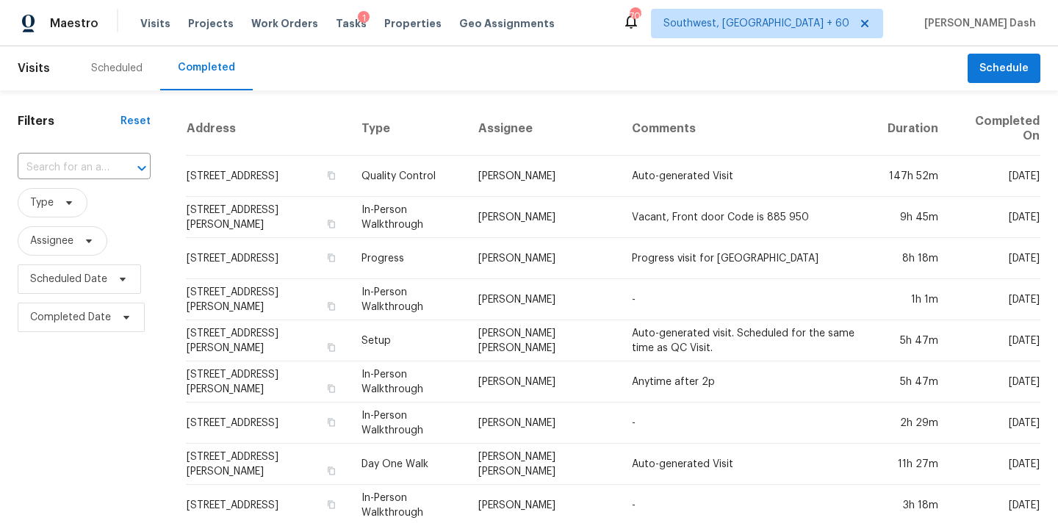
click at [116, 172] on div at bounding box center [131, 168] width 38 height 21
paste input "[STREET_ADDRESS]"
type input "[STREET_ADDRESS]"
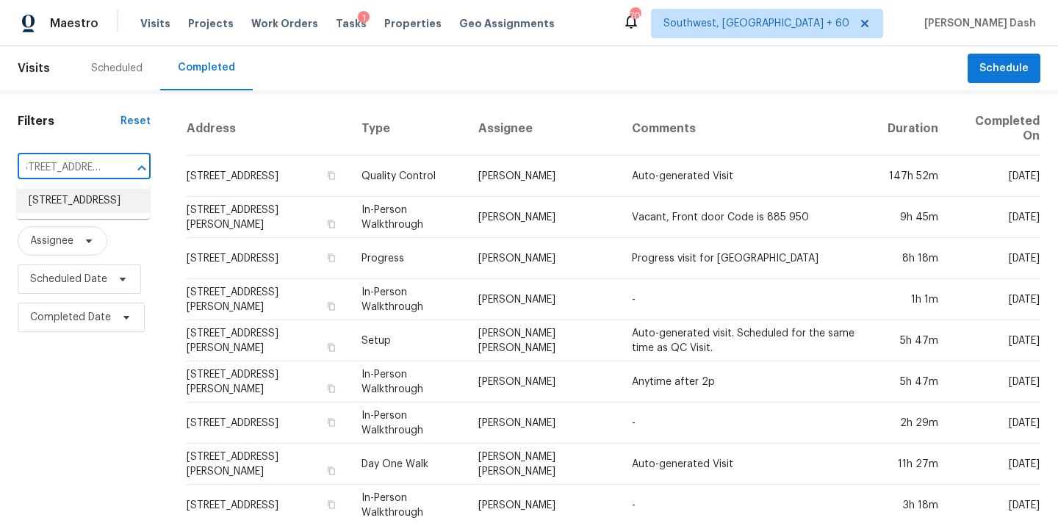
click at [101, 206] on li "[STREET_ADDRESS]" at bounding box center [83, 201] width 133 height 24
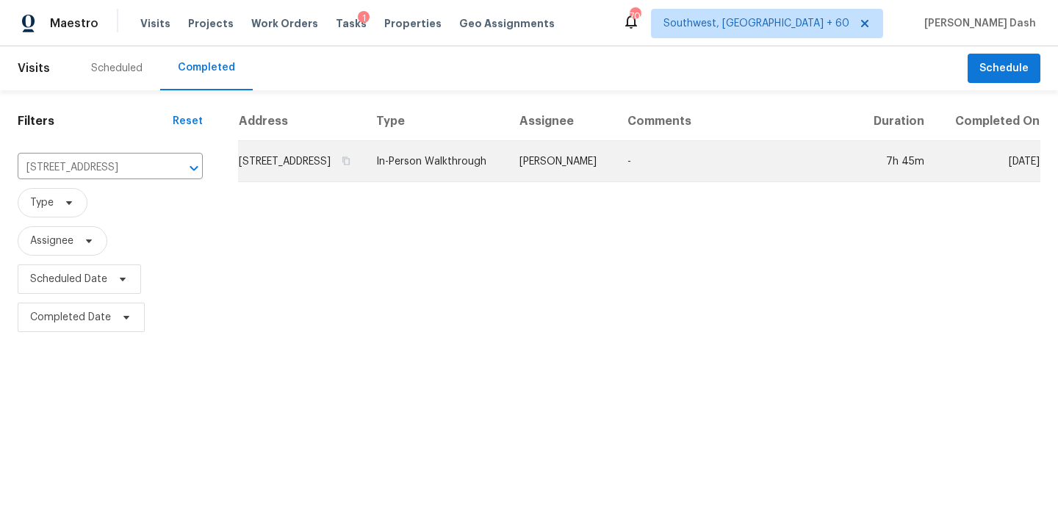
click at [508, 182] on td "In-Person Walkthrough" at bounding box center [435, 161] width 143 height 41
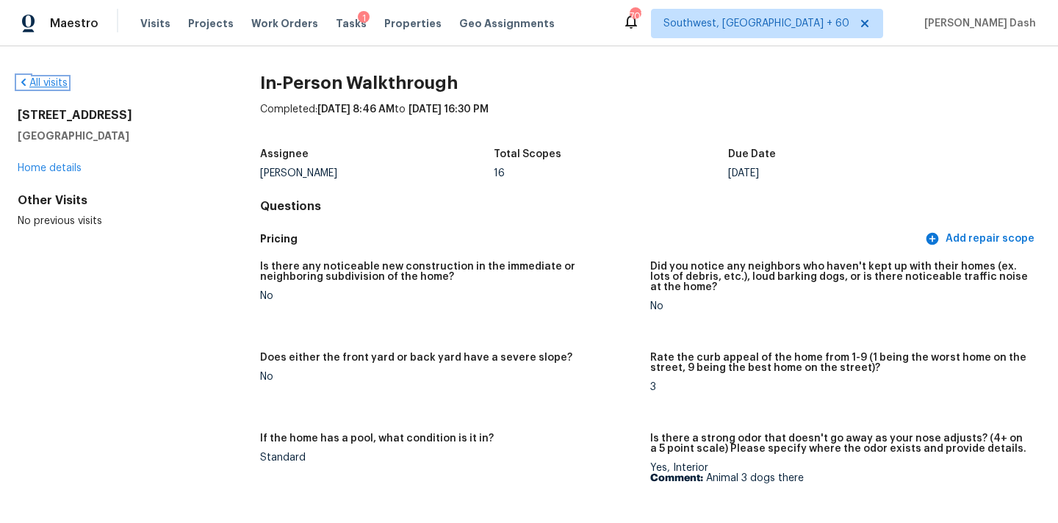
click at [65, 78] on link "All visits" at bounding box center [43, 83] width 50 height 10
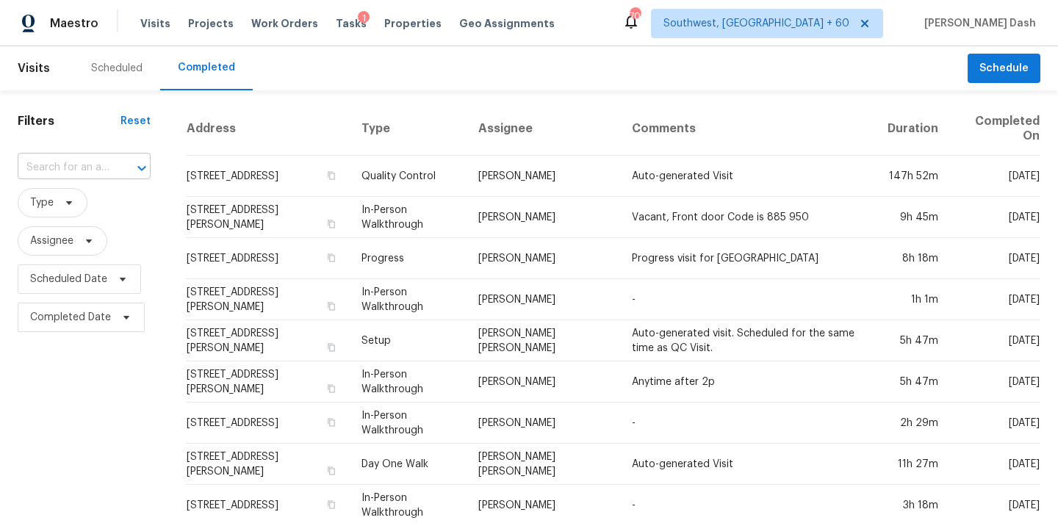
click at [89, 166] on input "text" at bounding box center [64, 167] width 92 height 23
paste input "[STREET_ADDRESS]"
type input "[STREET_ADDRESS]"
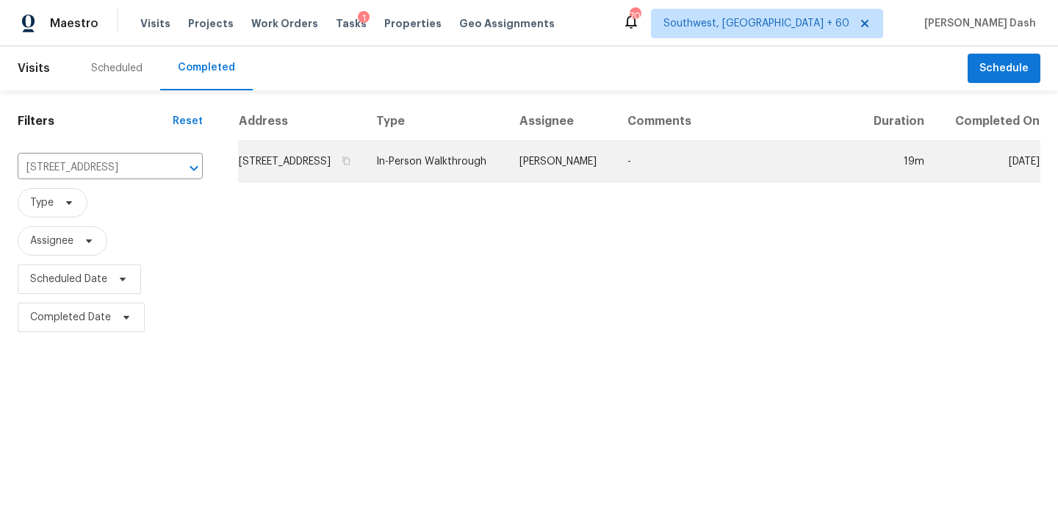
click at [560, 172] on td "[PERSON_NAME]" at bounding box center [562, 161] width 108 height 41
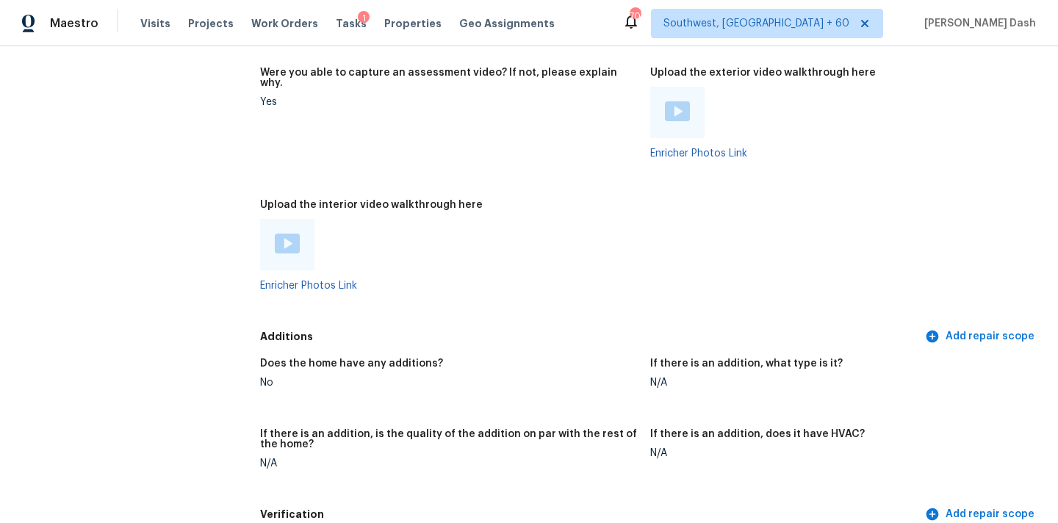
scroll to position [2630, 0]
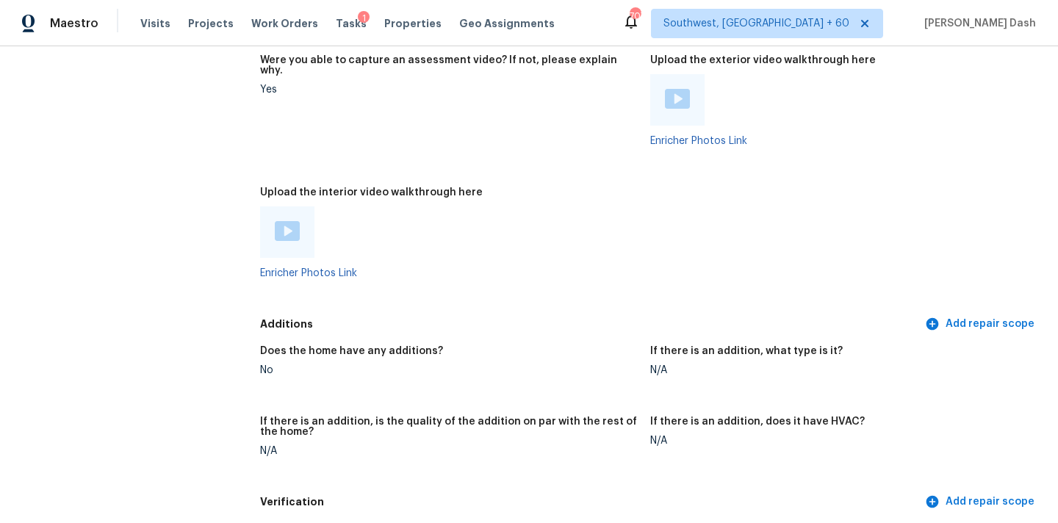
click at [286, 221] on img at bounding box center [287, 231] width 25 height 20
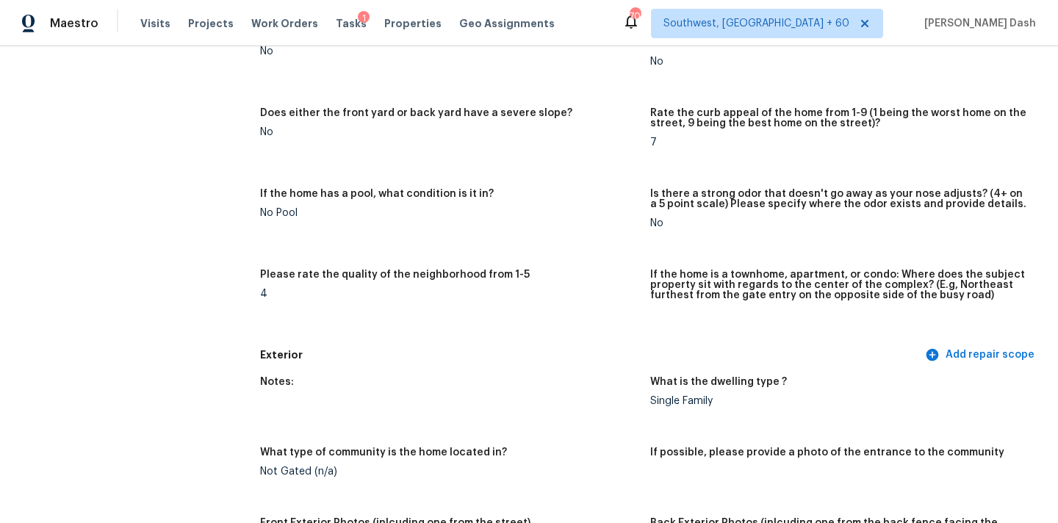
scroll to position [0, 0]
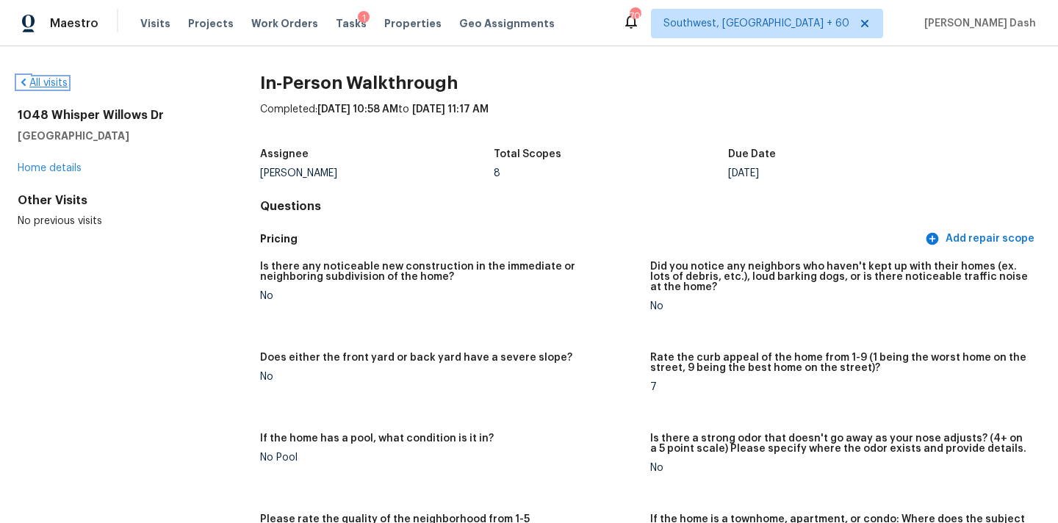
click at [54, 87] on link "All visits" at bounding box center [43, 83] width 50 height 10
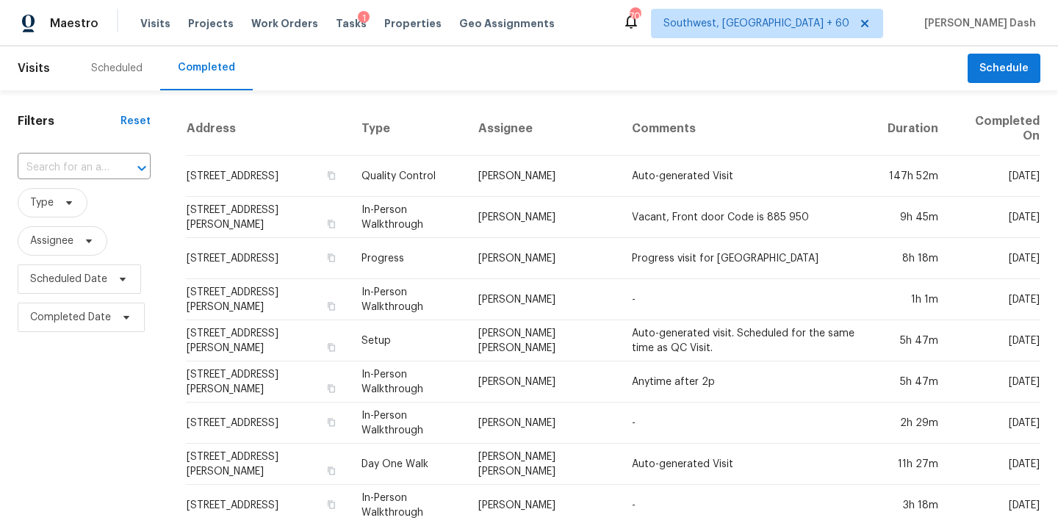
click at [96, 171] on input "text" at bounding box center [64, 167] width 92 height 23
paste input "[STREET_ADDRESS]"
type input "[STREET_ADDRESS]"
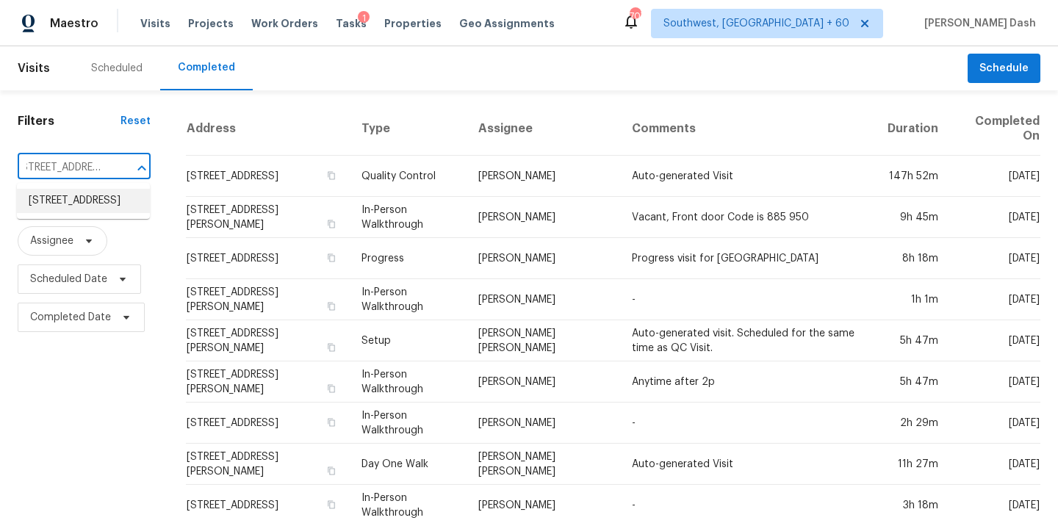
click at [104, 201] on li "[STREET_ADDRESS]" at bounding box center [83, 201] width 133 height 24
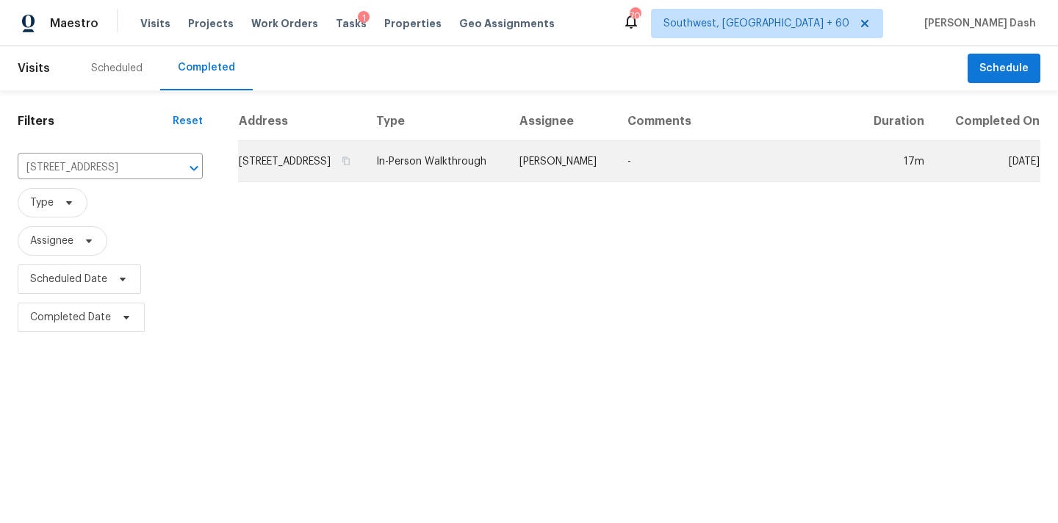
click at [482, 180] on td "In-Person Walkthrough" at bounding box center [435, 161] width 143 height 41
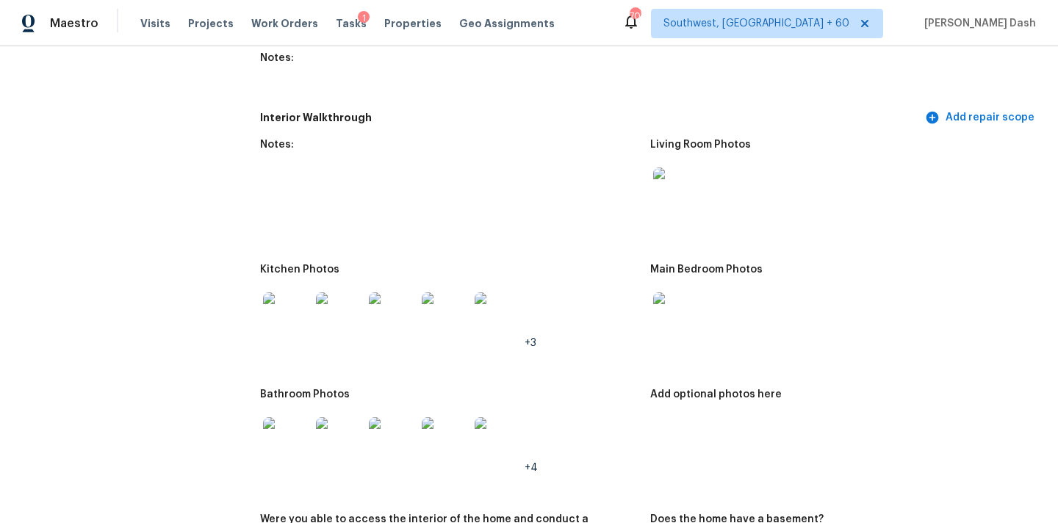
scroll to position [1638, 0]
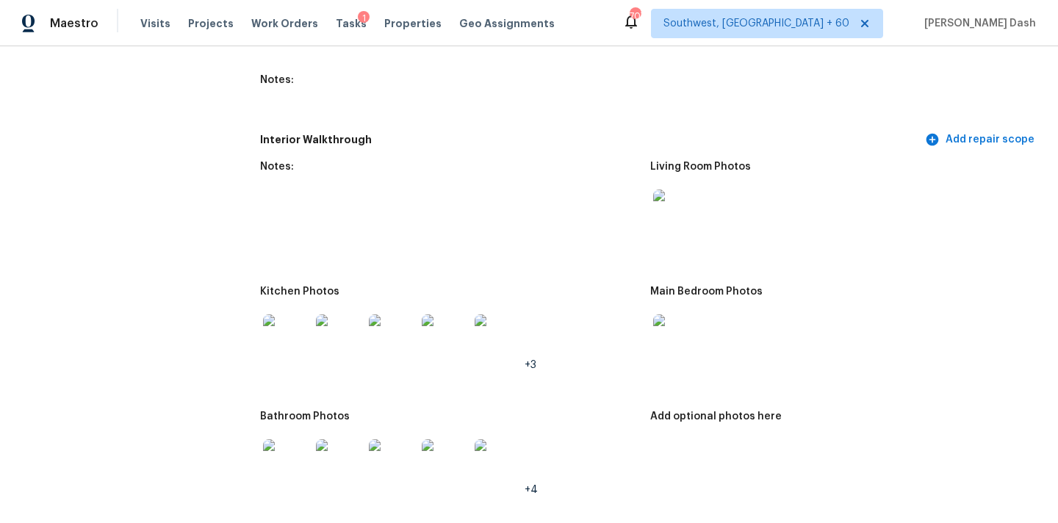
click at [282, 329] on img at bounding box center [286, 337] width 47 height 47
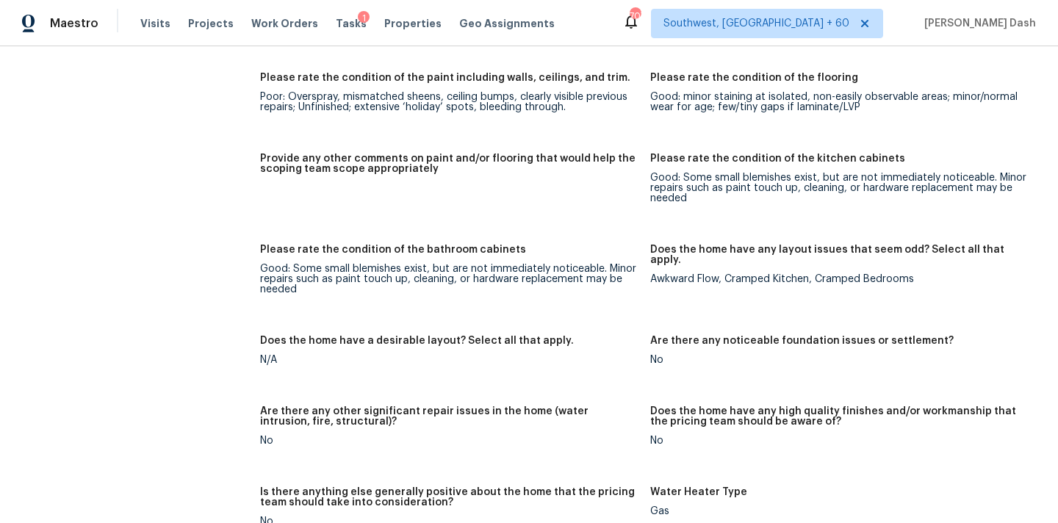
scroll to position [2680, 0]
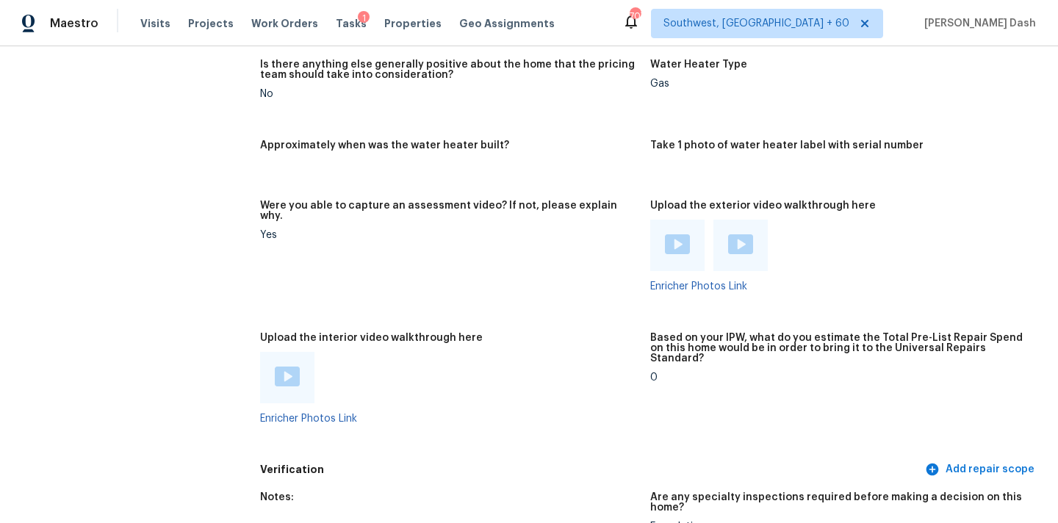
click at [264, 352] on div at bounding box center [287, 377] width 54 height 51
click at [271, 352] on div at bounding box center [287, 377] width 54 height 51
click at [281, 366] on img at bounding box center [287, 376] width 25 height 20
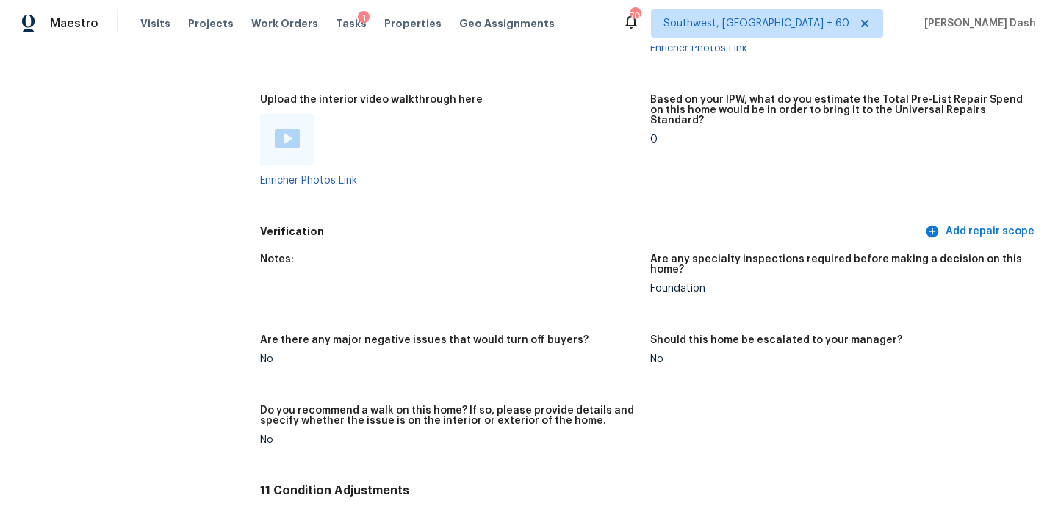
scroll to position [2930, 0]
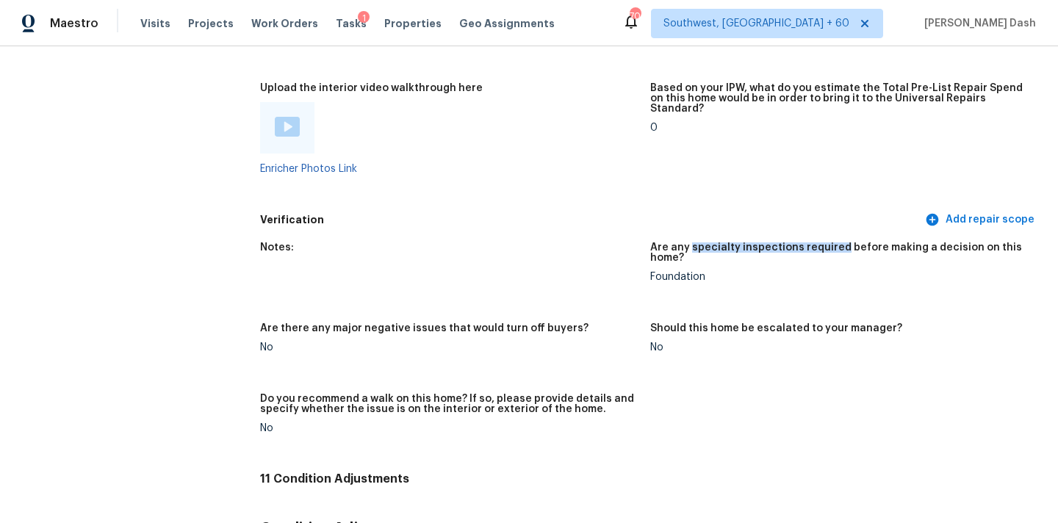
drag, startPoint x: 690, startPoint y: 228, endPoint x: 836, endPoint y: 228, distance: 146.2
click at [836, 242] on h5 "Are any specialty inspections required before making a decision on this home?" at bounding box center [839, 252] width 378 height 21
copy h5 "specialty inspections required"
click at [658, 272] on div "Foundation" at bounding box center [839, 277] width 378 height 10
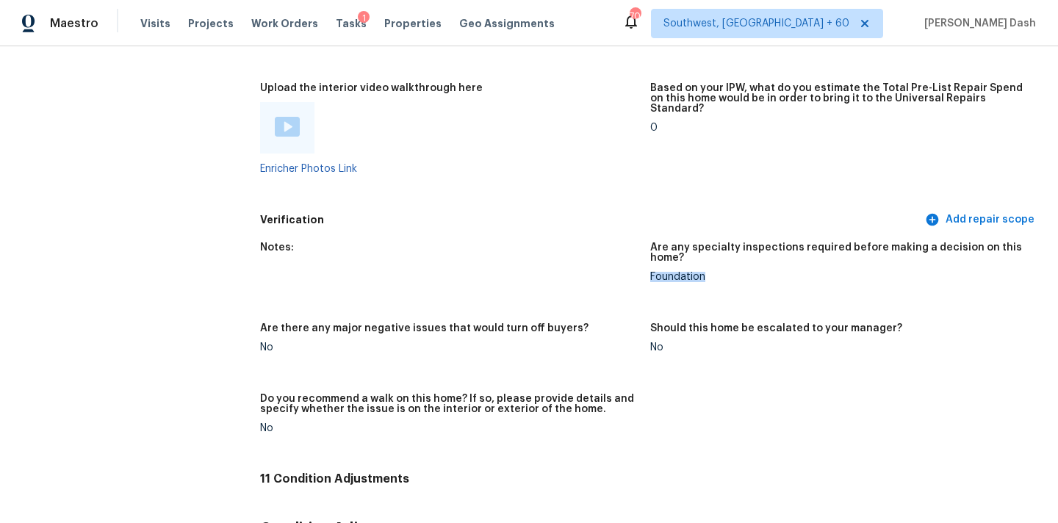
copy div "Foundation"
drag, startPoint x: 841, startPoint y: 225, endPoint x: 679, endPoint y: 236, distance: 162.7
click at [679, 242] on h5 "Are any specialty inspections required before making a decision on this home?" at bounding box center [839, 252] width 378 height 21
copy h5 "before making a decision on this home"
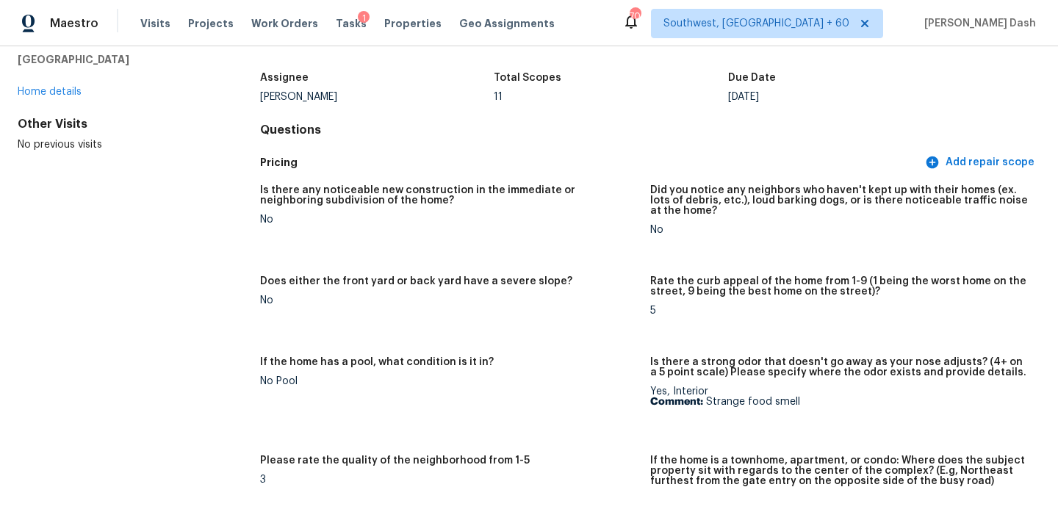
scroll to position [184, 0]
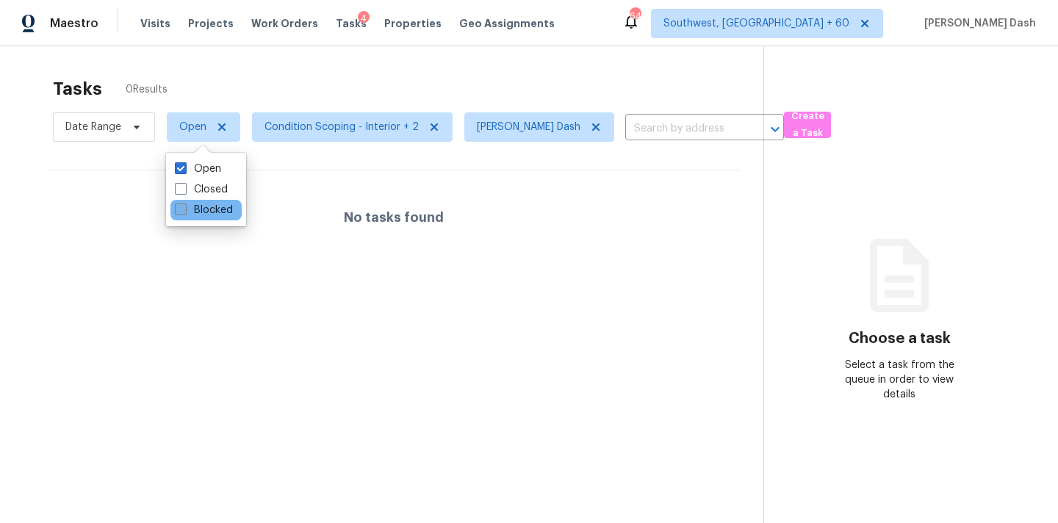
click at [214, 206] on label "Blocked" at bounding box center [204, 210] width 58 height 15
click at [184, 206] on input "Blocked" at bounding box center [180, 208] width 10 height 10
checkbox input "true"
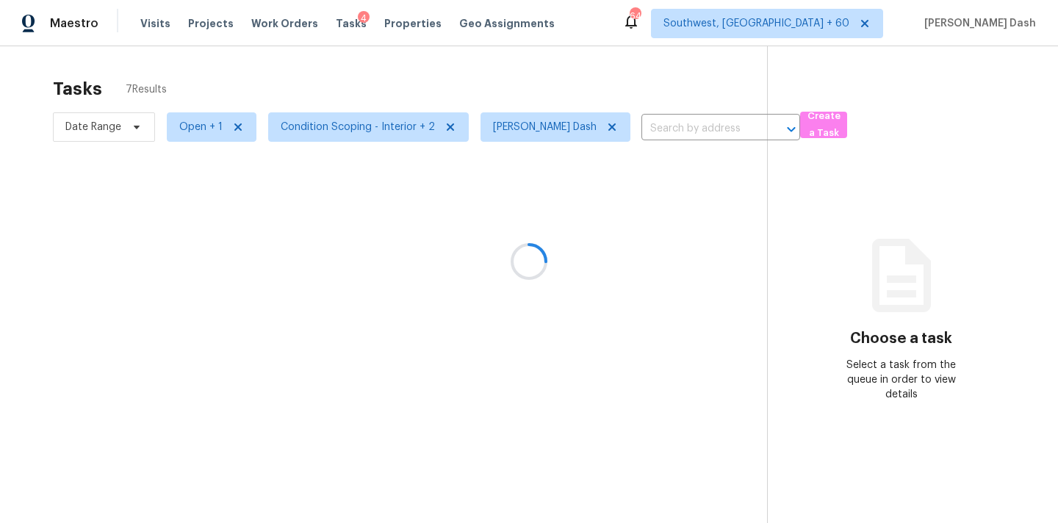
click at [292, 76] on div at bounding box center [529, 261] width 1058 height 523
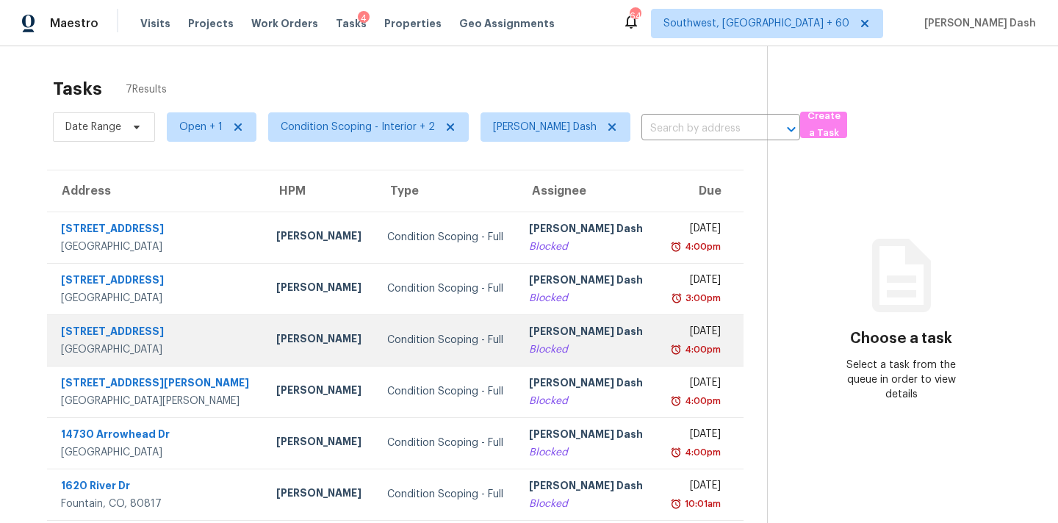
scroll to position [60, 0]
